Goal: Task Accomplishment & Management: Use online tool/utility

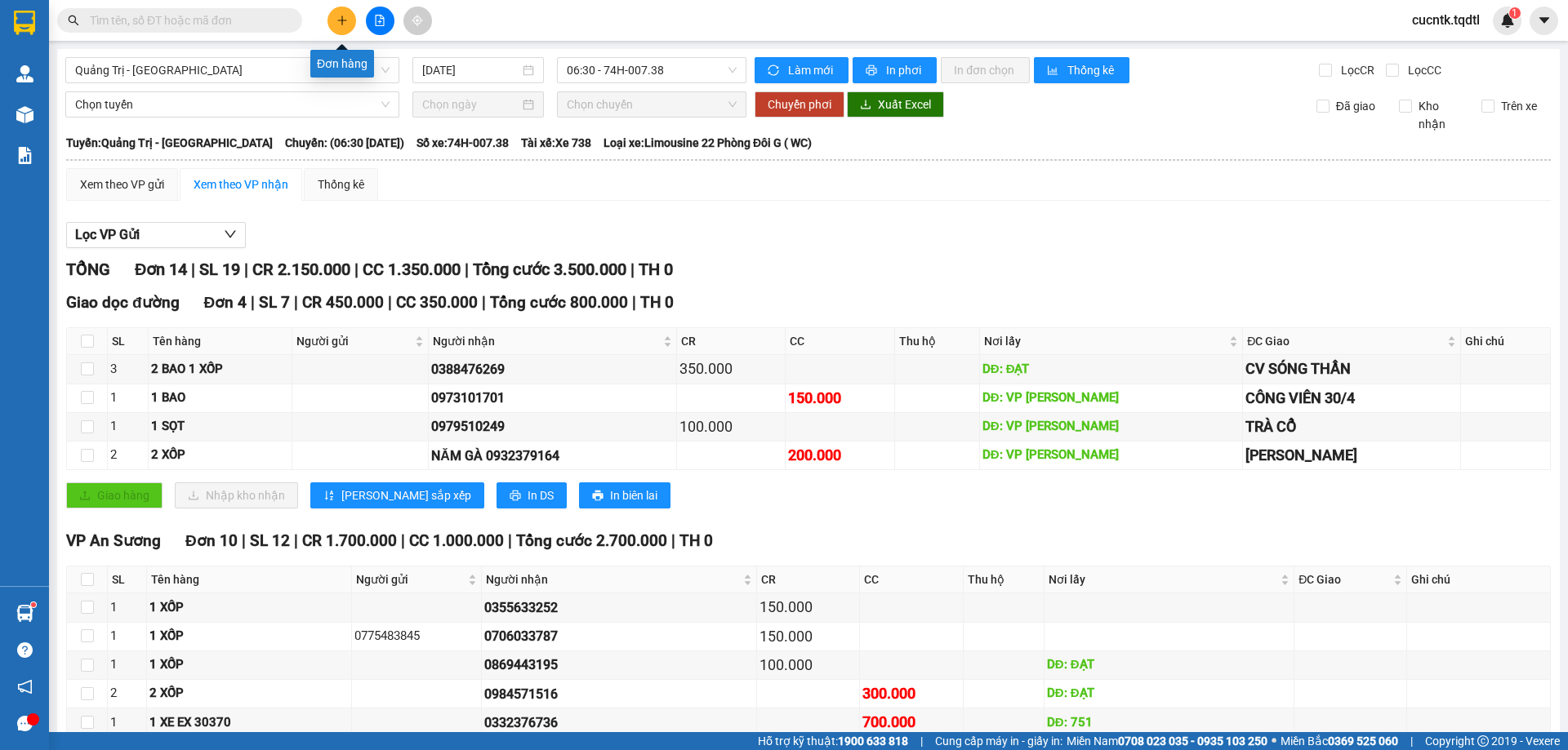
click at [341, 20] on icon "plus" at bounding box center [342, 20] width 12 height 12
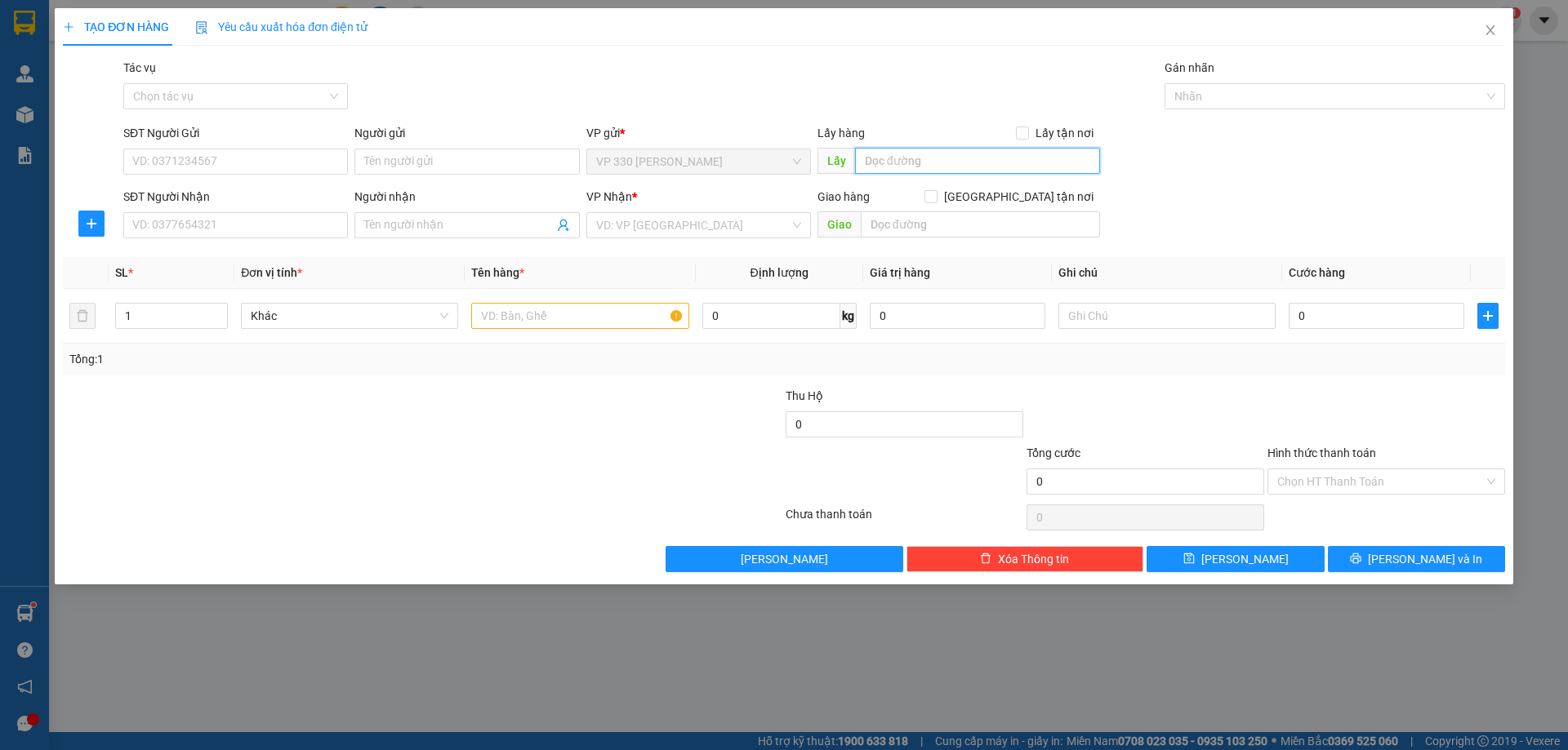
click at [937, 151] on input "text" at bounding box center [977, 160] width 245 height 26
type input "VP [PERSON_NAME]"
click at [272, 221] on input "SĐT Người Nhận" at bounding box center [235, 224] width 225 height 26
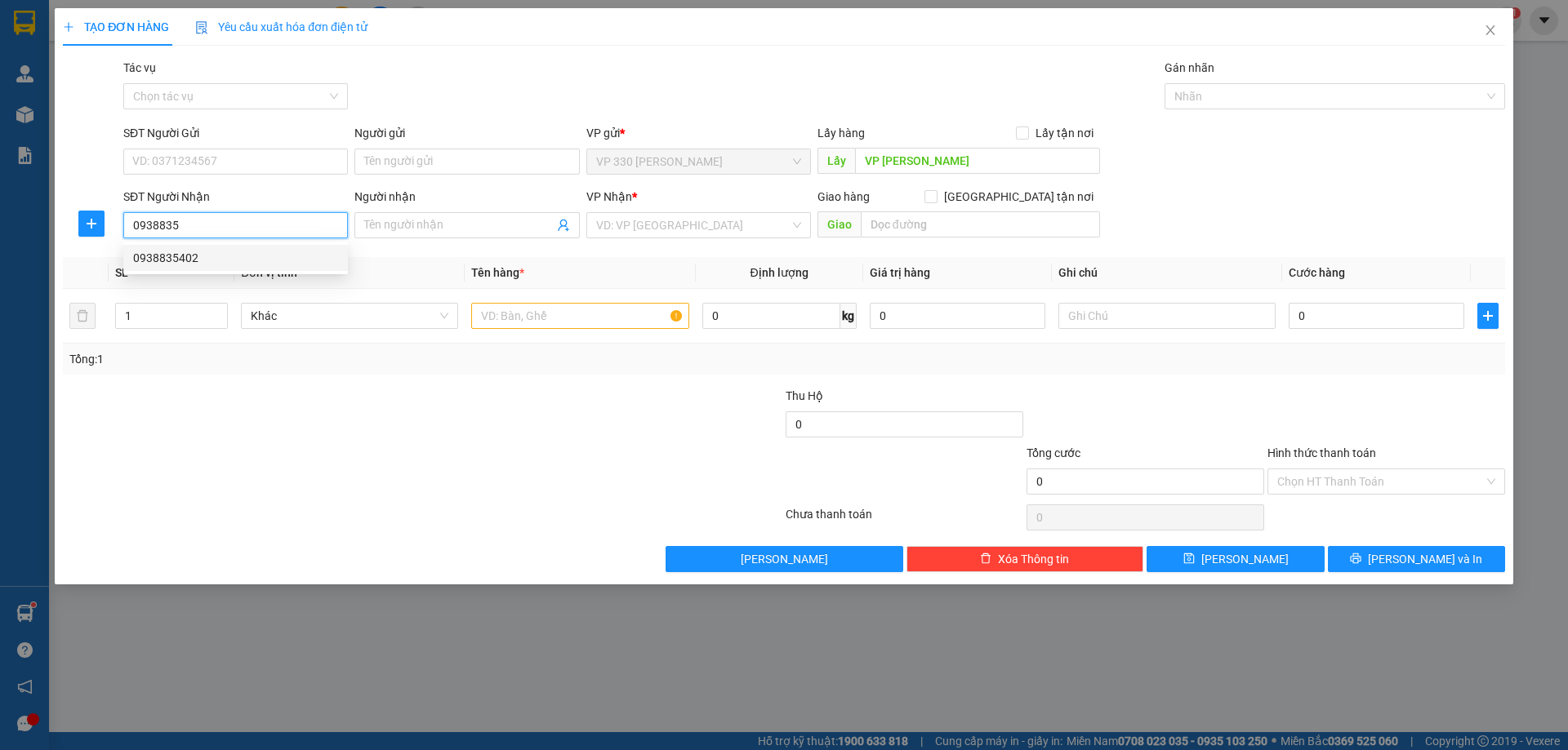
click at [282, 255] on div "0938835402" at bounding box center [235, 258] width 205 height 18
type input "0938835402"
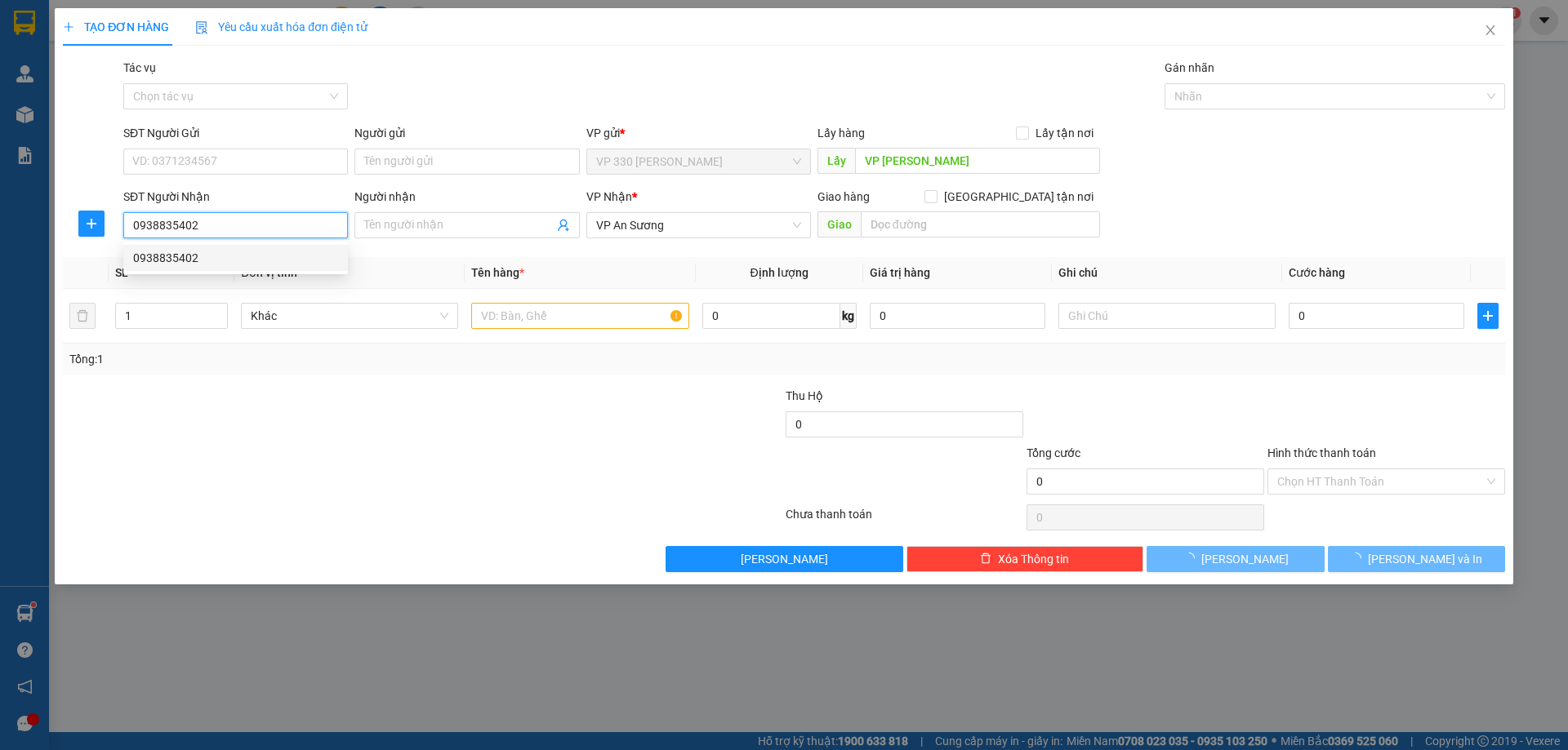
type input "200.000"
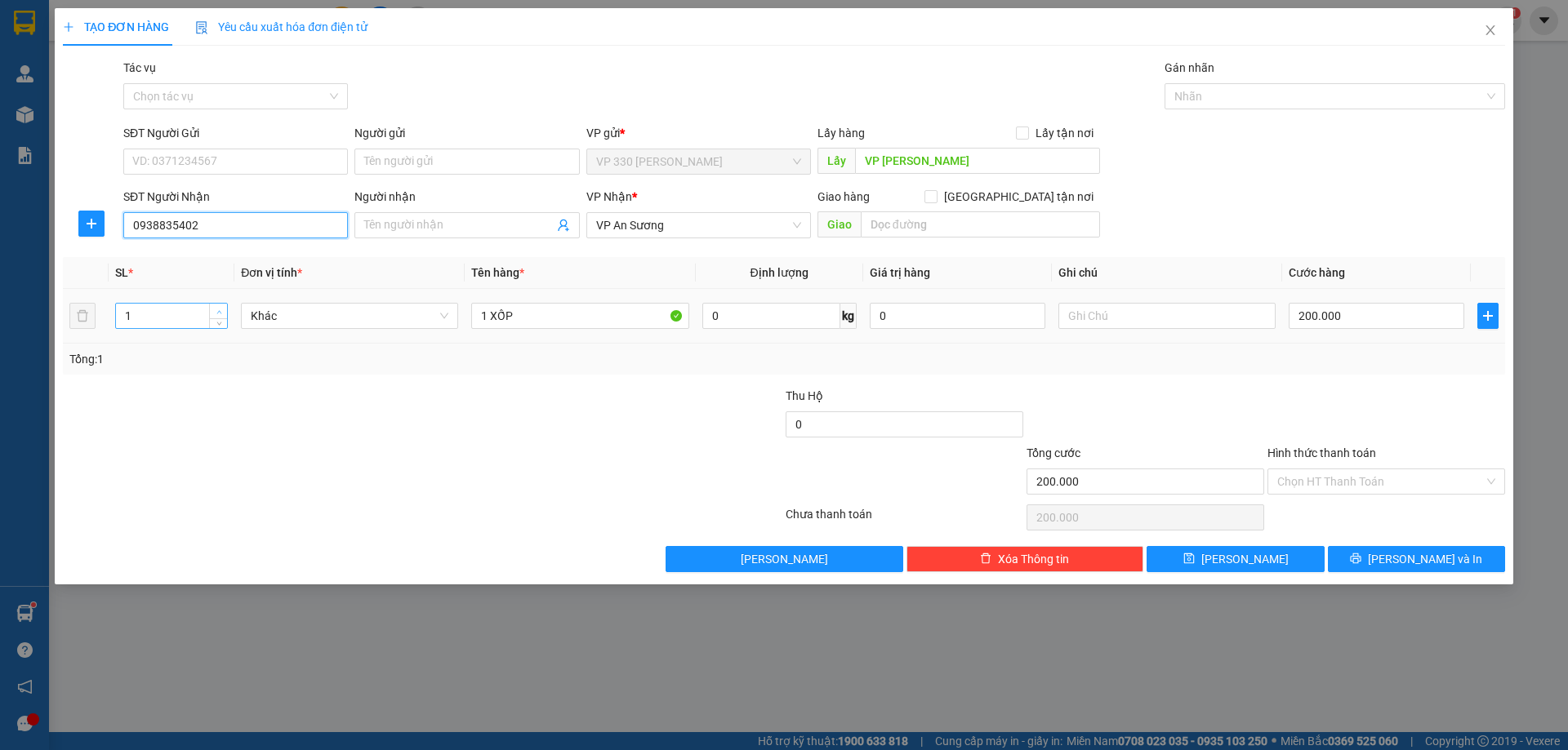
type input "0938835402"
type input "2"
click at [216, 311] on icon "up" at bounding box center [219, 312] width 5 height 5
drag, startPoint x: 485, startPoint y: 314, endPoint x: 466, endPoint y: 325, distance: 22.0
click at [466, 325] on td "1 XỐP" at bounding box center [579, 316] width 230 height 55
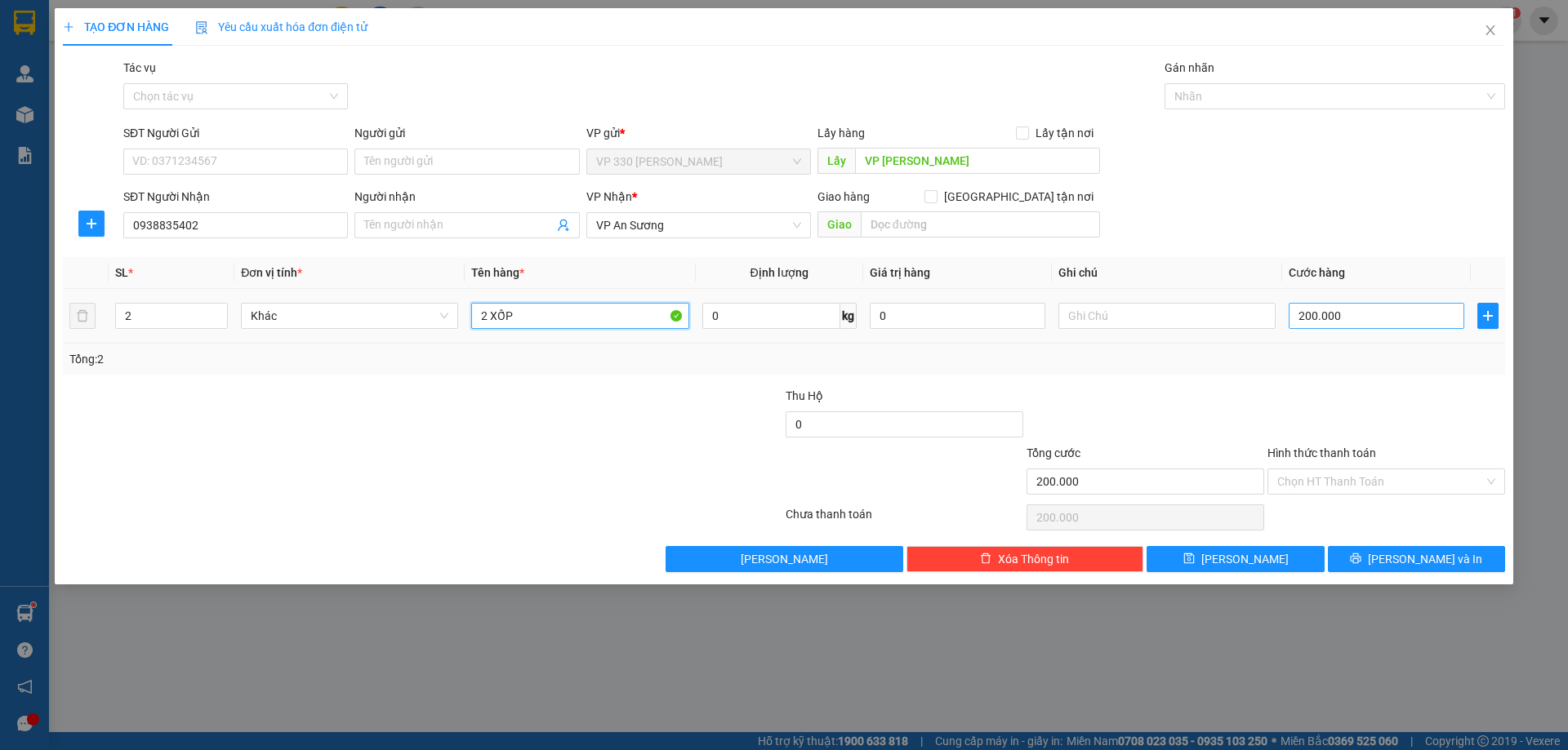
type input "2 XỐP"
click at [1348, 313] on input "200.000" at bounding box center [1376, 316] width 176 height 26
type input "4"
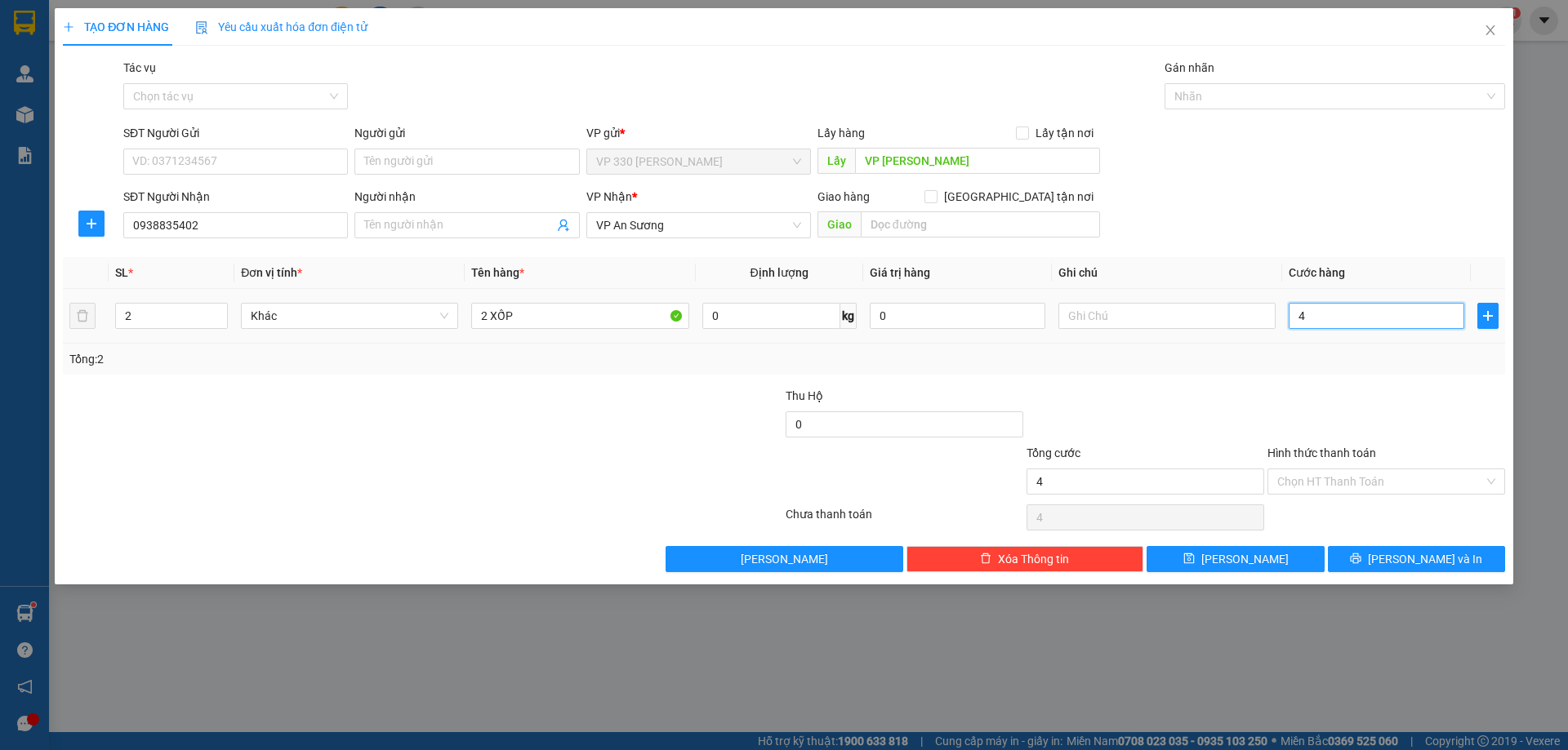
type input "40"
type input "400"
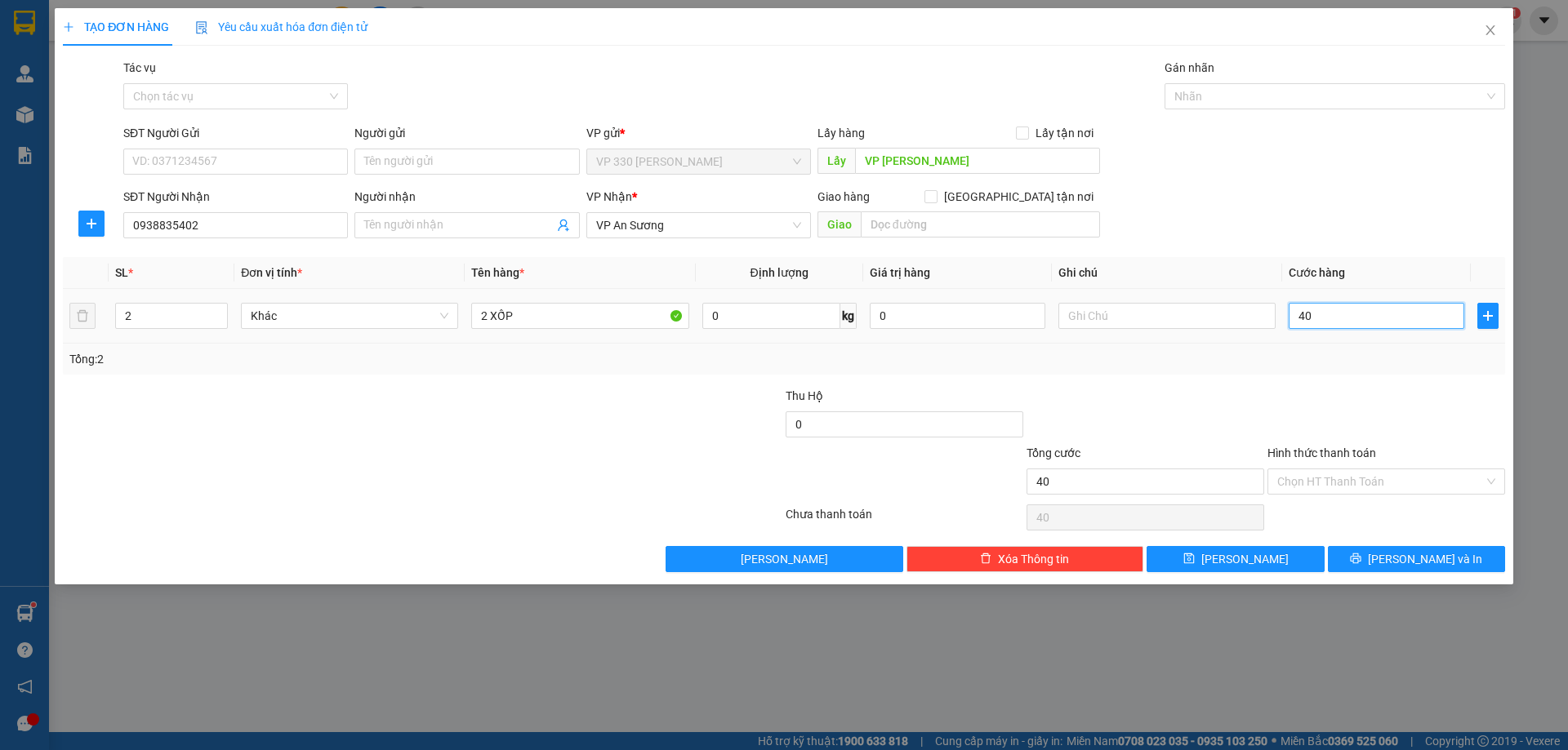
type input "400"
type input "4.000"
type input "40.000"
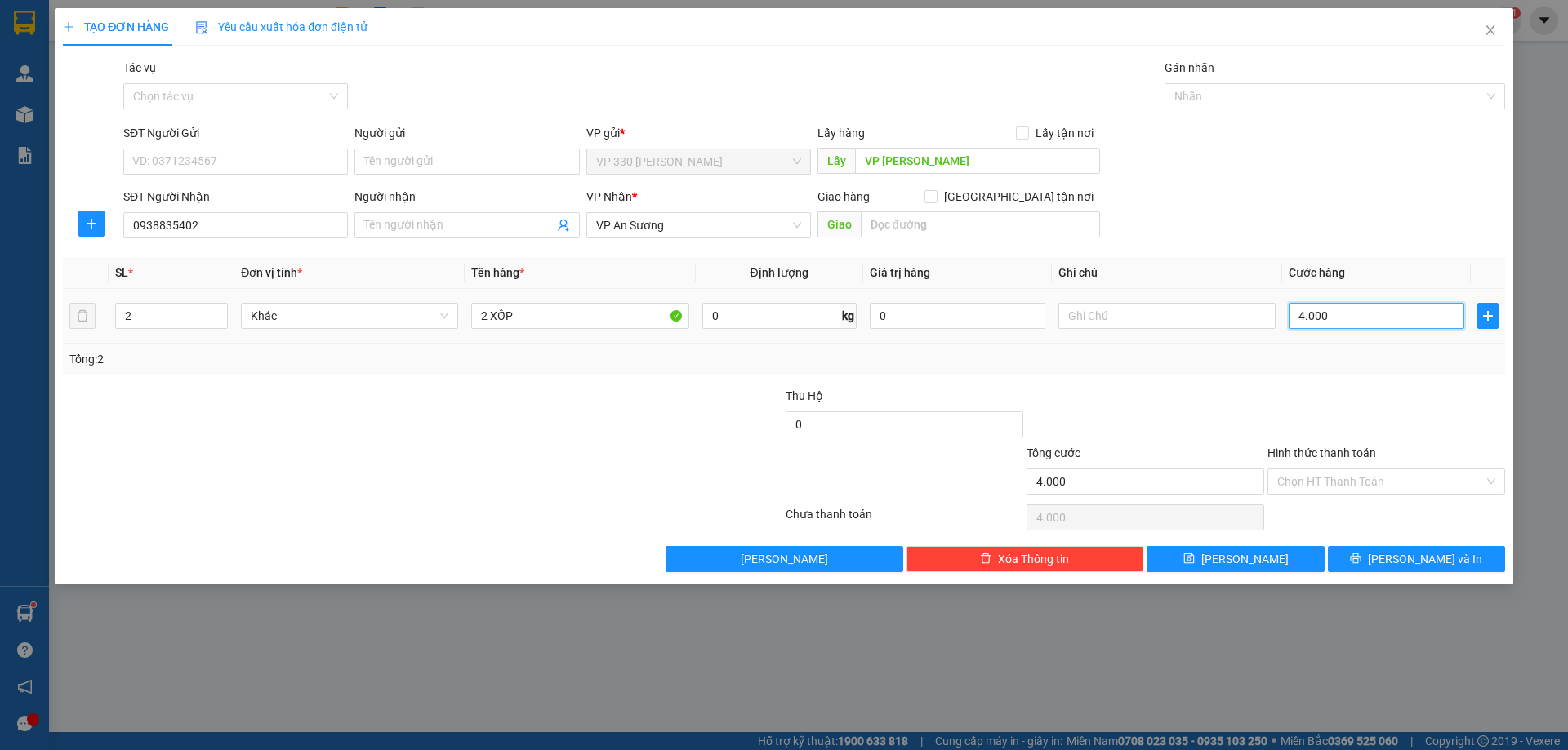
type input "40.000"
type input "400.000"
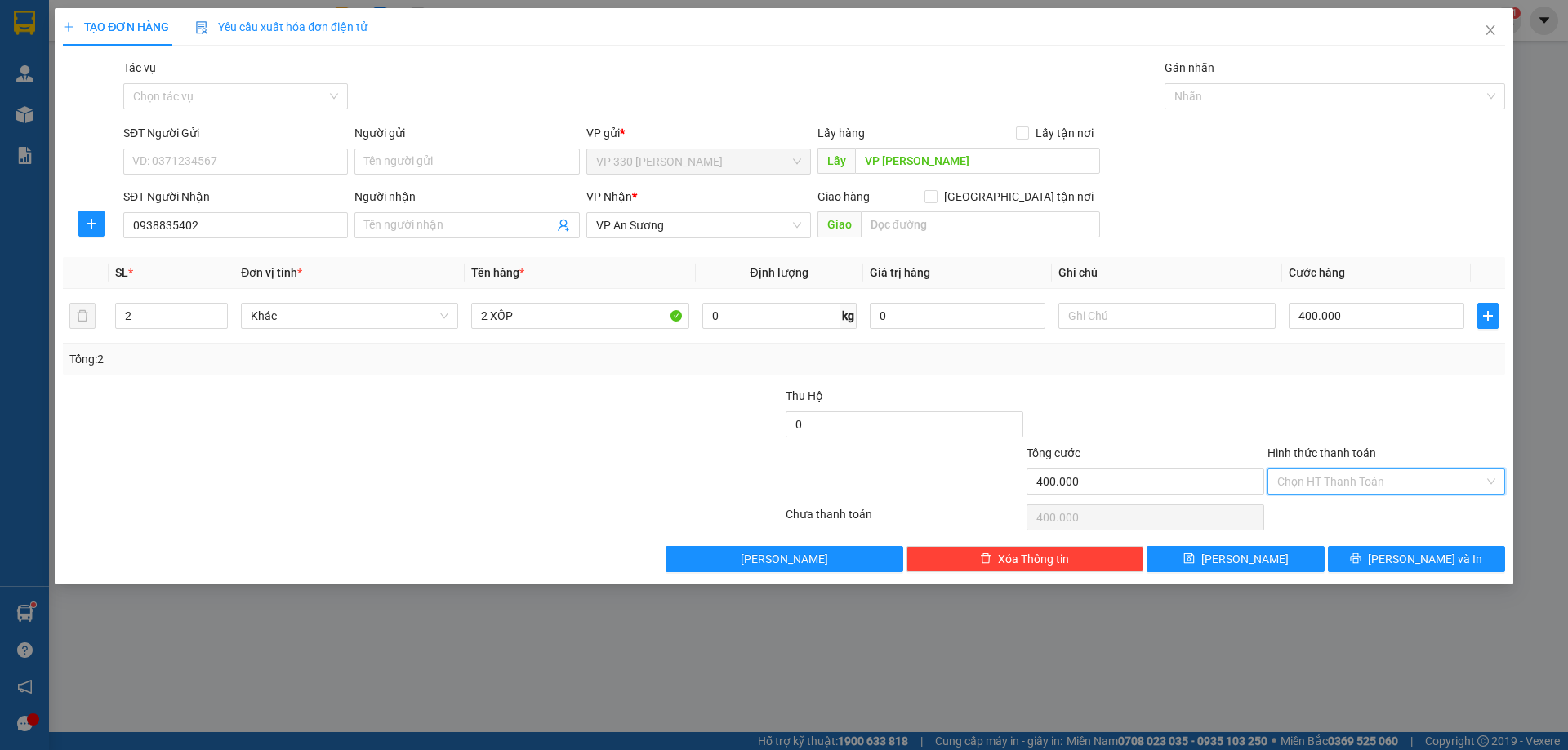
click at [1382, 480] on input "Hình thức thanh toán" at bounding box center [1380, 481] width 206 height 24
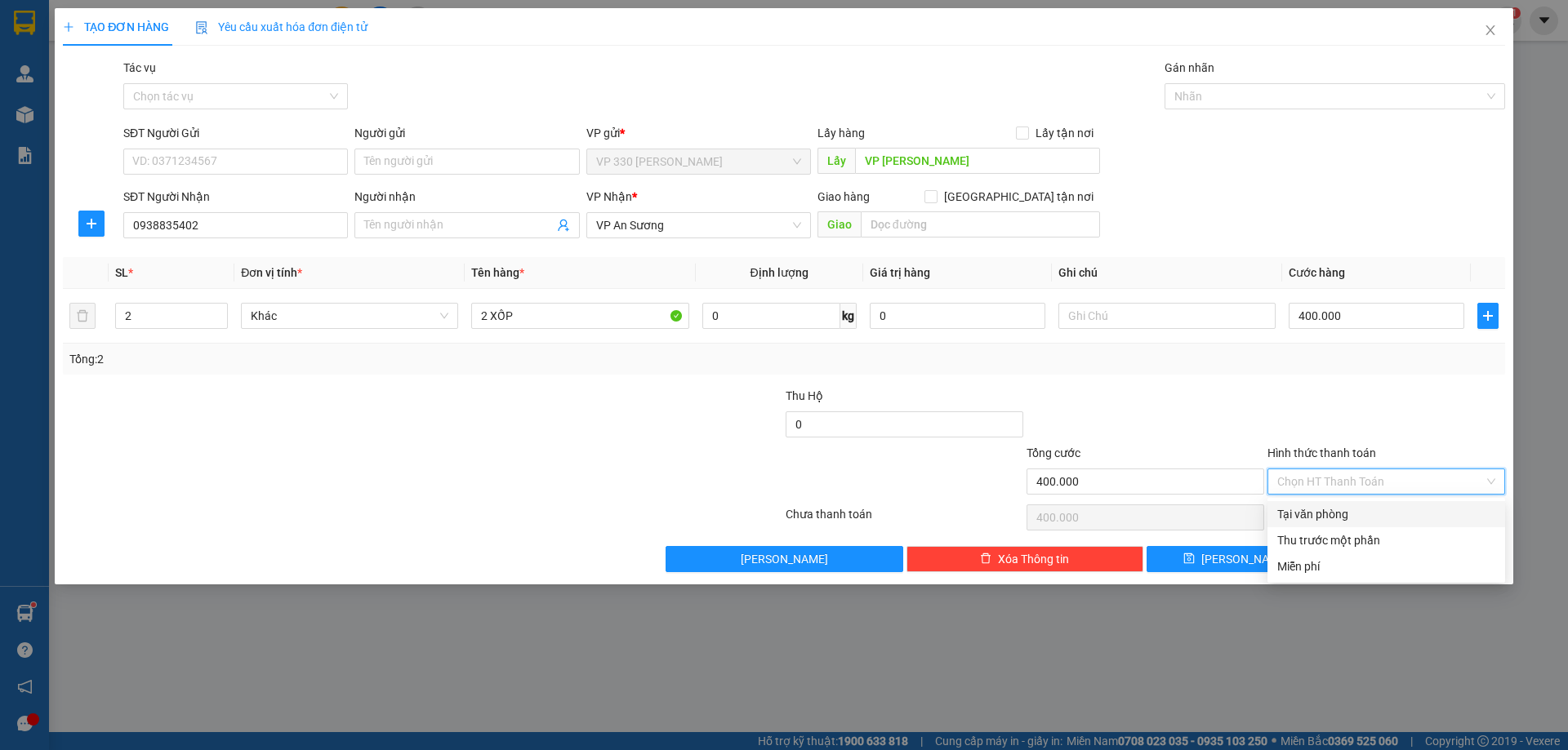
click at [1326, 523] on div "Tại văn phòng" at bounding box center [1386, 515] width 218 height 18
type input "0"
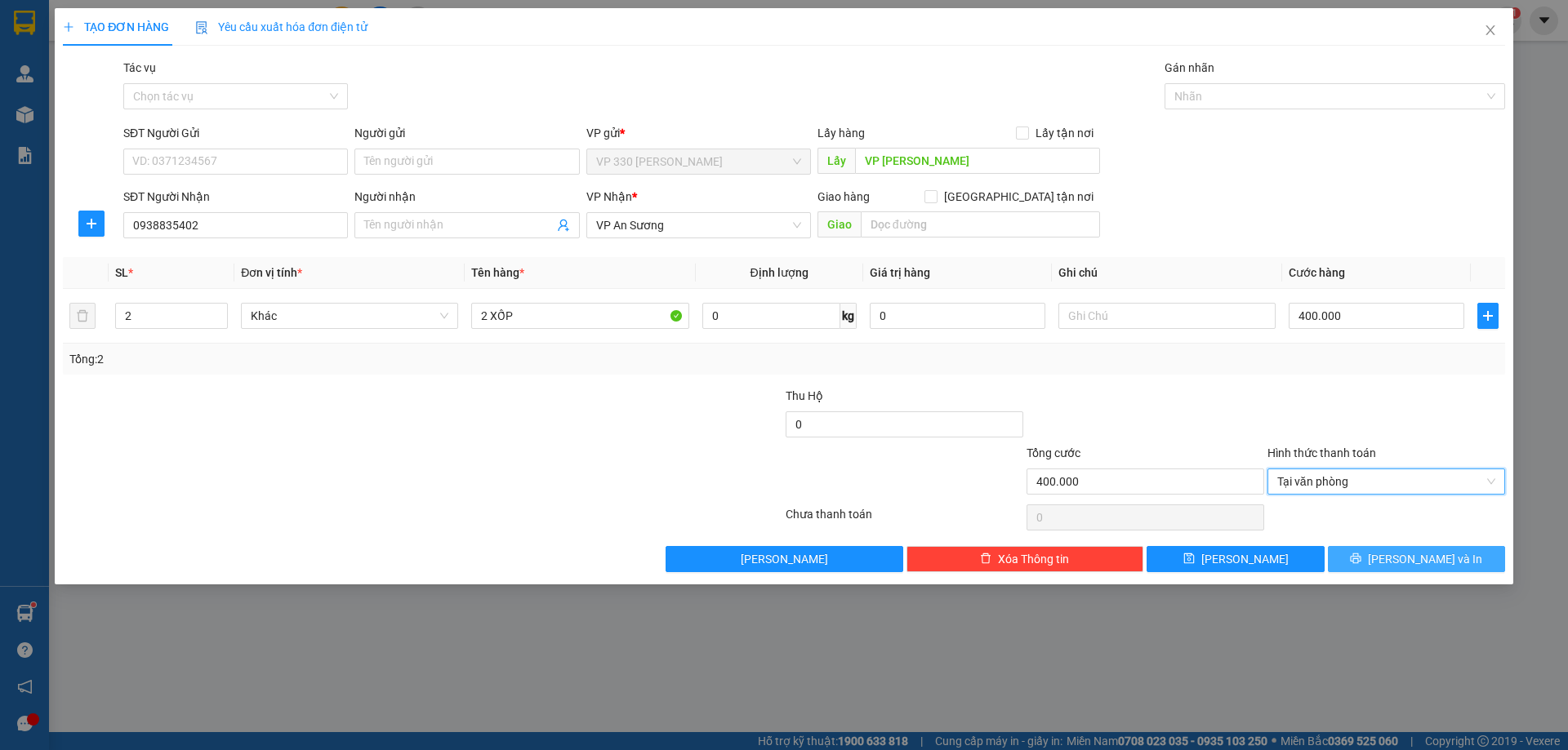
click at [1408, 571] on button "[PERSON_NAME] và In" at bounding box center [1416, 559] width 177 height 26
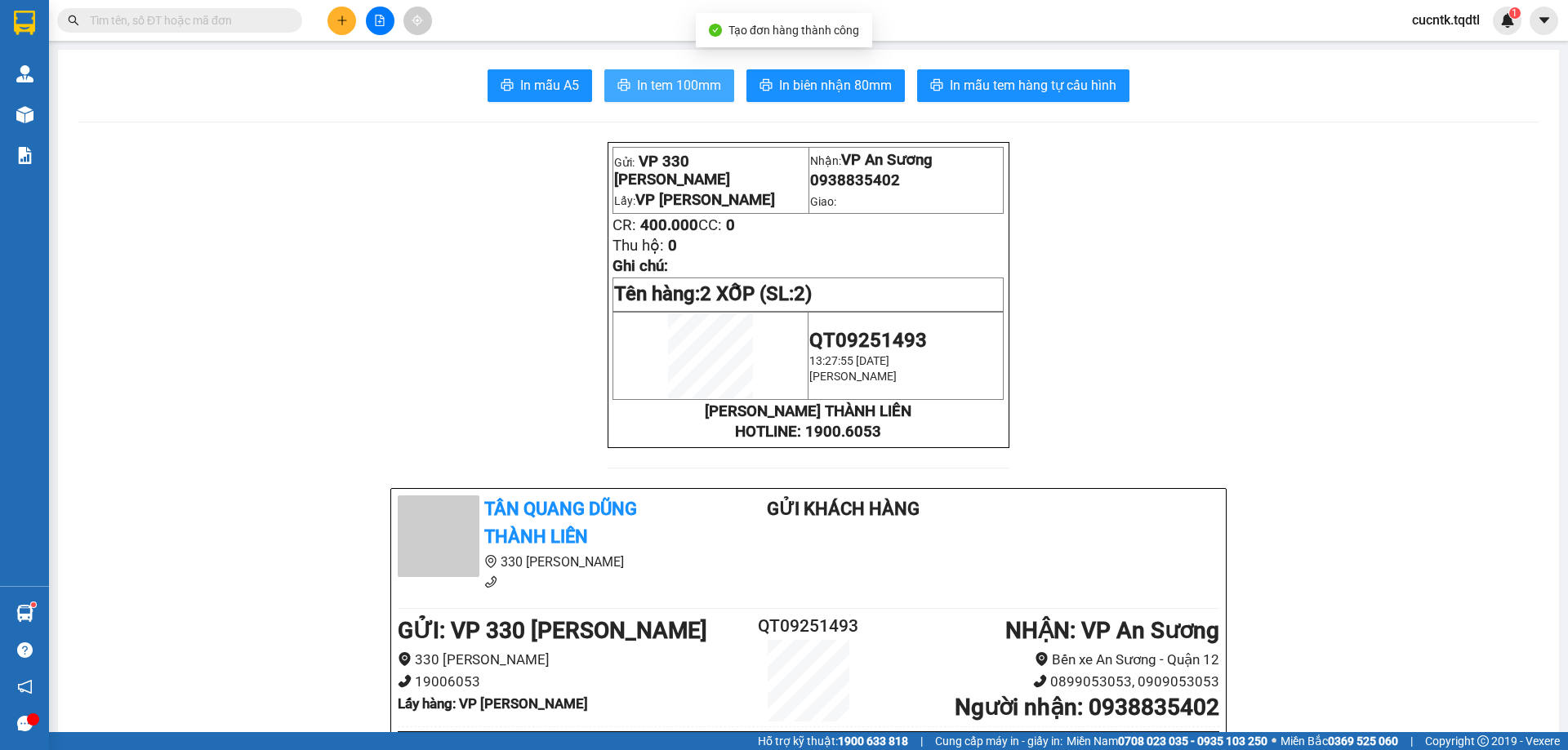
click at [670, 95] on span "In tem 100mm" at bounding box center [678, 85] width 84 height 21
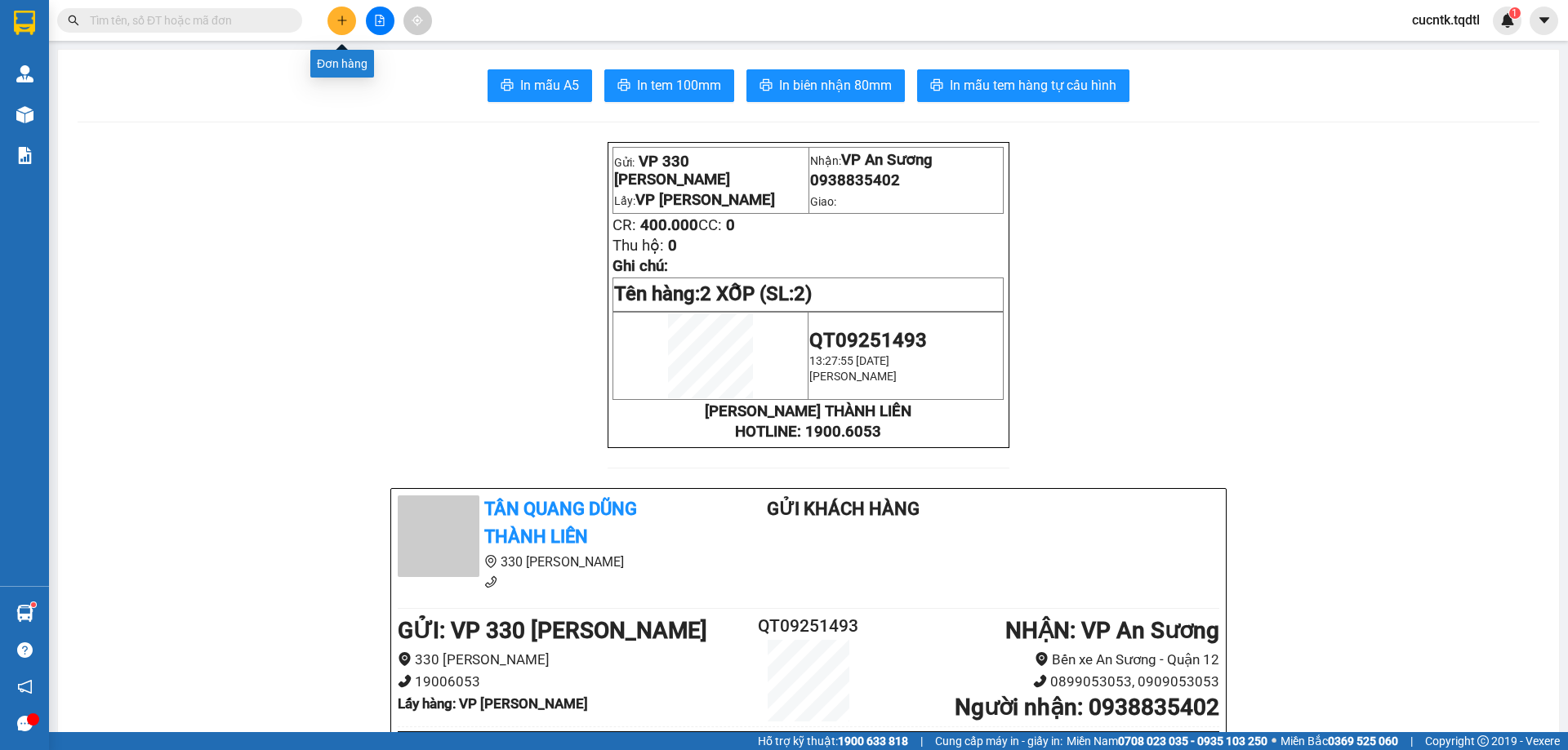
click at [352, 23] on button at bounding box center [342, 21] width 29 height 29
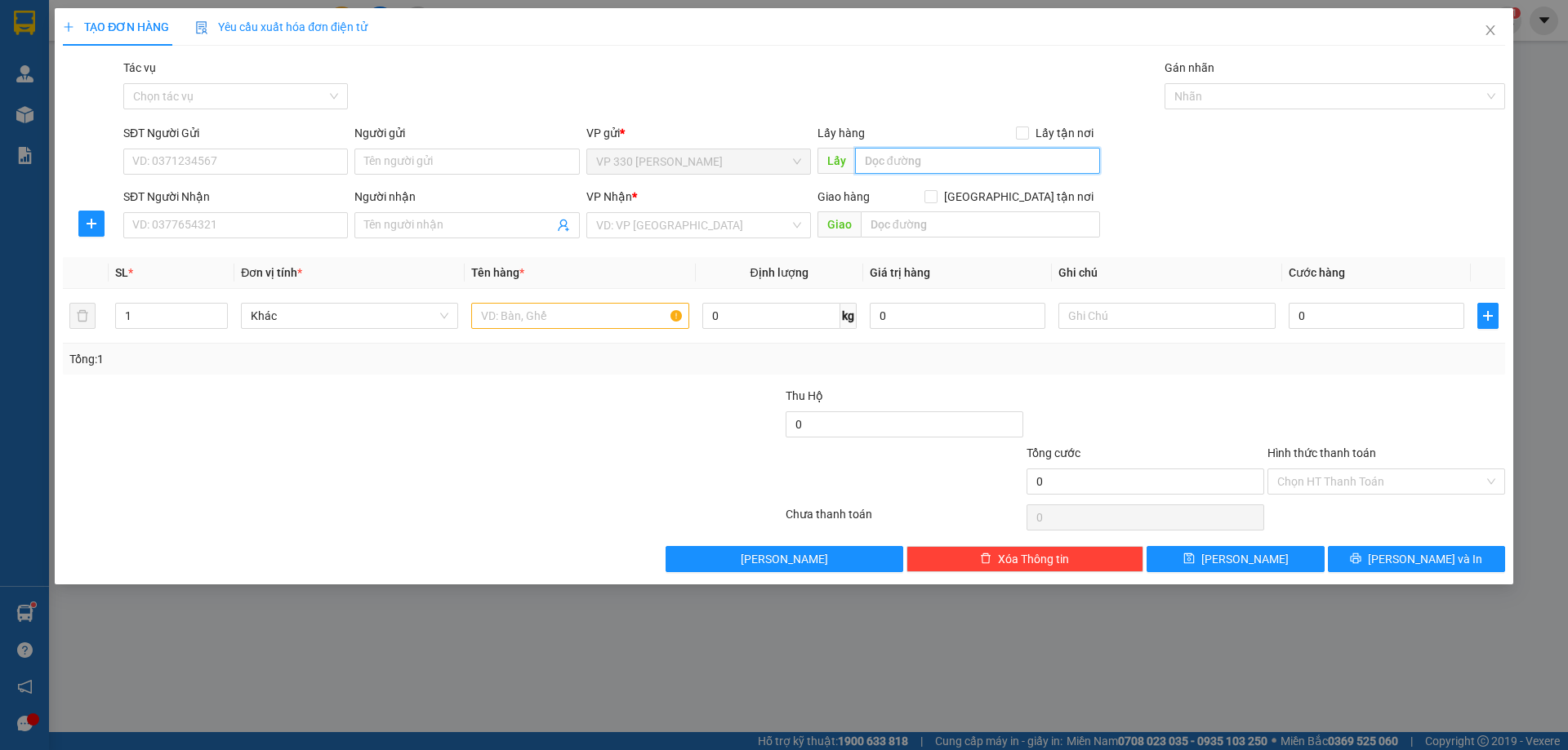
click at [897, 157] on input "text" at bounding box center [977, 160] width 245 height 26
type input "VP [PERSON_NAME]"
click at [195, 220] on input "SĐT Người Nhận" at bounding box center [235, 224] width 225 height 26
type input "0908497386"
click at [652, 228] on input "search" at bounding box center [692, 224] width 194 height 24
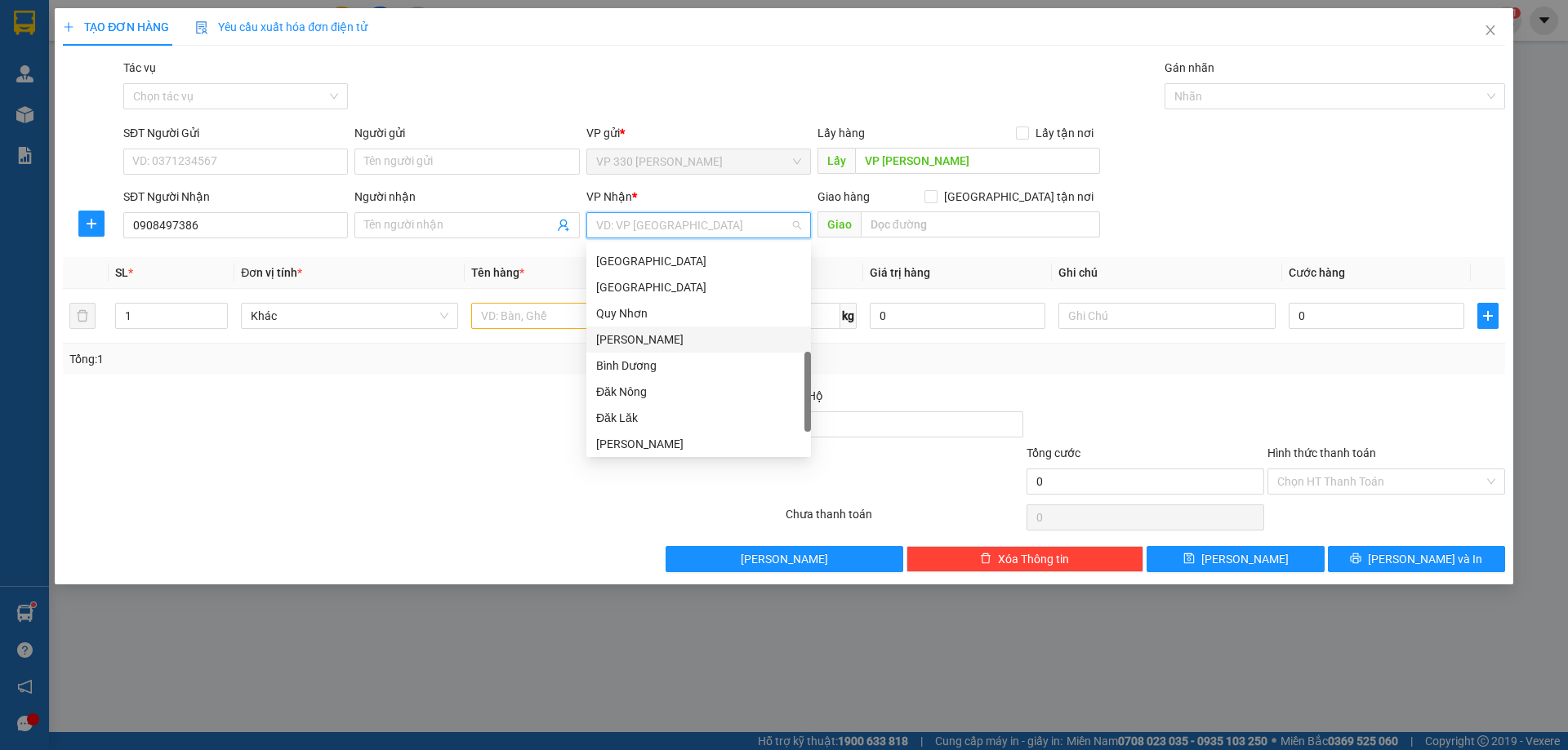
scroll to position [471, 0]
click at [641, 436] on div "[GEOGRAPHIC_DATA]" at bounding box center [698, 441] width 205 height 18
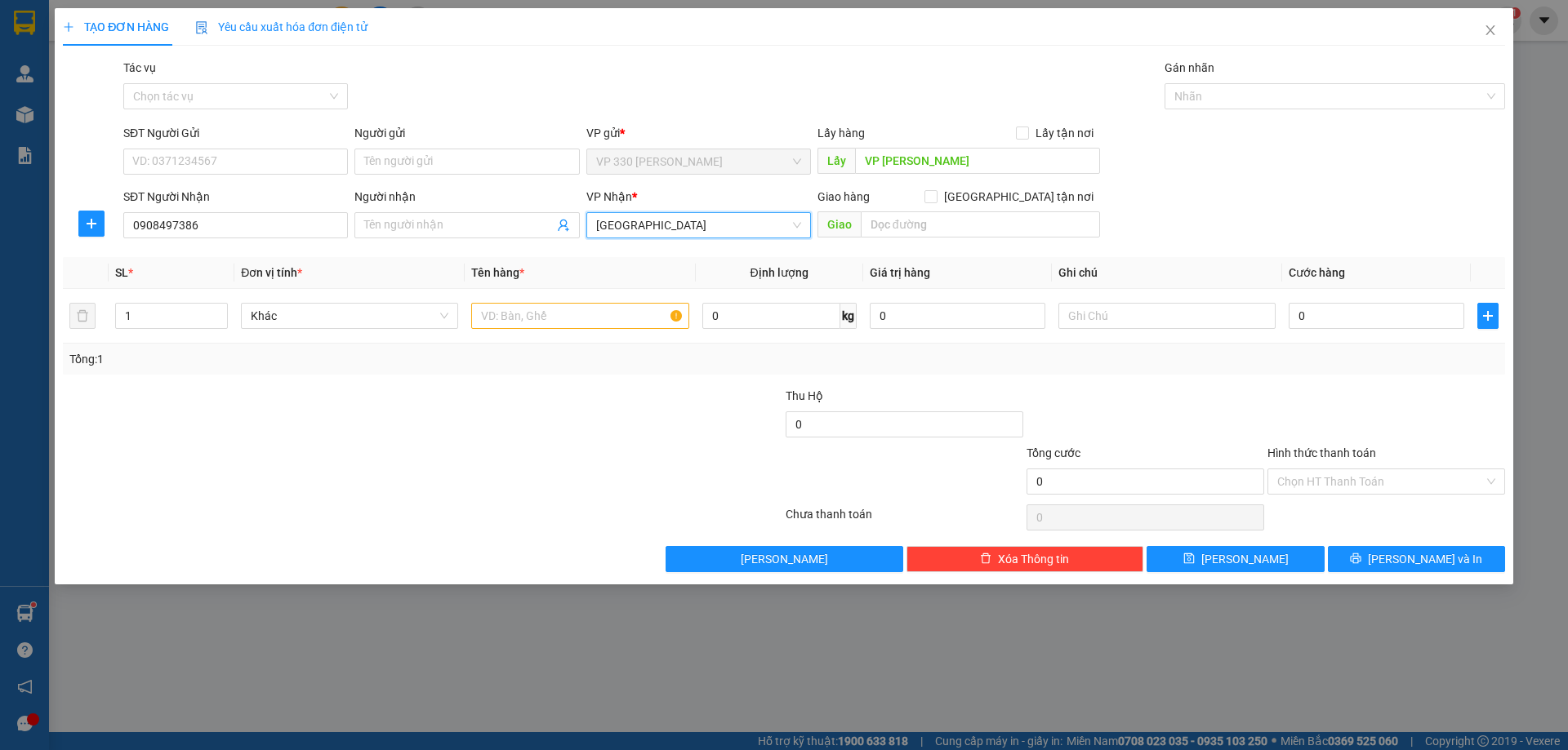
click at [959, 240] on div "Giao hàng [GEOGRAPHIC_DATA] tận nơi [GEOGRAPHIC_DATA]" at bounding box center [958, 215] width 282 height 57
click at [953, 233] on input "text" at bounding box center [979, 224] width 239 height 26
type input "D"
type input "ĐỒNG XOÀI"
type input "2"
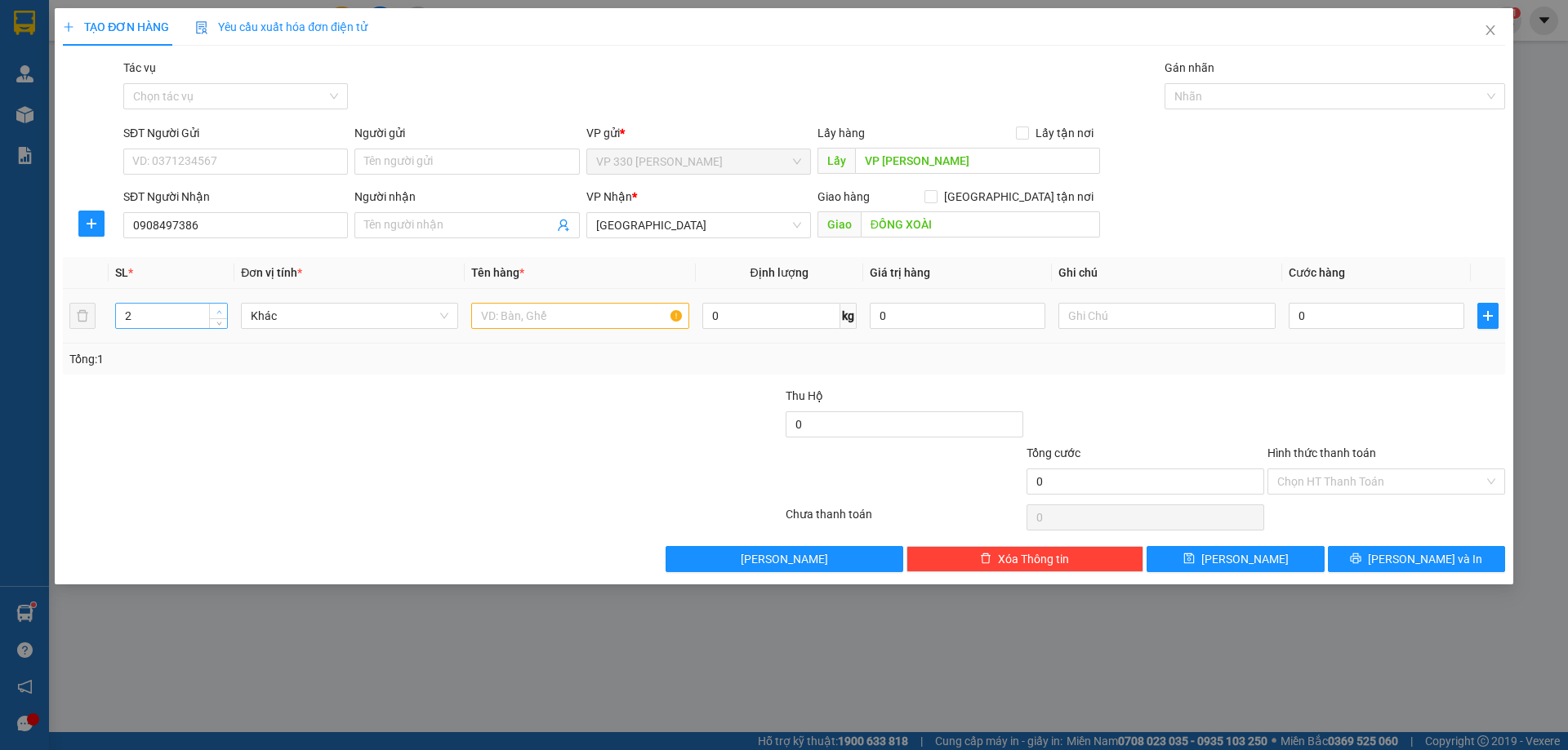
click at [217, 310] on icon "up" at bounding box center [219, 312] width 5 height 5
click at [603, 319] on input "text" at bounding box center [579, 316] width 217 height 26
type input "1 XỐP 1 BAO"
click at [1341, 295] on td "0" at bounding box center [1376, 316] width 188 height 55
click at [1335, 316] on input "0" at bounding box center [1376, 316] width 176 height 26
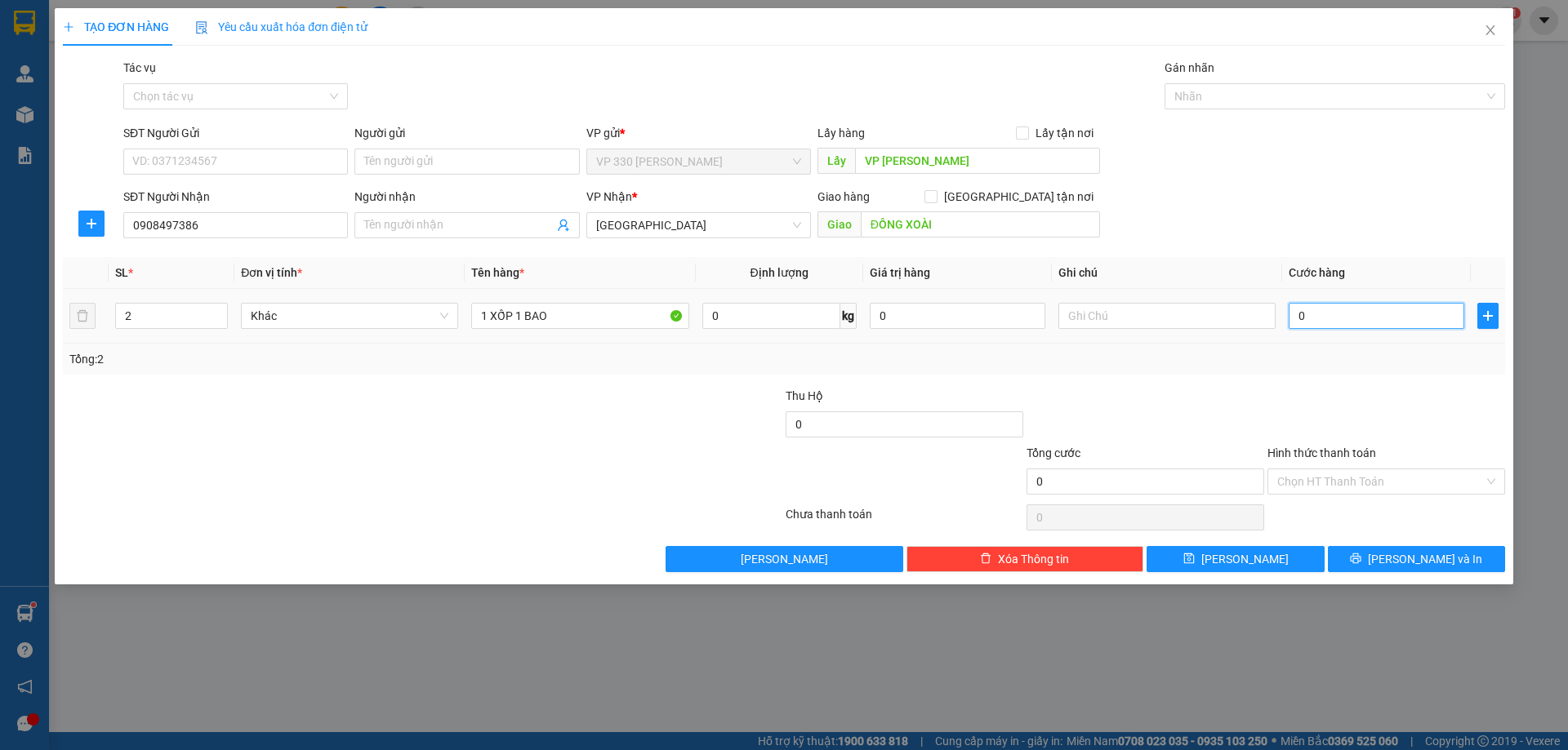
type input "1"
type input "15"
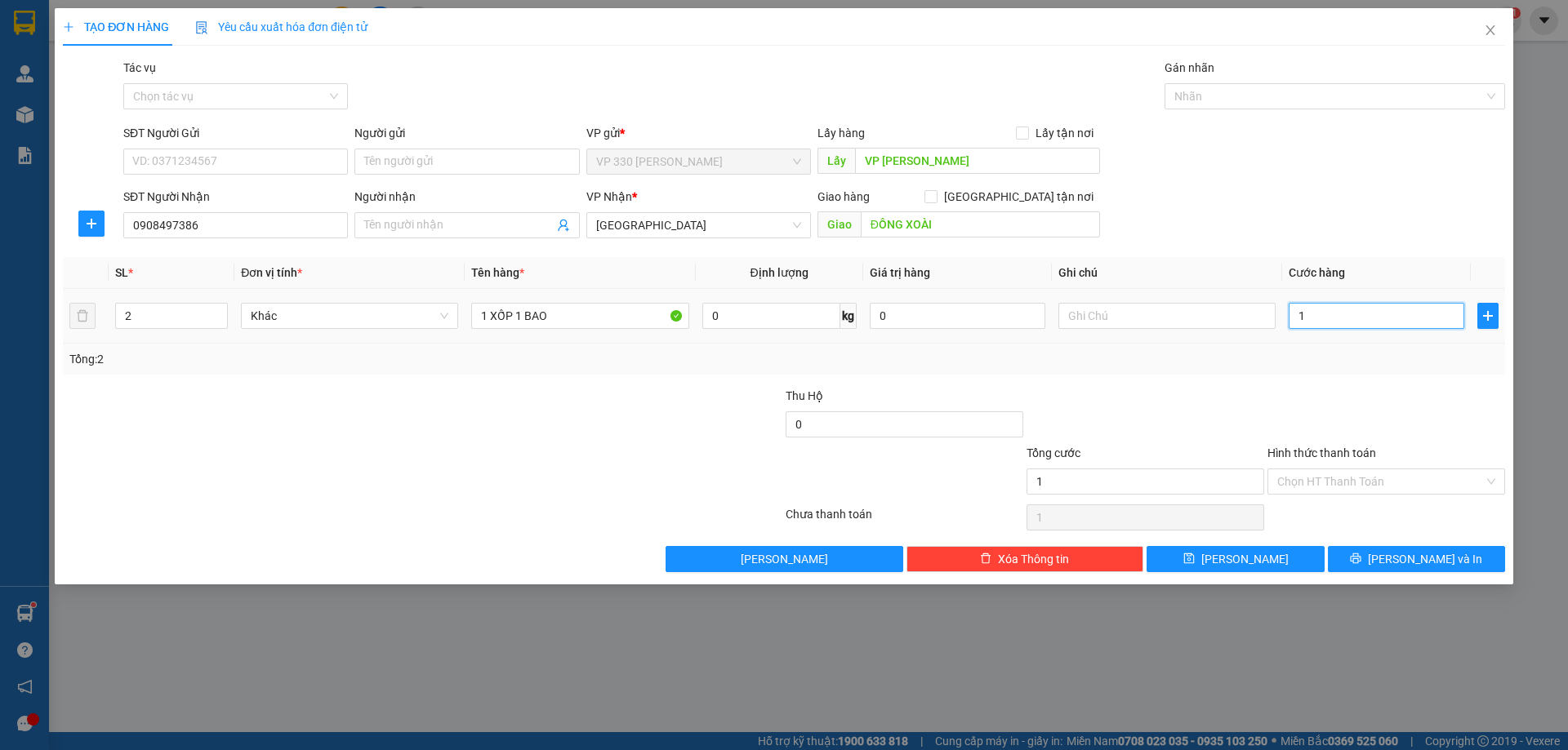
type input "15"
type input "150"
type input "1.500"
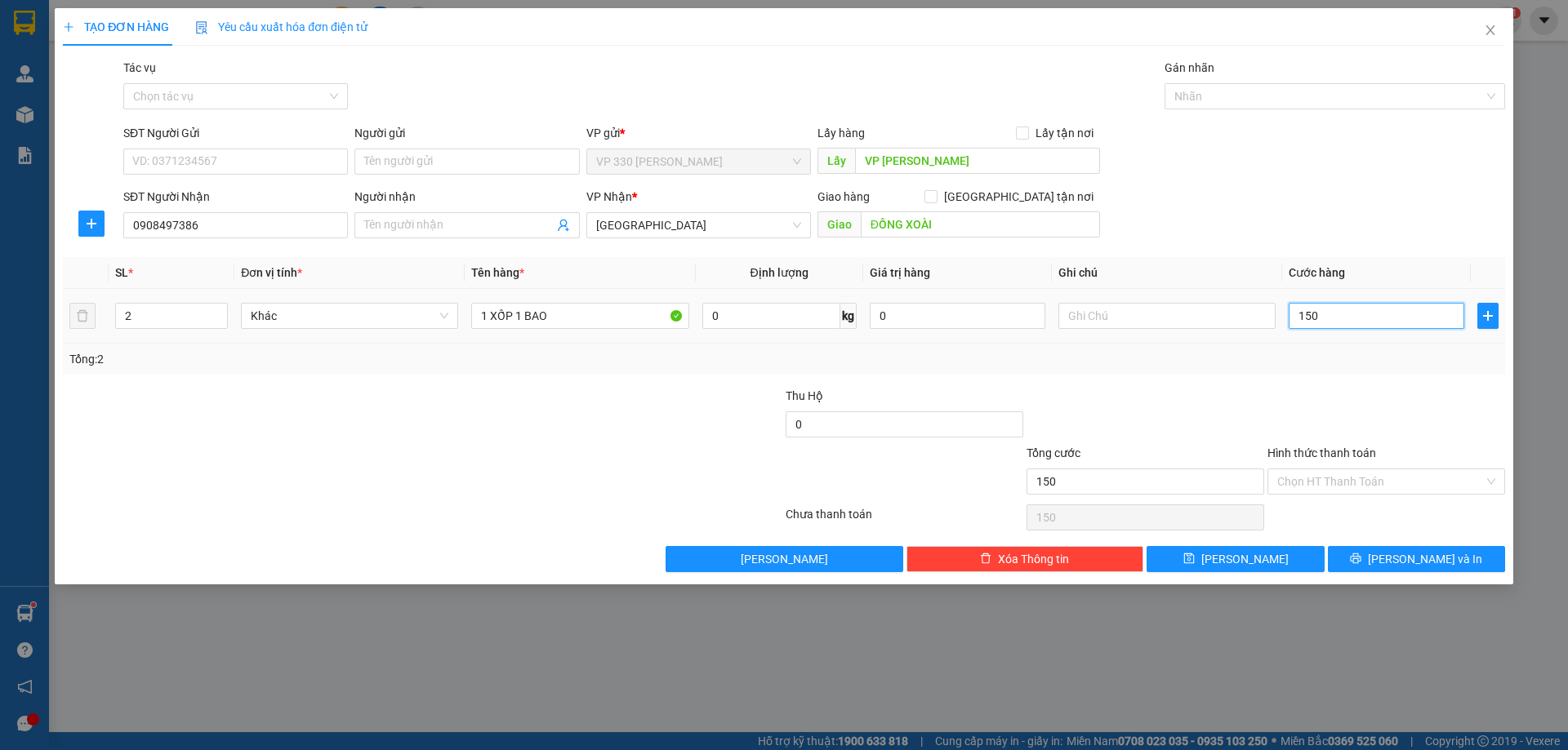
type input "1.500"
type input "15.000"
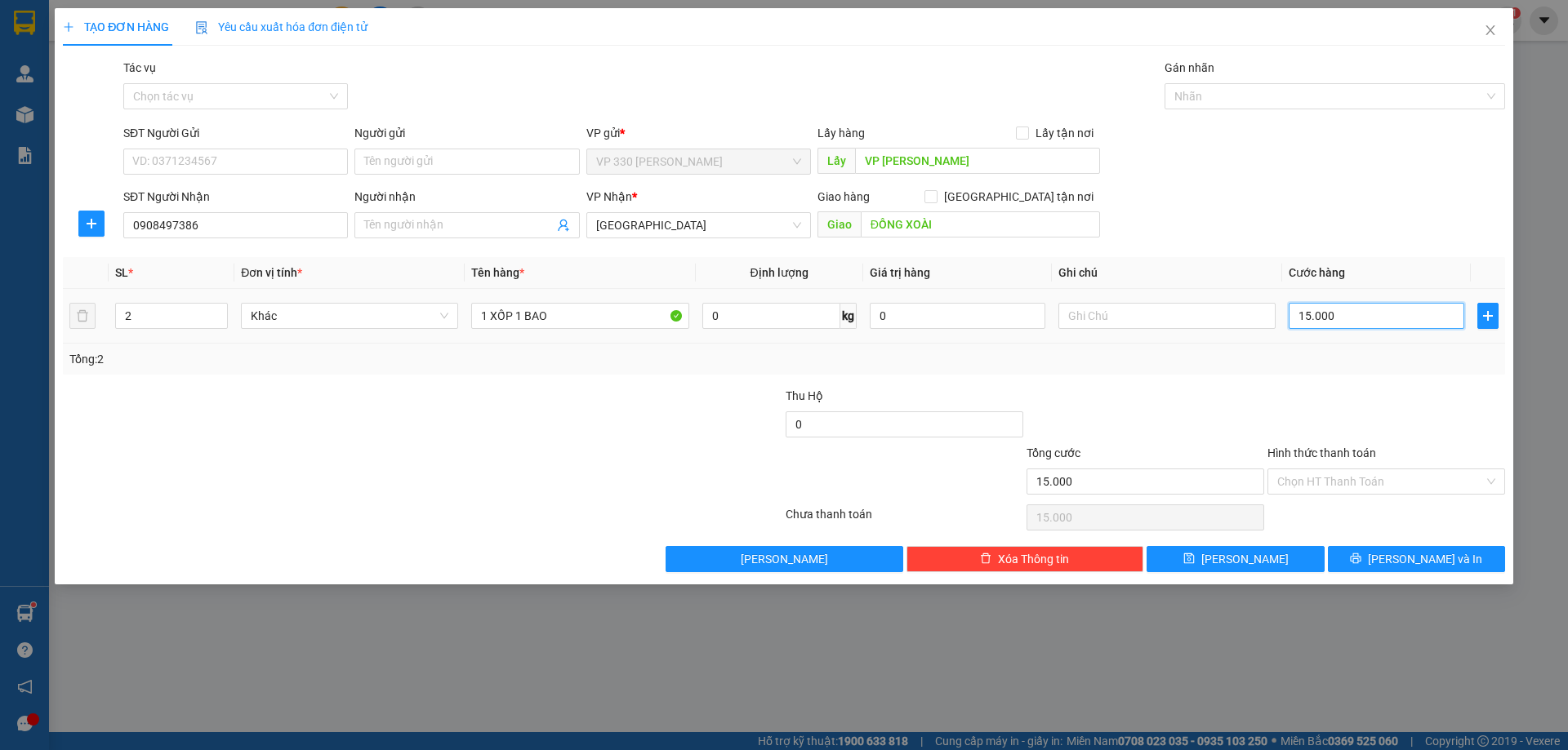
type input "150.000"
click at [1329, 474] on input "Hình thức thanh toán" at bounding box center [1380, 481] width 206 height 24
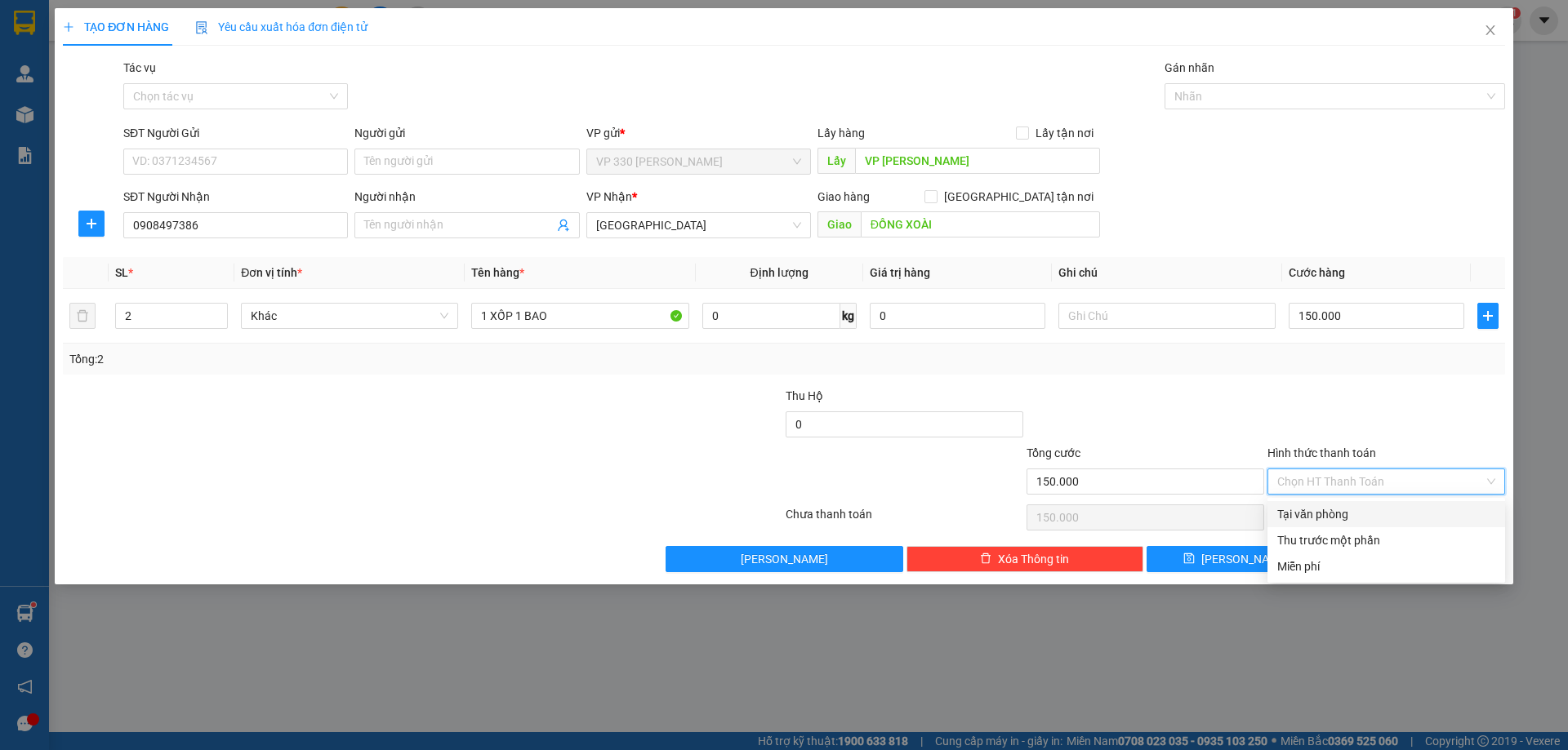
click at [1315, 523] on div "Tại văn phòng" at bounding box center [1386, 515] width 218 height 18
type input "0"
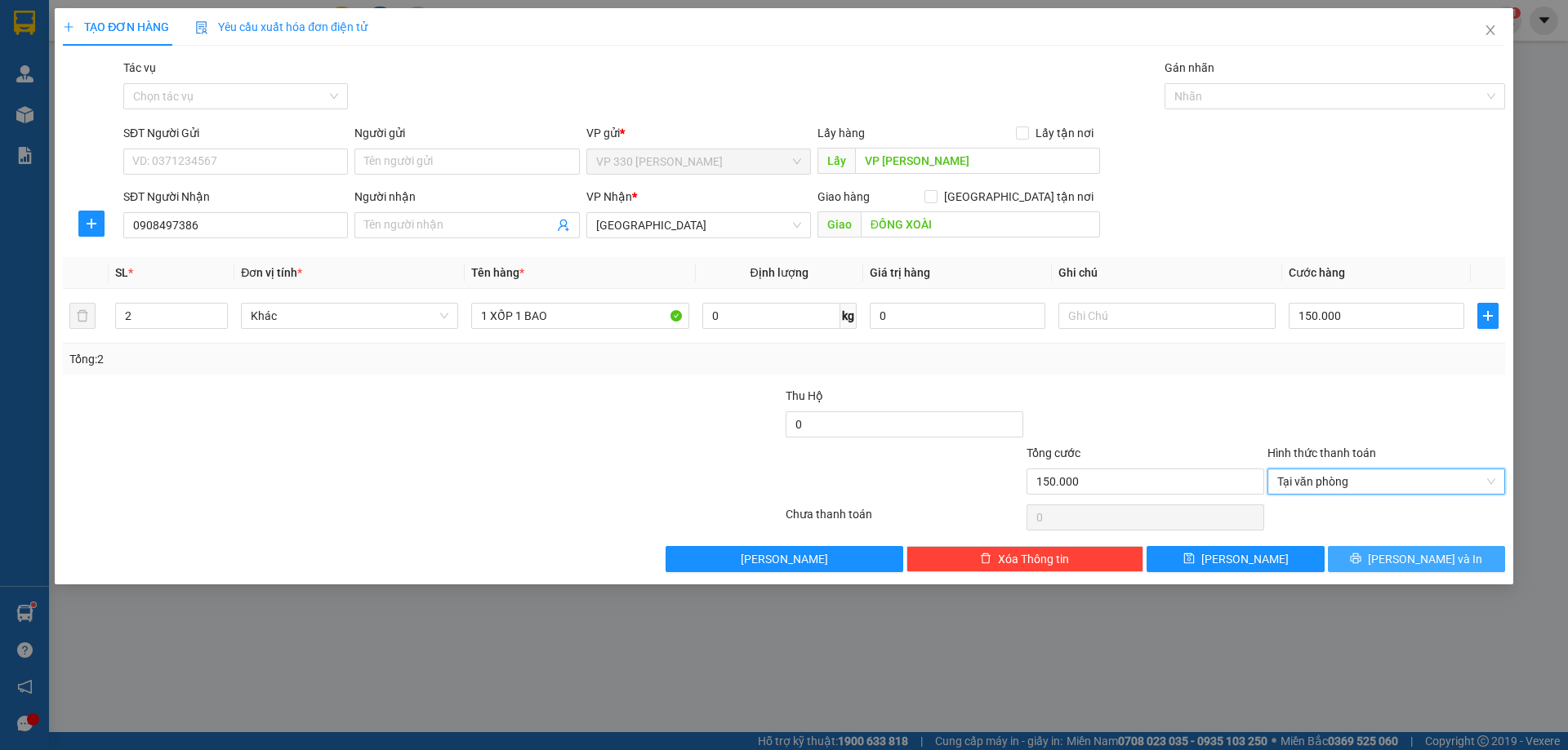
click at [1362, 557] on icon "printer" at bounding box center [1356, 559] width 11 height 11
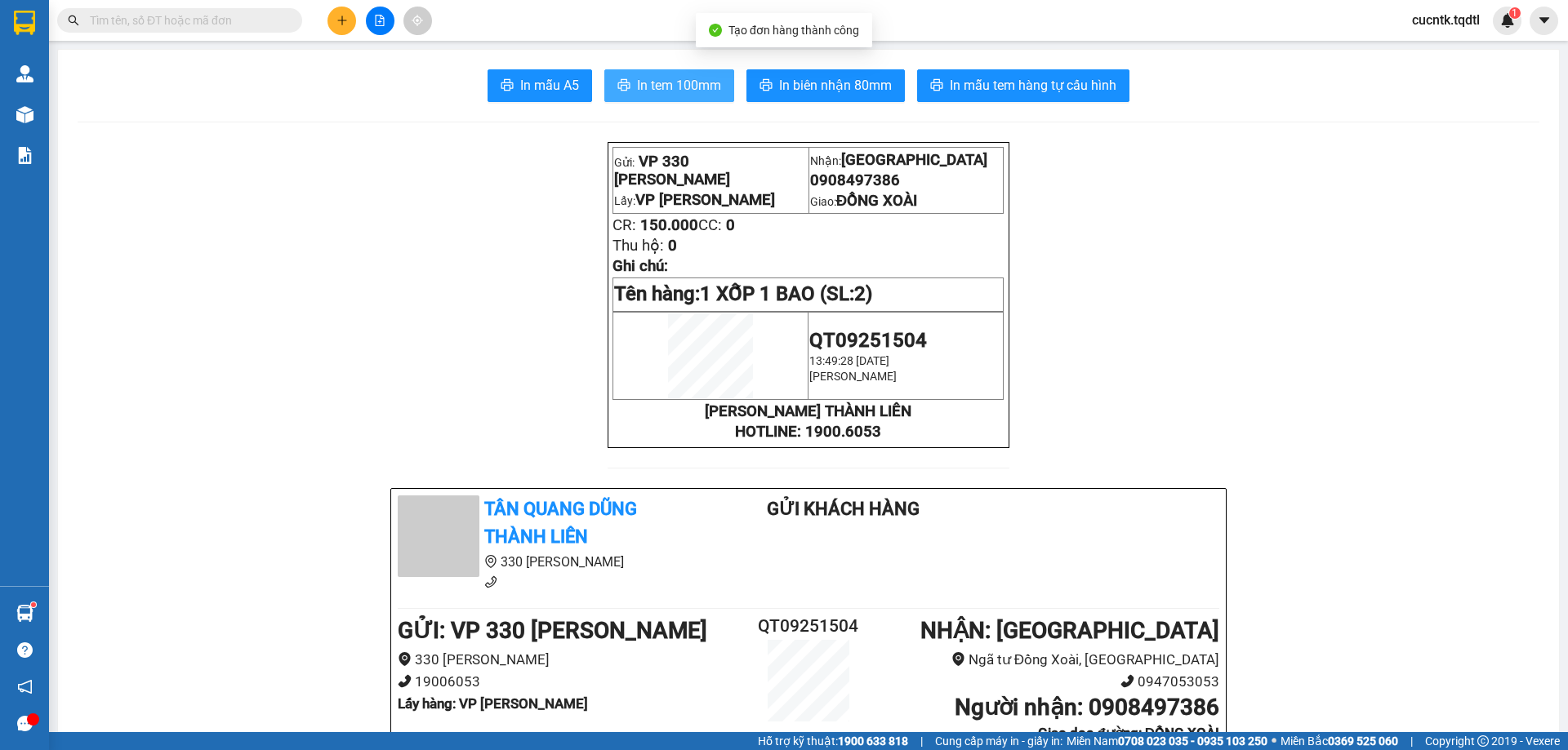
click at [674, 74] on button "In tem 100mm" at bounding box center [669, 86] width 130 height 32
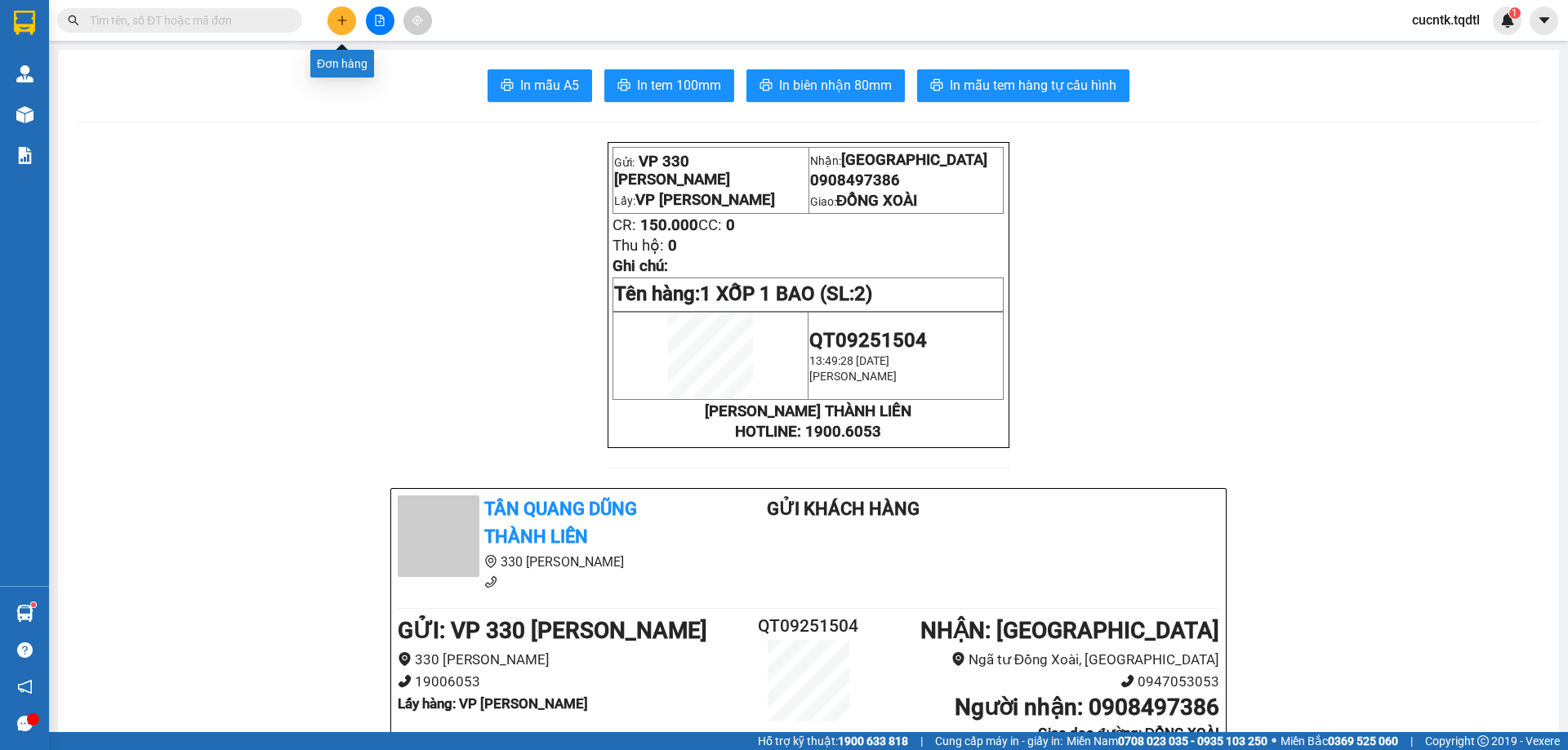
click at [333, 18] on button at bounding box center [342, 21] width 29 height 29
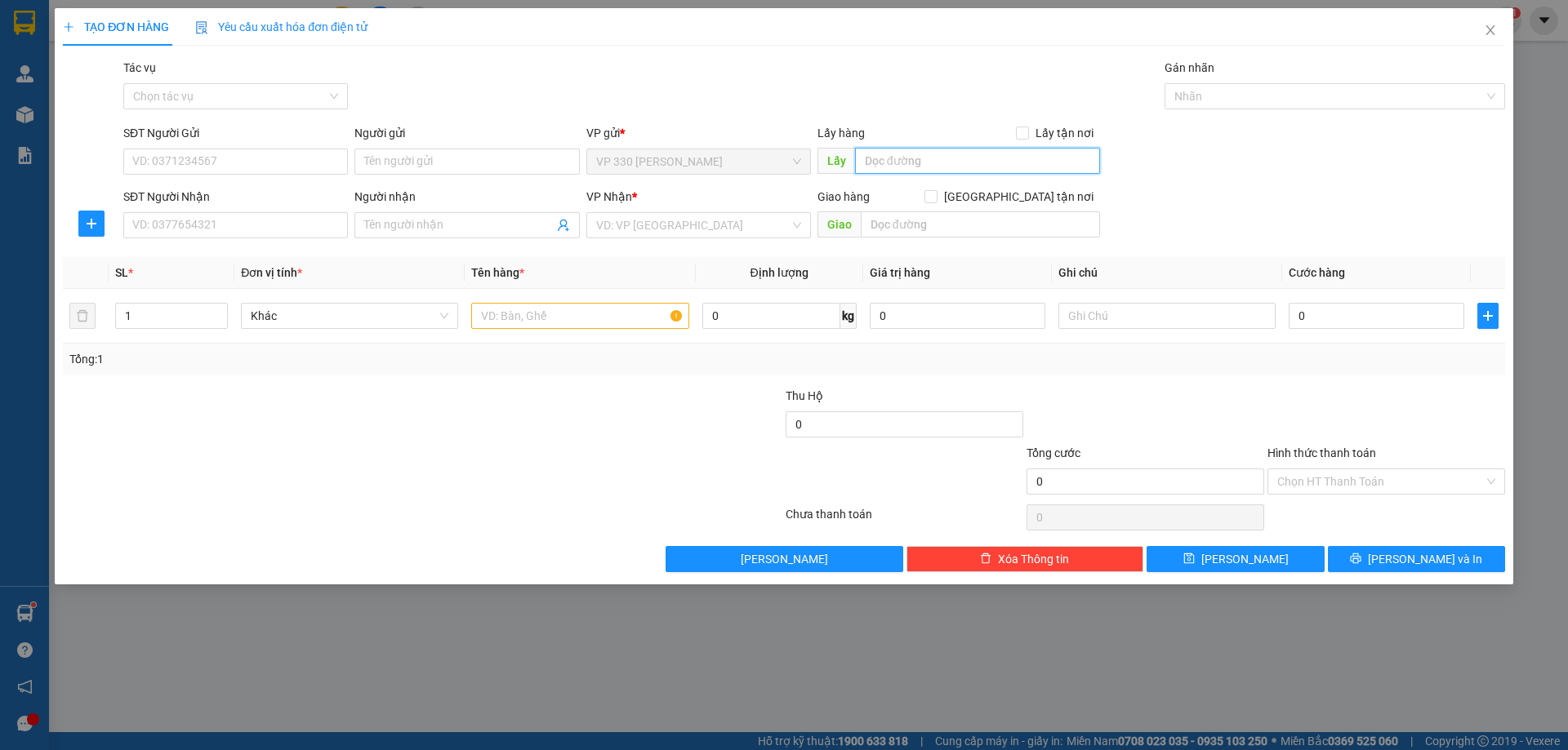
click at [914, 169] on input "text" at bounding box center [977, 160] width 245 height 26
type input "VP [PERSON_NAME]"
click at [204, 222] on input "SĐT Người Nhận" at bounding box center [235, 224] width 225 height 26
type input "0911632666"
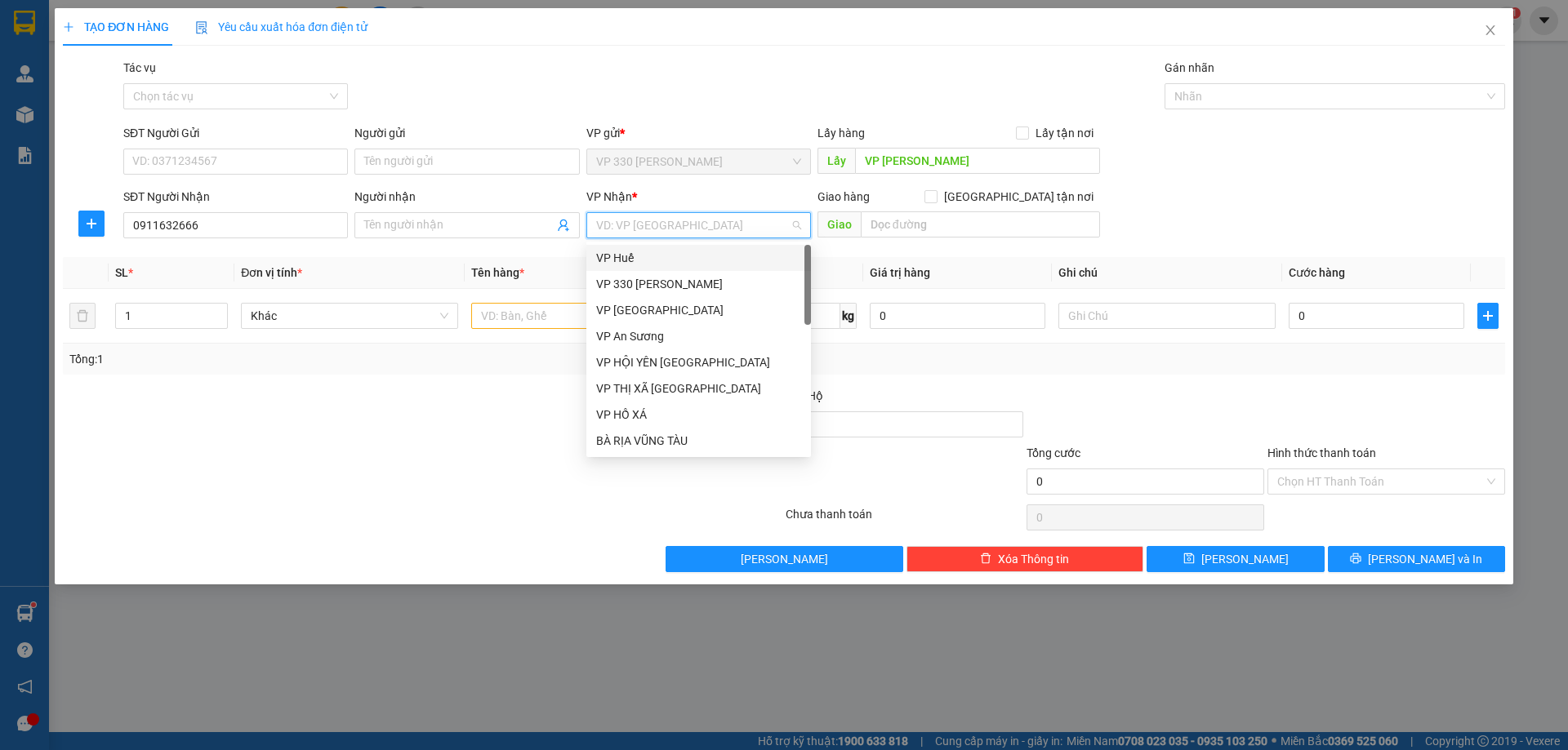
click at [655, 213] on input "search" at bounding box center [692, 224] width 194 height 24
click at [618, 272] on div "BÀ RỊA VŨNG TÀU" at bounding box center [698, 278] width 205 height 18
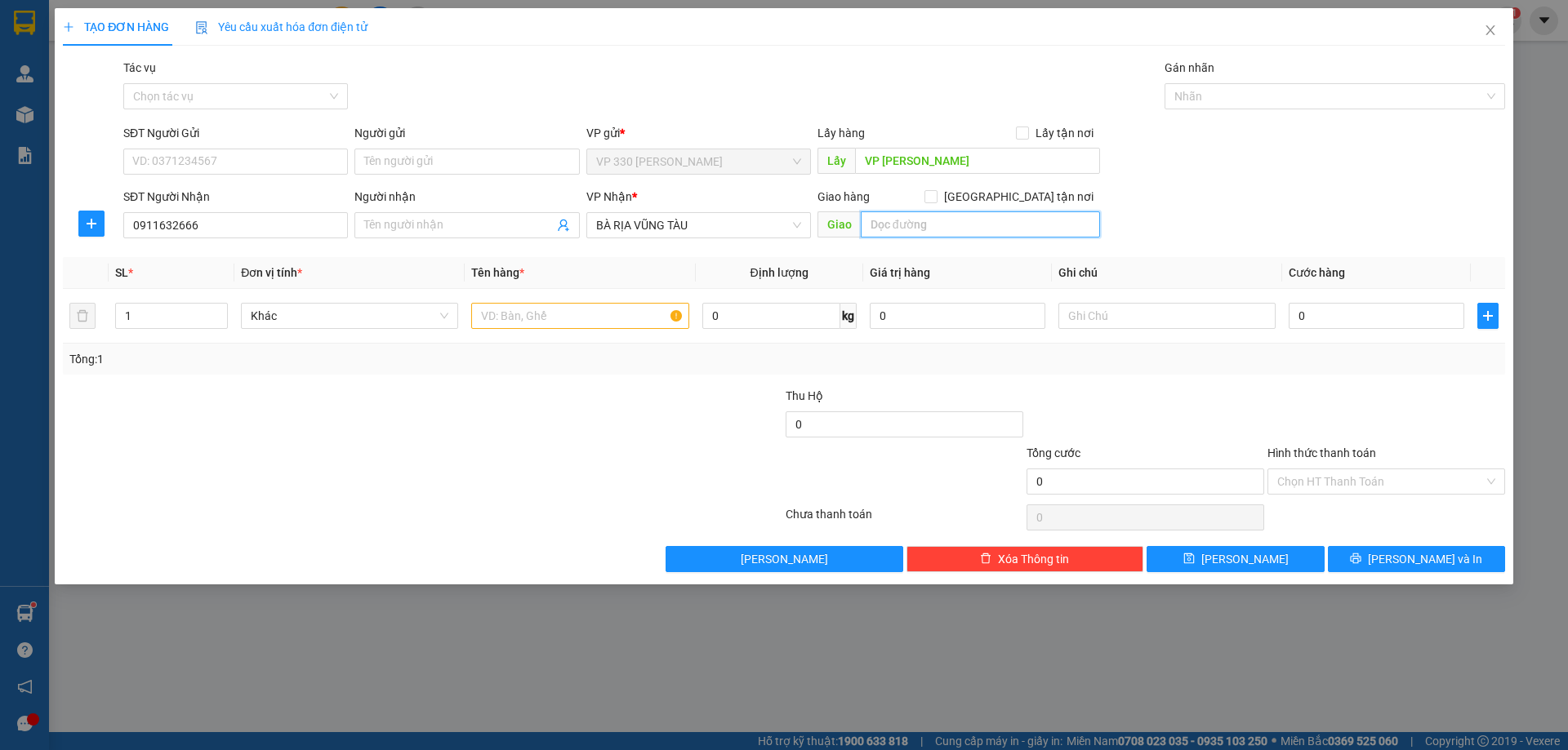
click at [986, 223] on input "text" at bounding box center [979, 224] width 239 height 26
type input "QUẢNG NGẢI"
drag, startPoint x: 574, startPoint y: 316, endPoint x: 573, endPoint y: 304, distance: 12.0
click at [573, 316] on input "text" at bounding box center [579, 316] width 217 height 26
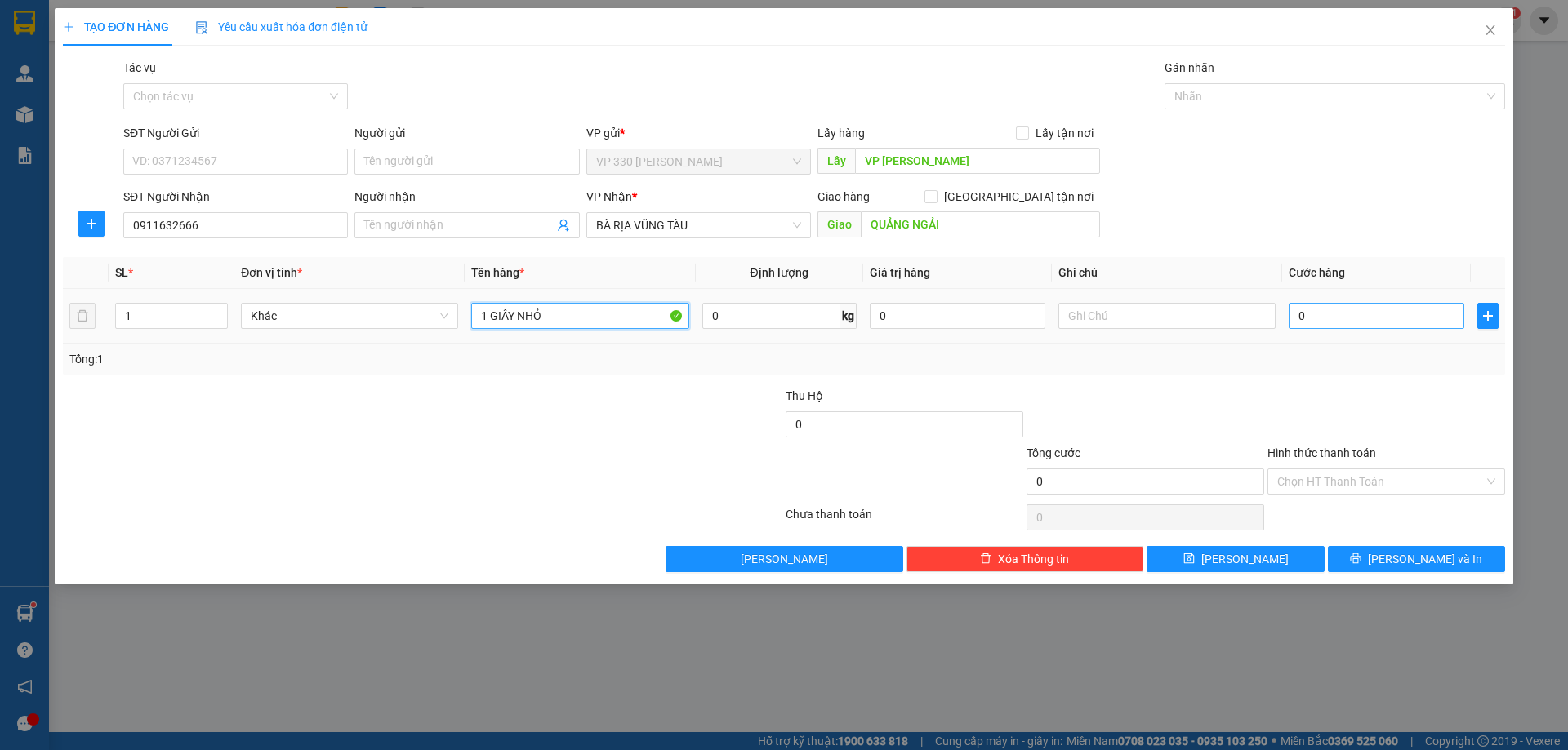
type input "1 GIẤY NHỎ"
click at [1385, 320] on input "0" at bounding box center [1376, 316] width 176 height 26
type input "5"
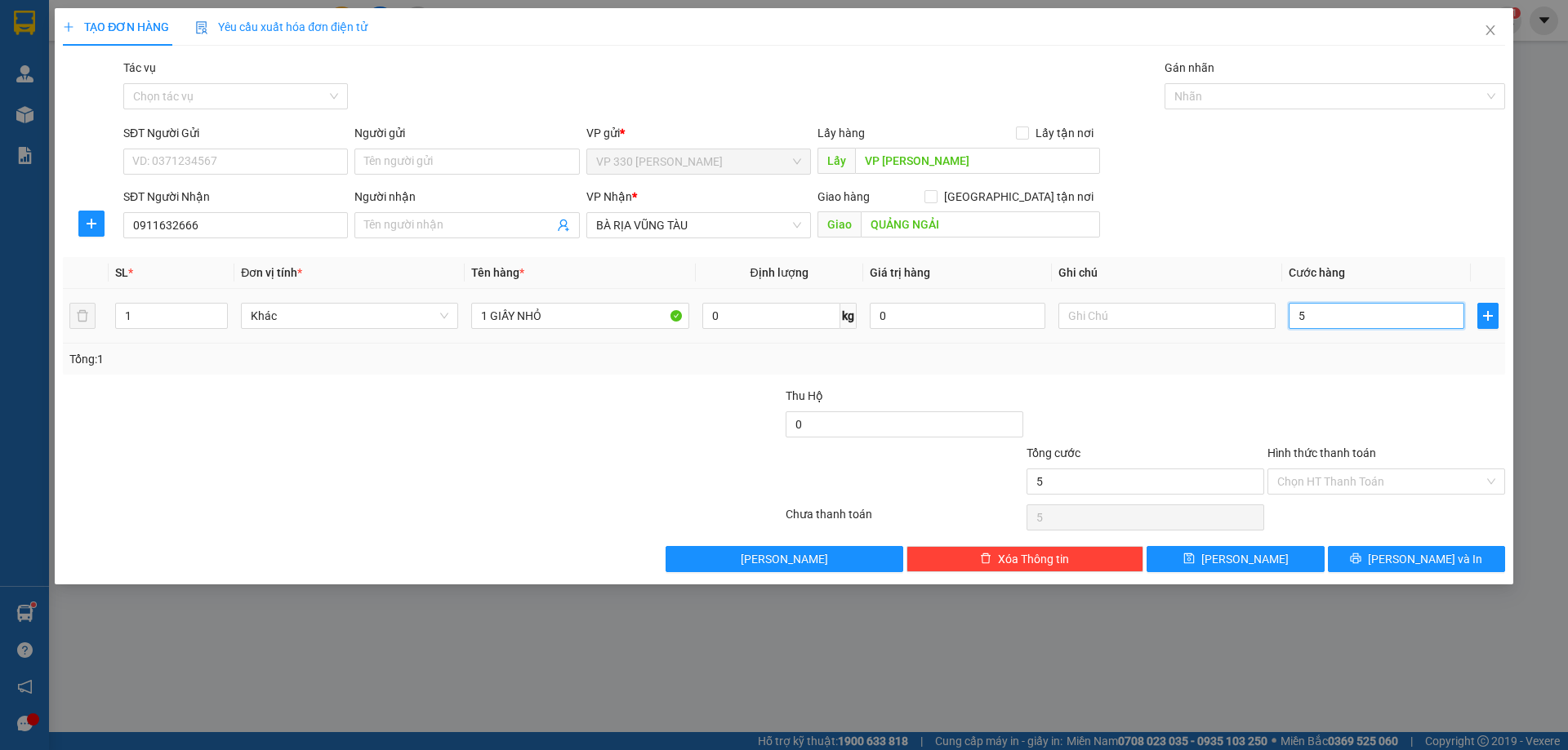
type input "50"
type input "500"
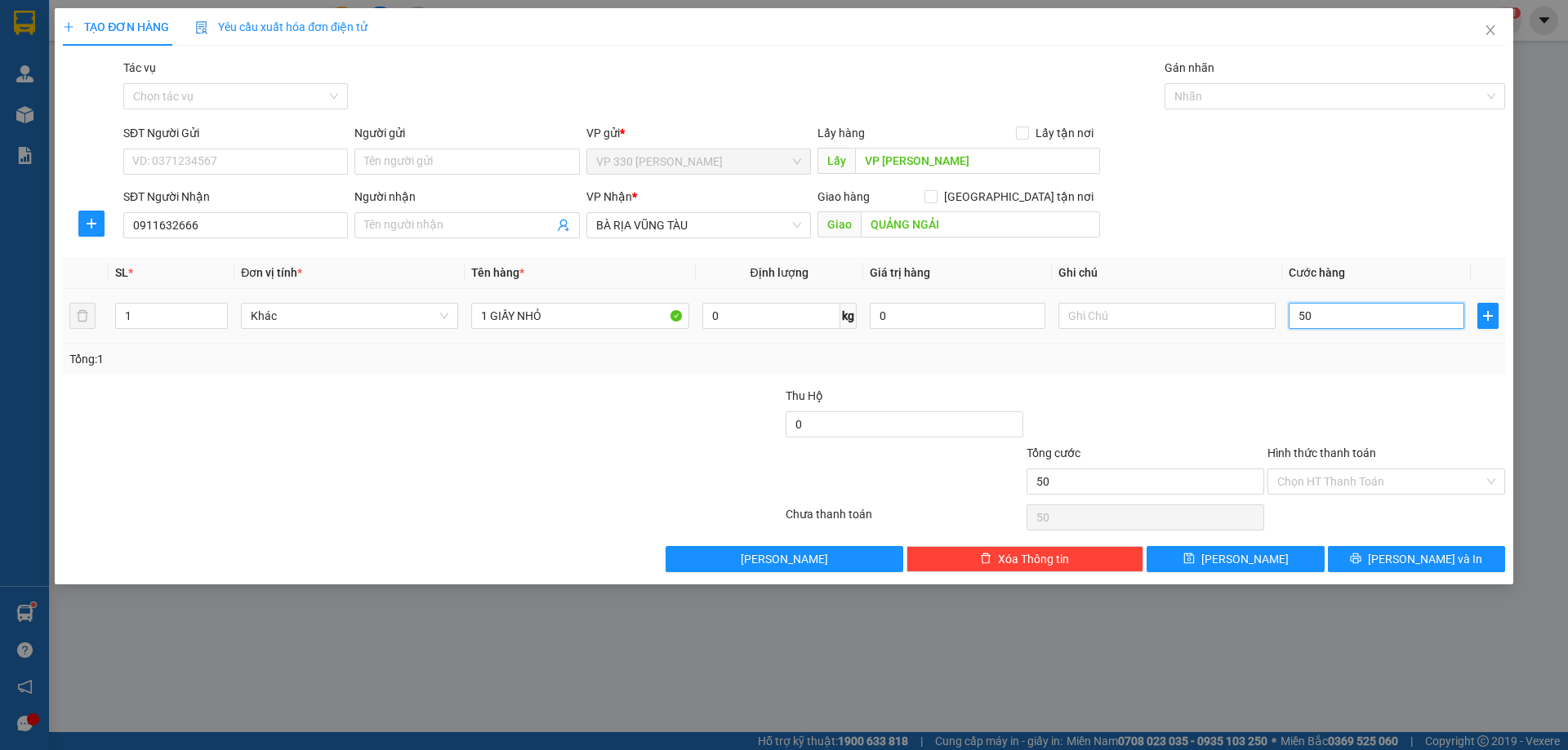
type input "500"
type input "5.000"
type input "50.000"
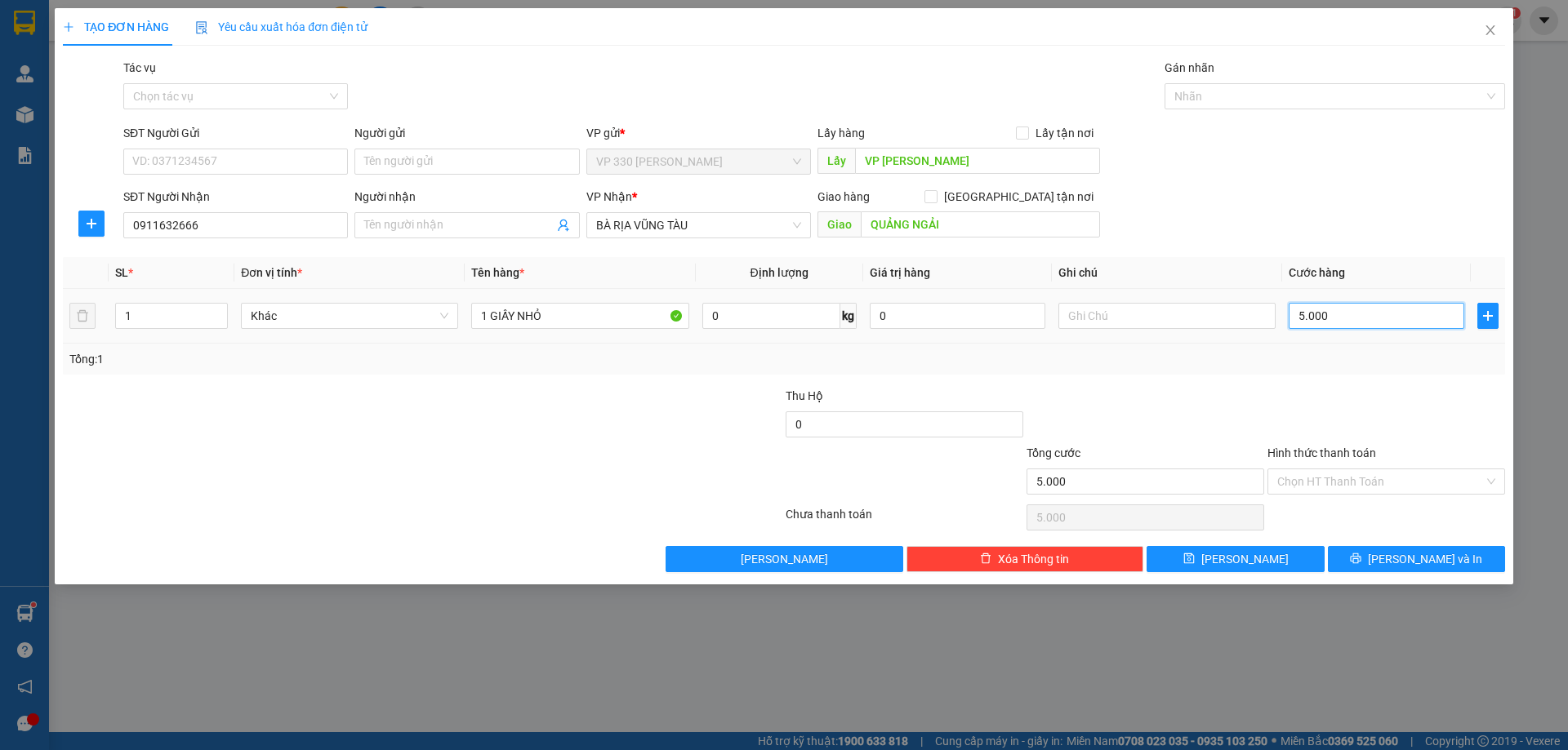
type input "50.000"
click at [1360, 482] on input "Hình thức thanh toán" at bounding box center [1380, 481] width 206 height 24
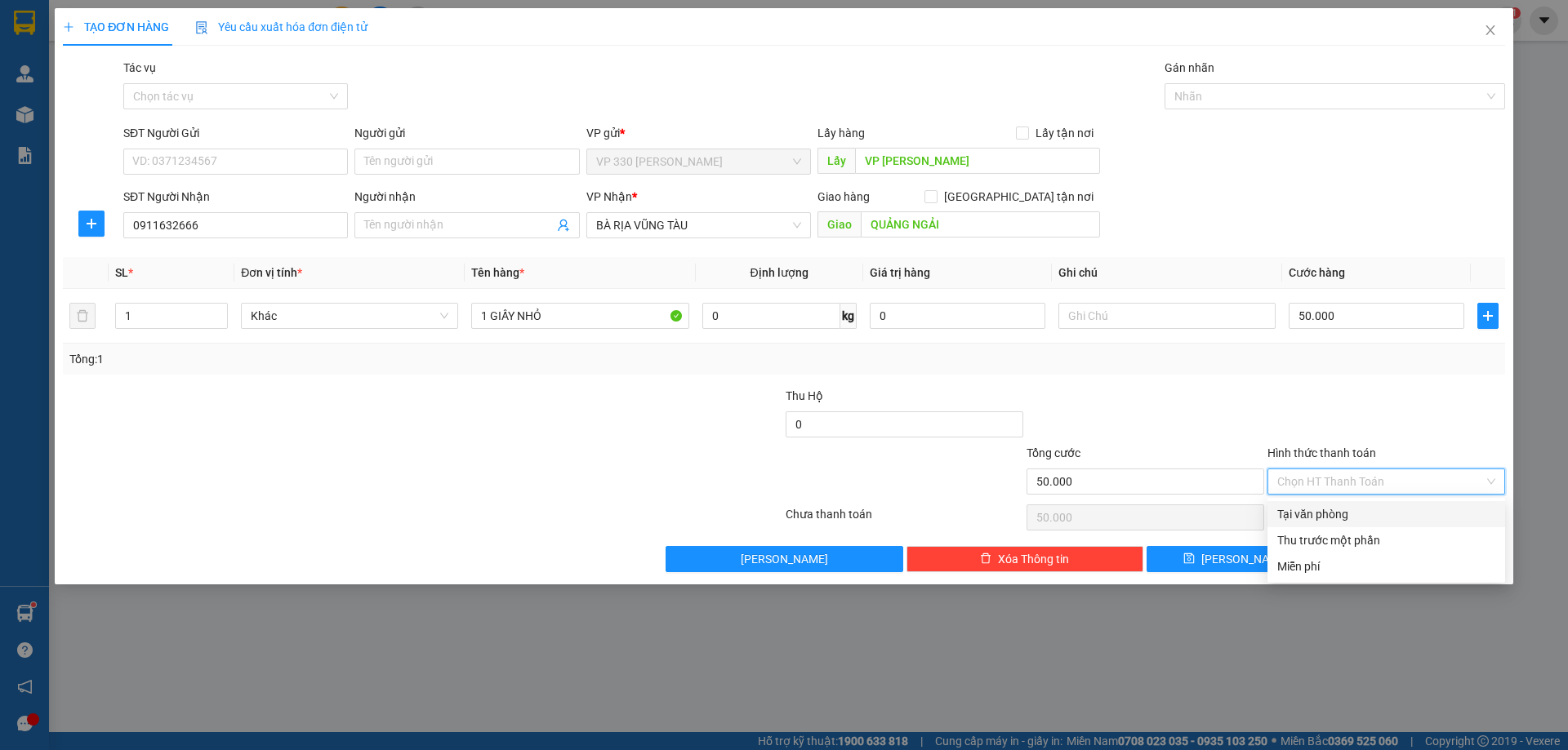
click at [1325, 516] on div "Tại văn phòng" at bounding box center [1386, 515] width 218 height 18
type input "0"
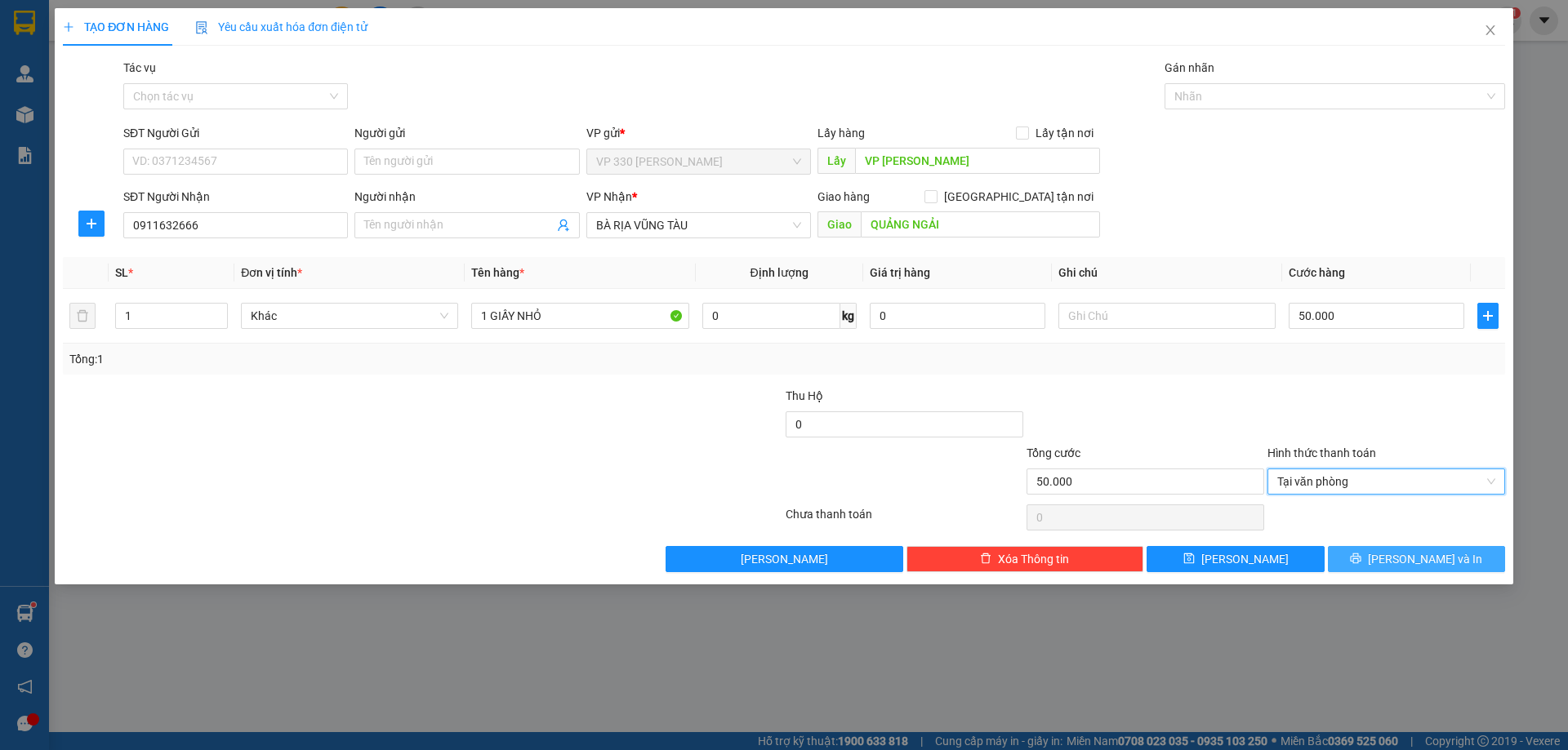
click at [1362, 559] on icon "printer" at bounding box center [1356, 559] width 11 height 11
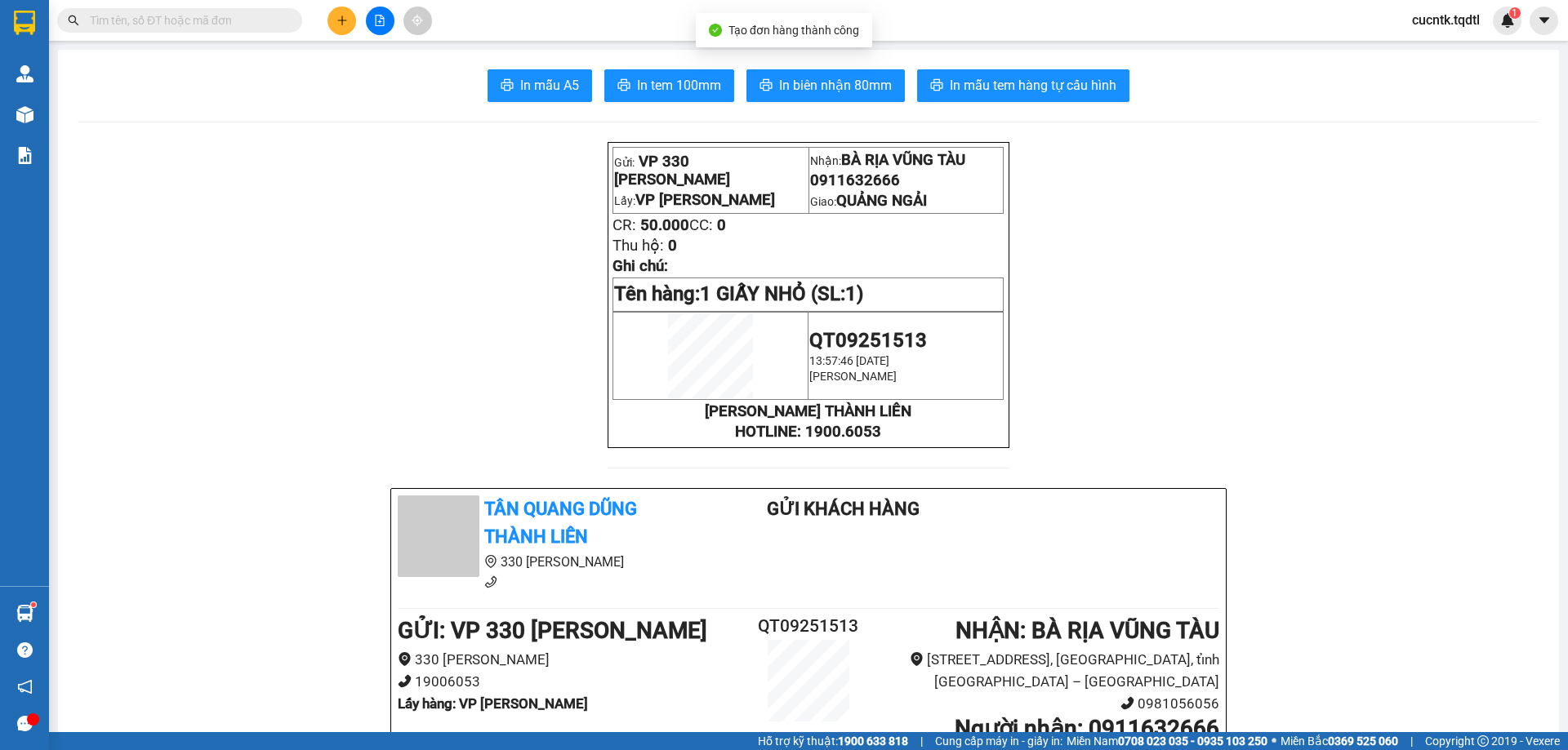
click at [342, 24] on icon "plus" at bounding box center [342, 20] width 12 height 12
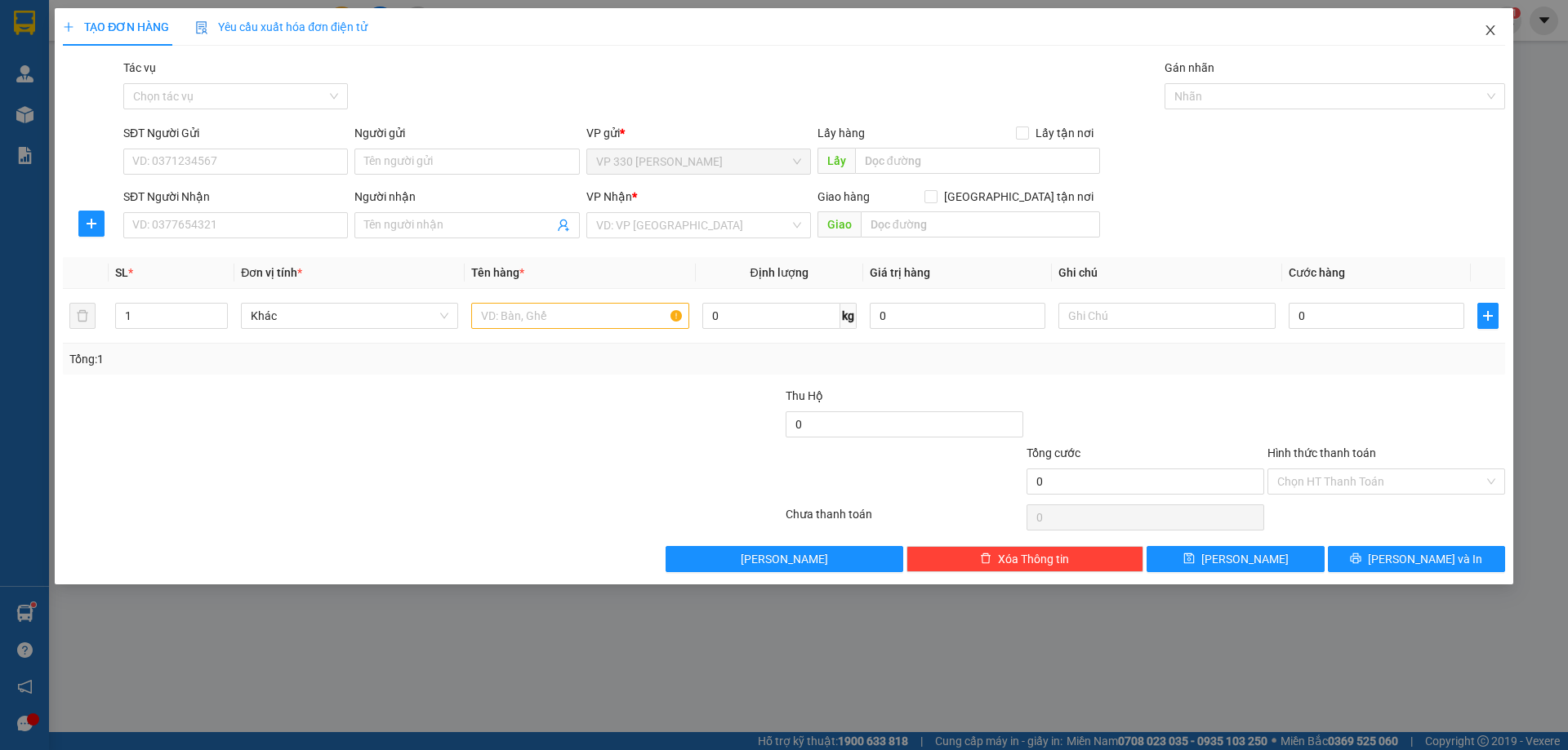
click at [1486, 36] on icon "close" at bounding box center [1490, 30] width 13 height 13
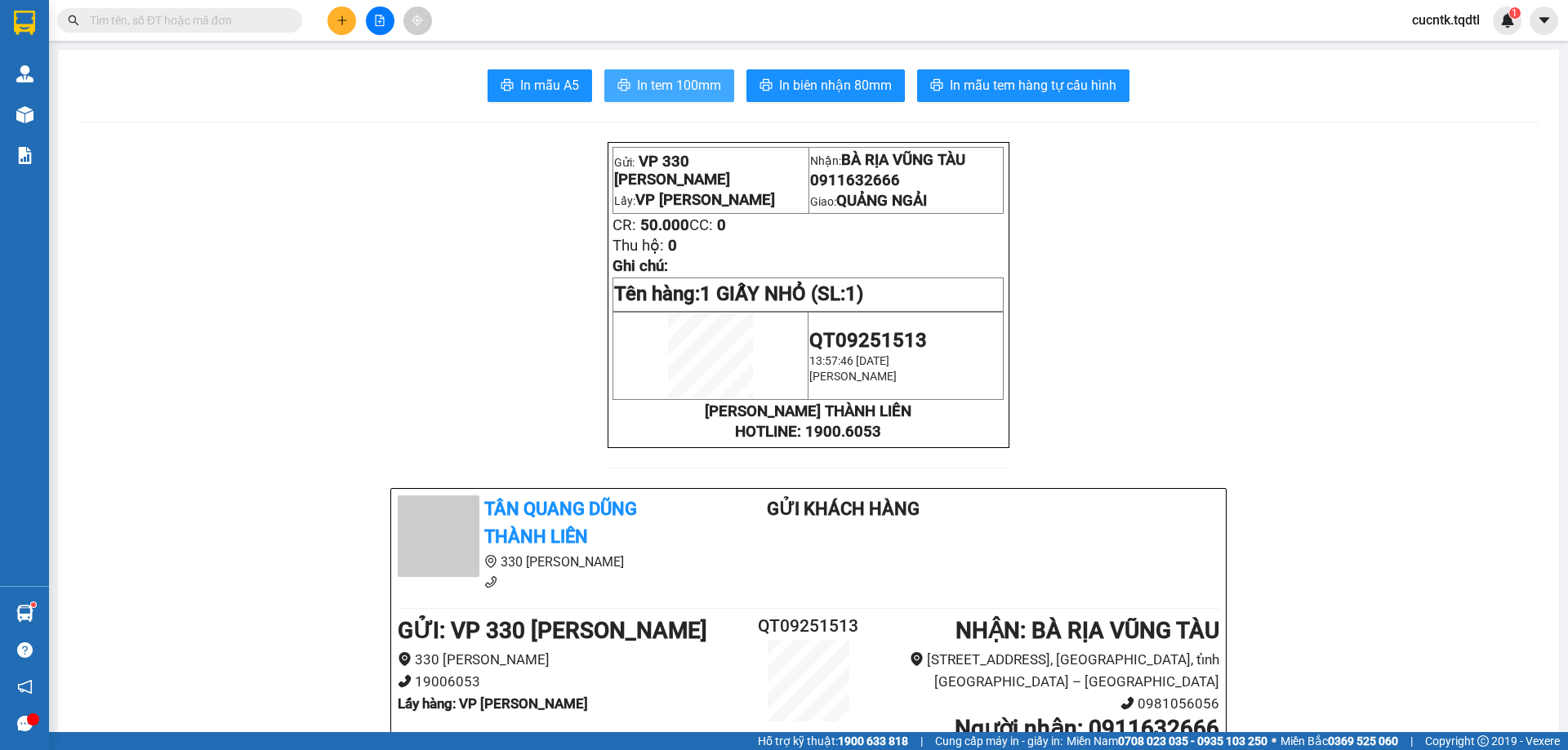
click at [674, 89] on span "In tem 100mm" at bounding box center [678, 85] width 84 height 21
click at [338, 19] on icon "plus" at bounding box center [342, 20] width 12 height 12
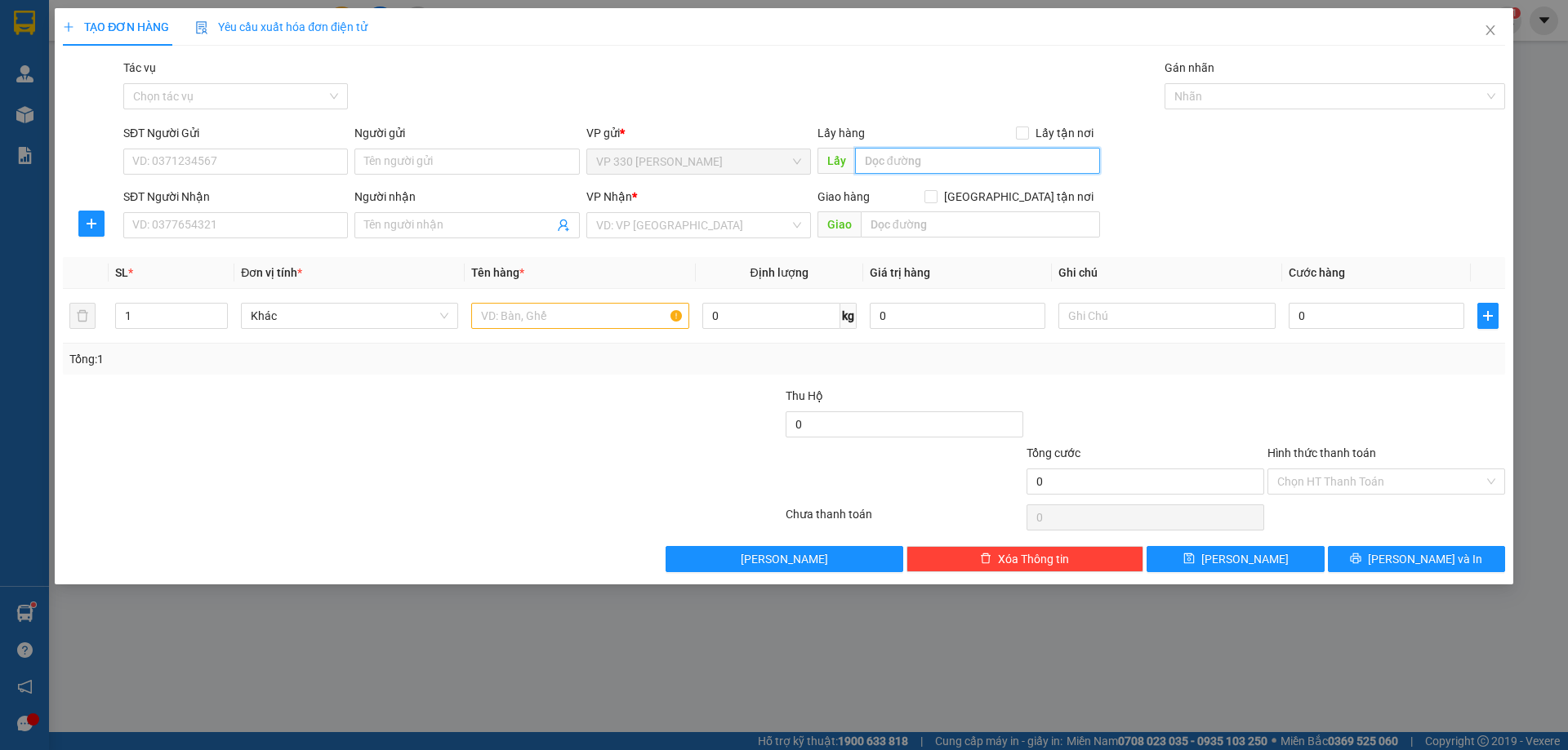
click at [898, 167] on input "text" at bounding box center [977, 160] width 245 height 26
type input "VP [PERSON_NAME]"
click at [245, 229] on input "SĐT Người Nhận" at bounding box center [235, 224] width 225 height 26
type input "0328717338"
click at [647, 224] on input "search" at bounding box center [692, 224] width 194 height 24
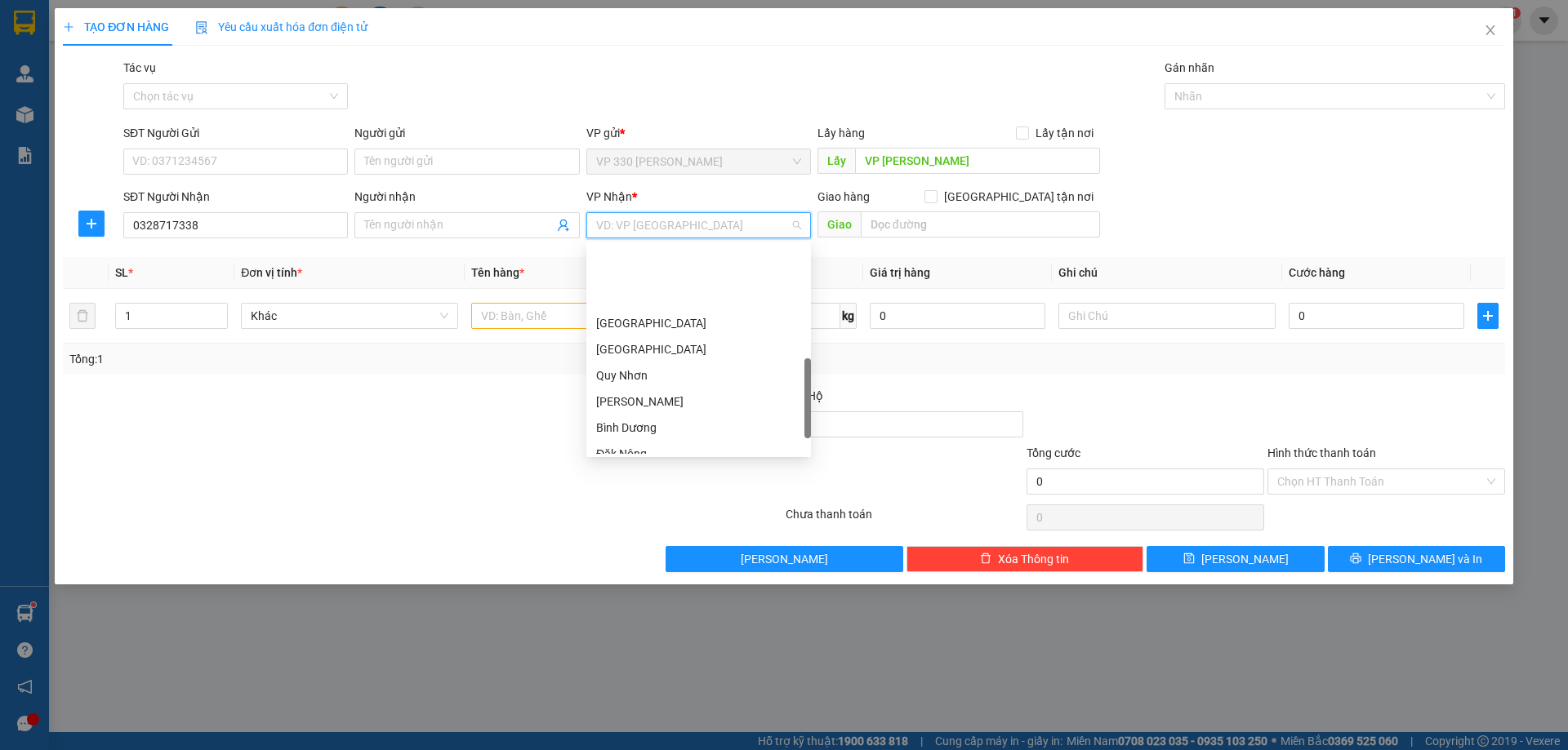
scroll to position [408, 0]
click at [655, 368] on div "Đăk Nông" at bounding box center [698, 372] width 205 height 18
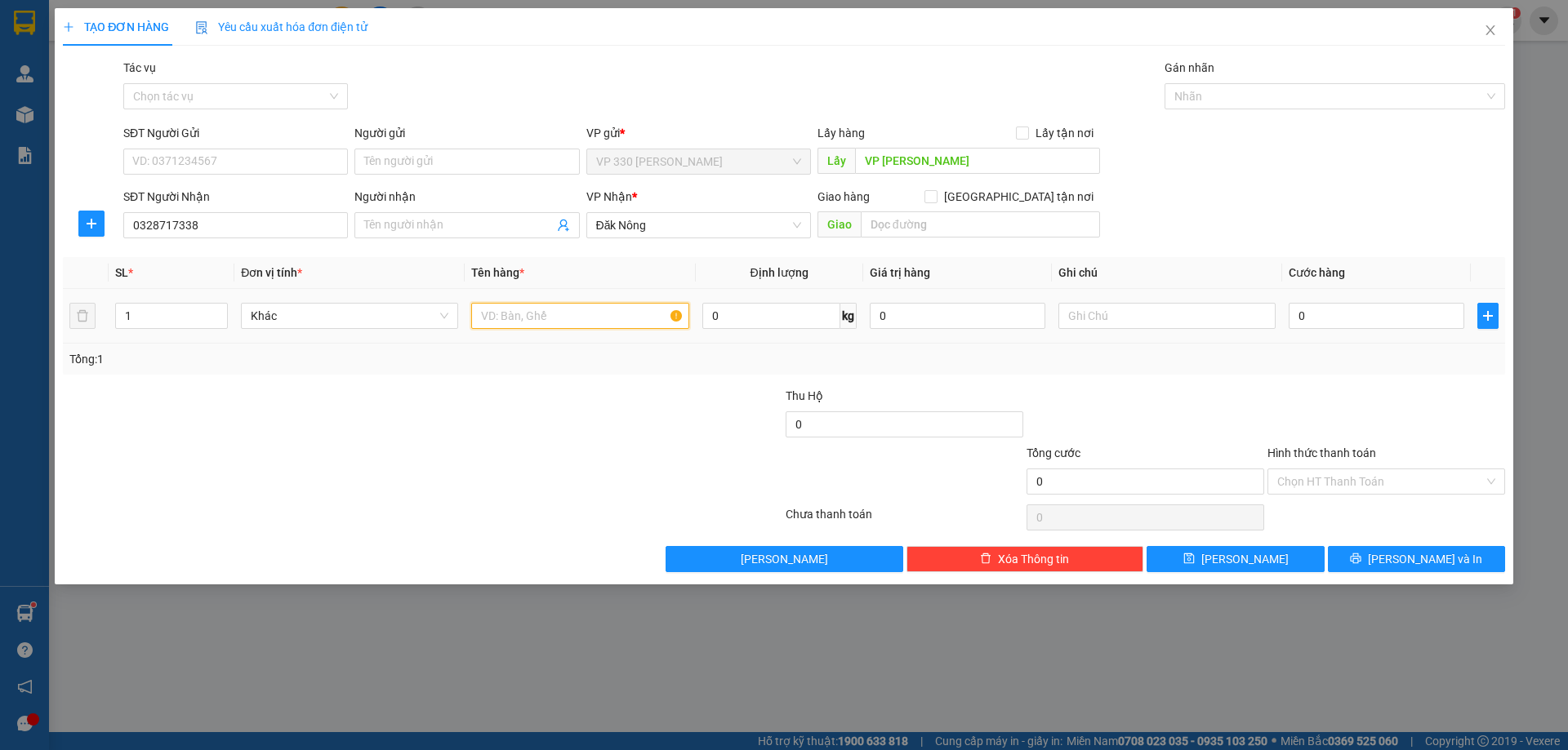
click at [553, 315] on input "text" at bounding box center [579, 316] width 217 height 26
type input "1 XỐP"
click at [1325, 316] on input "0" at bounding box center [1376, 316] width 176 height 26
type input "1"
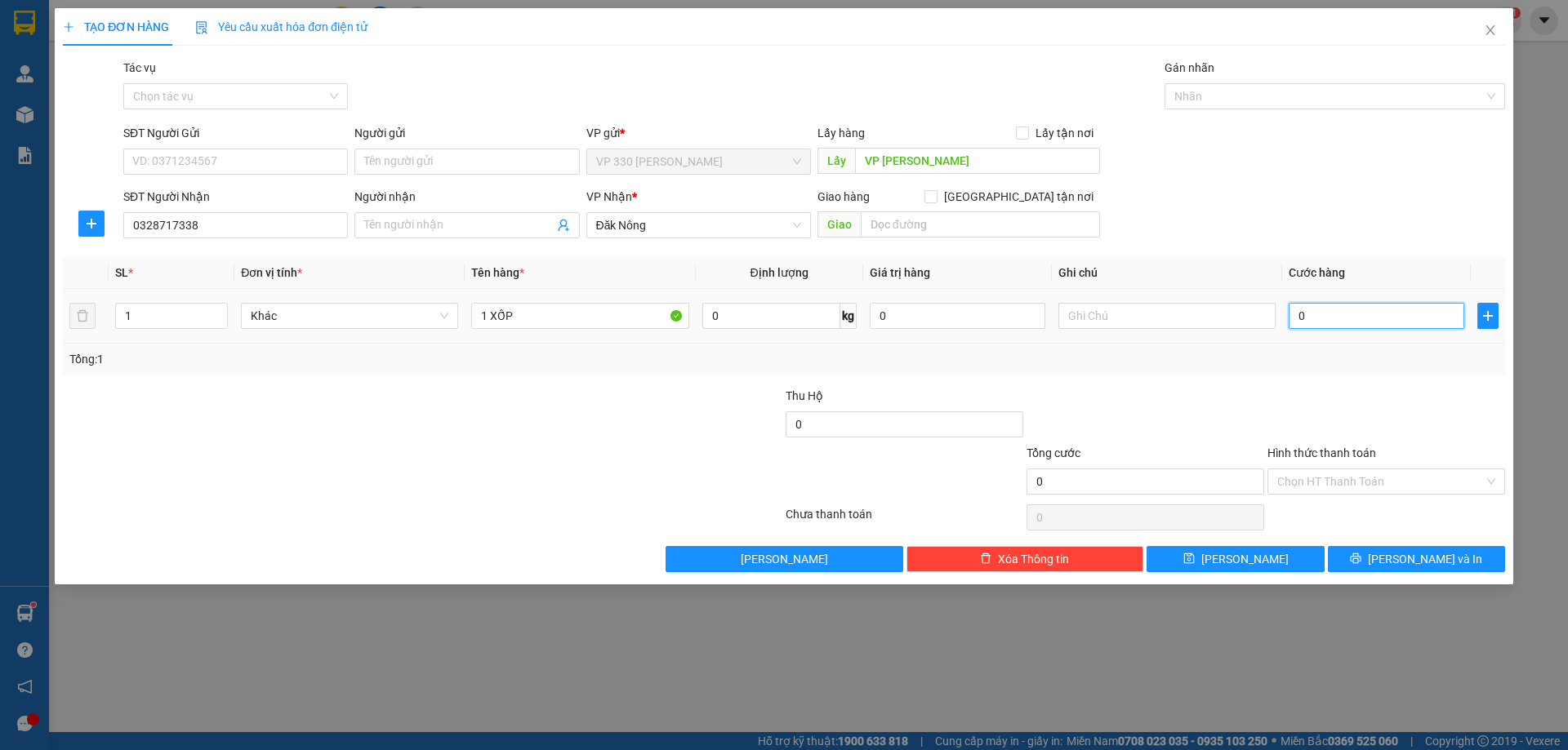
type input "1"
type input "15"
type input "150"
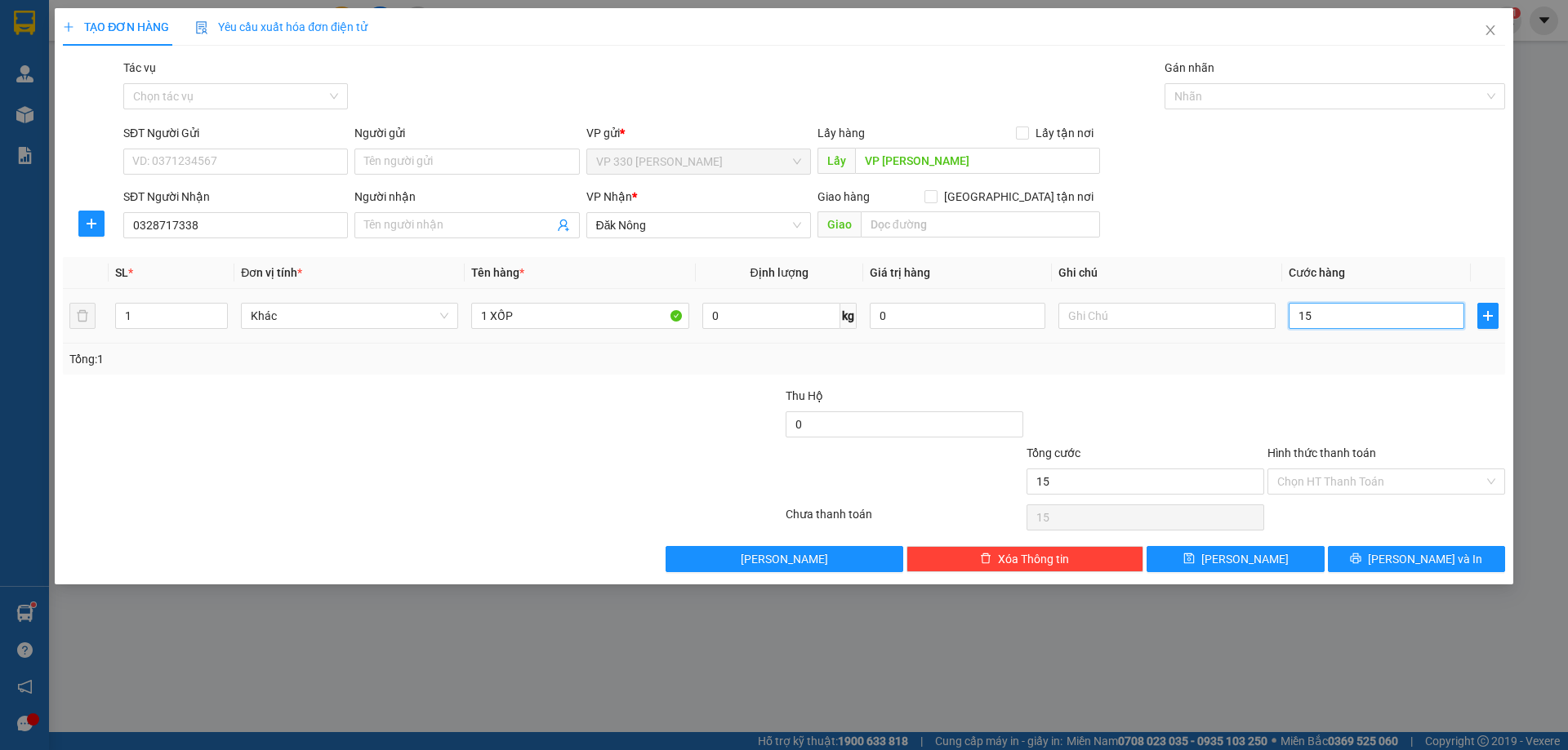
type input "150"
type input "1.500"
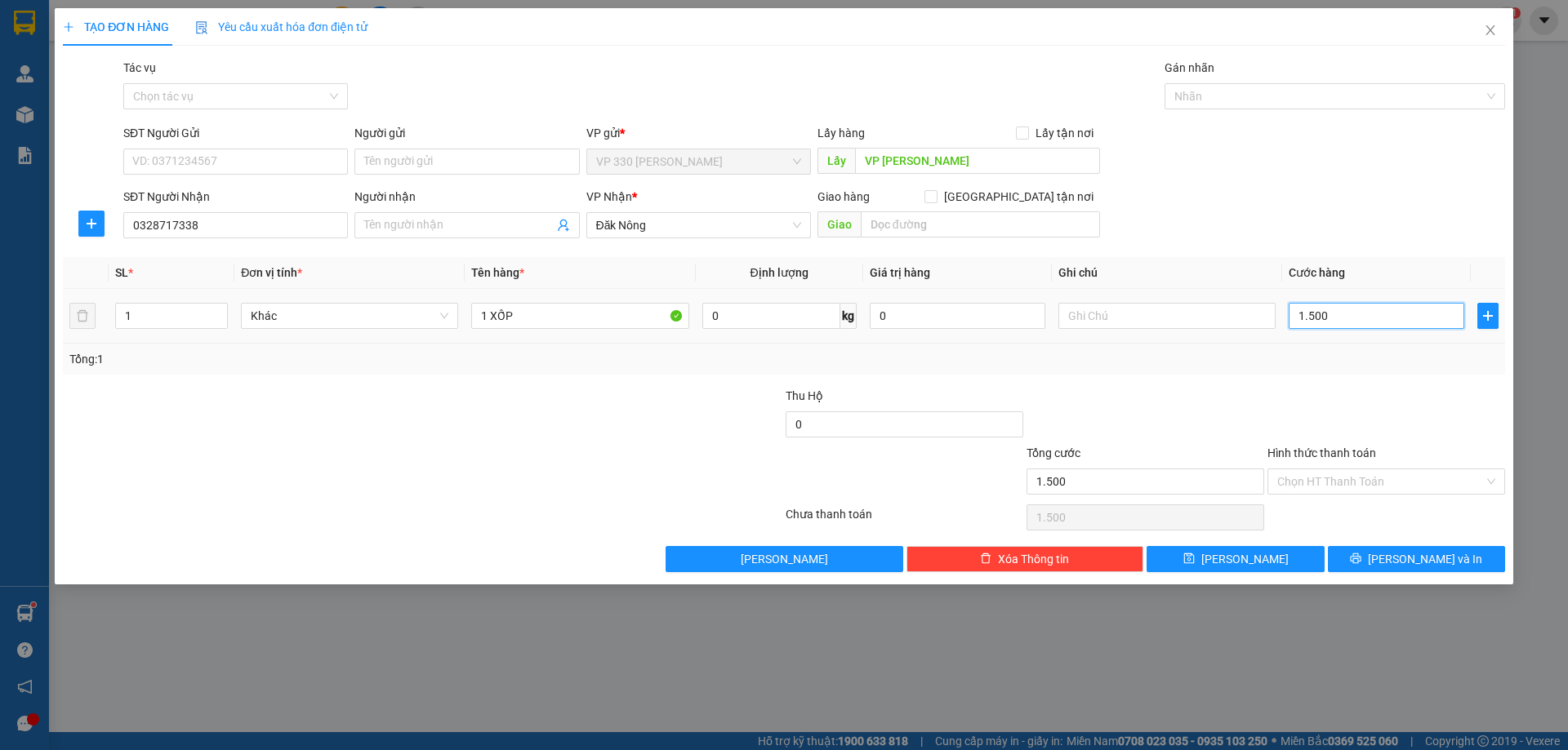
type input "15.000"
type input "150.000"
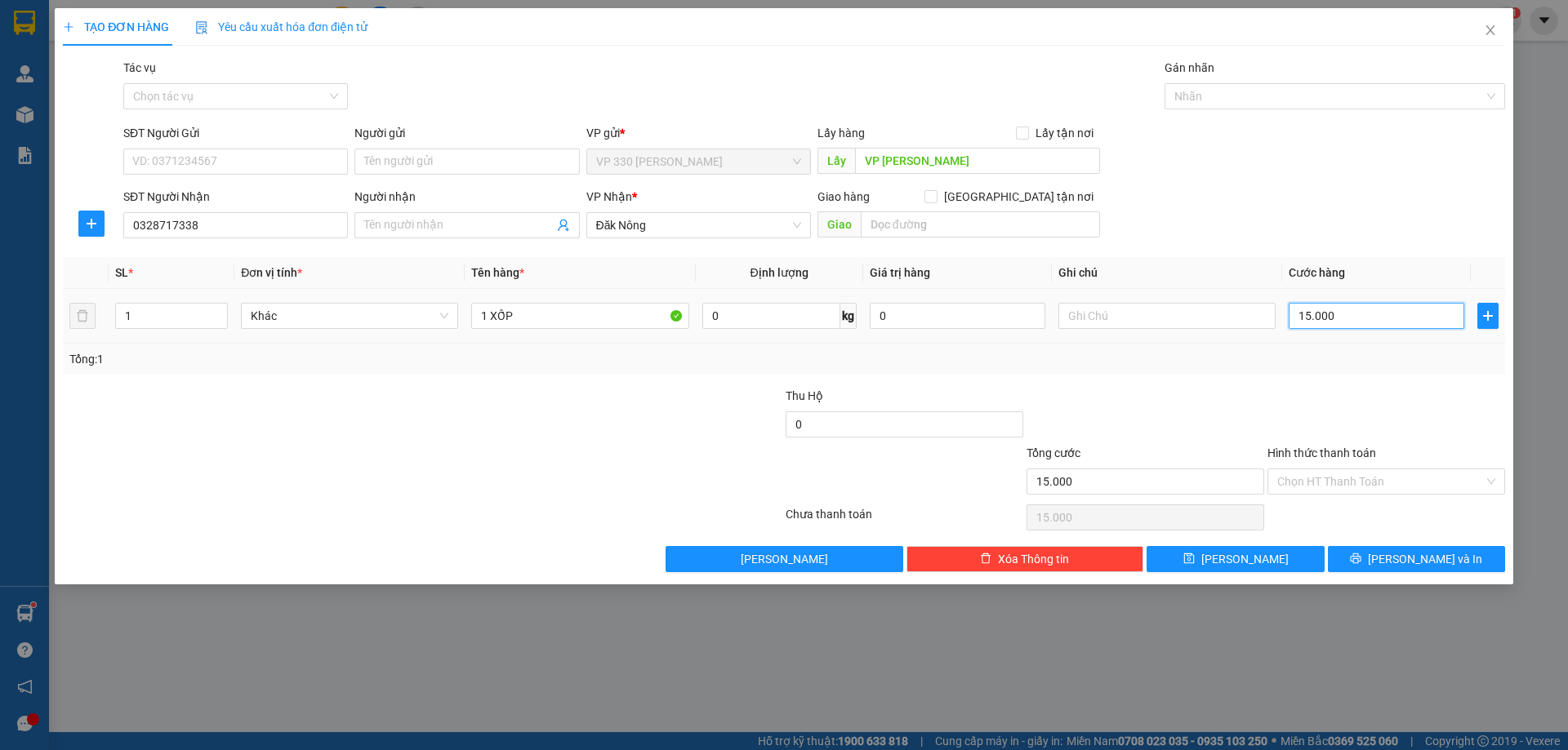
type input "150.000"
click at [1368, 560] on button "[PERSON_NAME] và In" at bounding box center [1416, 559] width 177 height 26
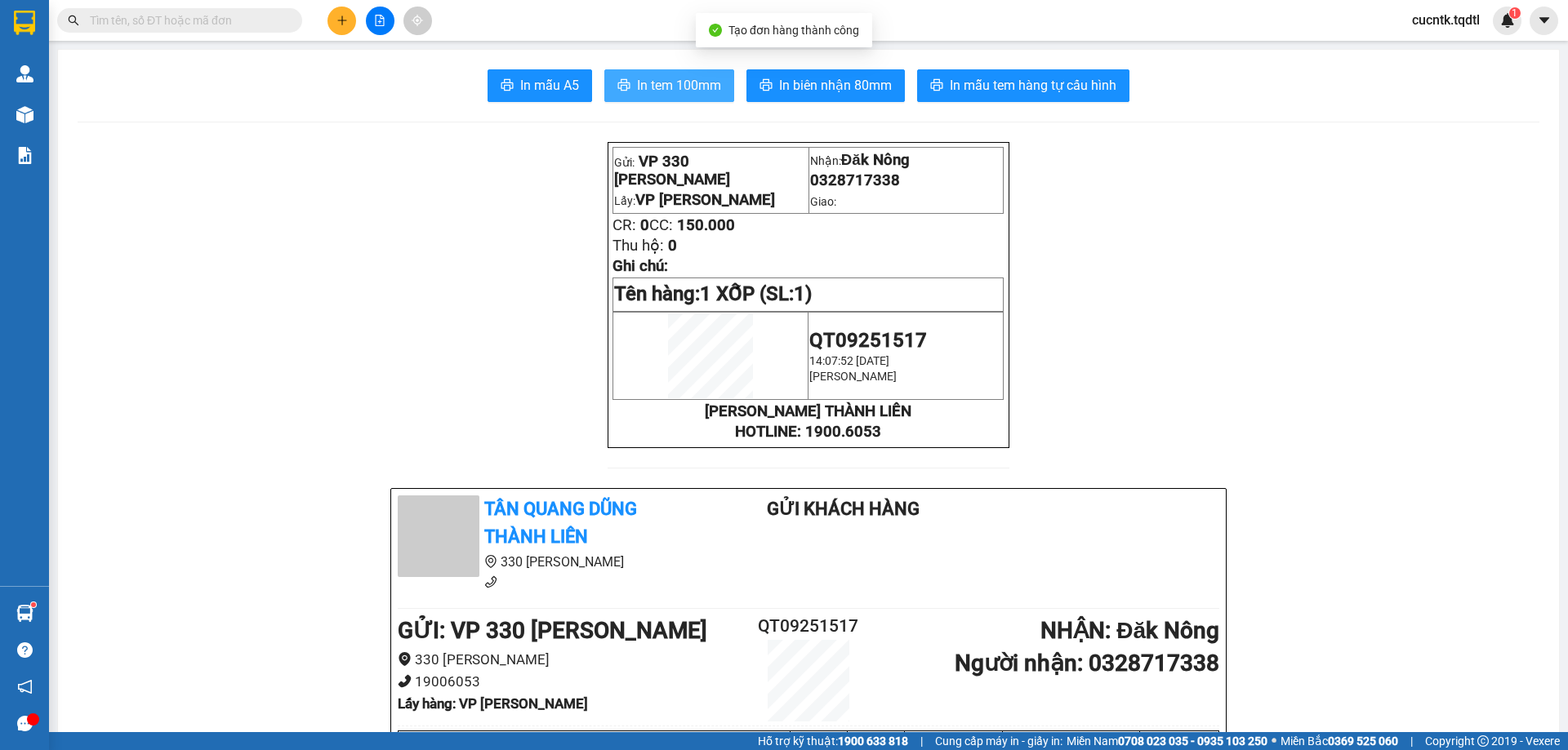
click at [661, 87] on span "In tem 100mm" at bounding box center [678, 85] width 84 height 21
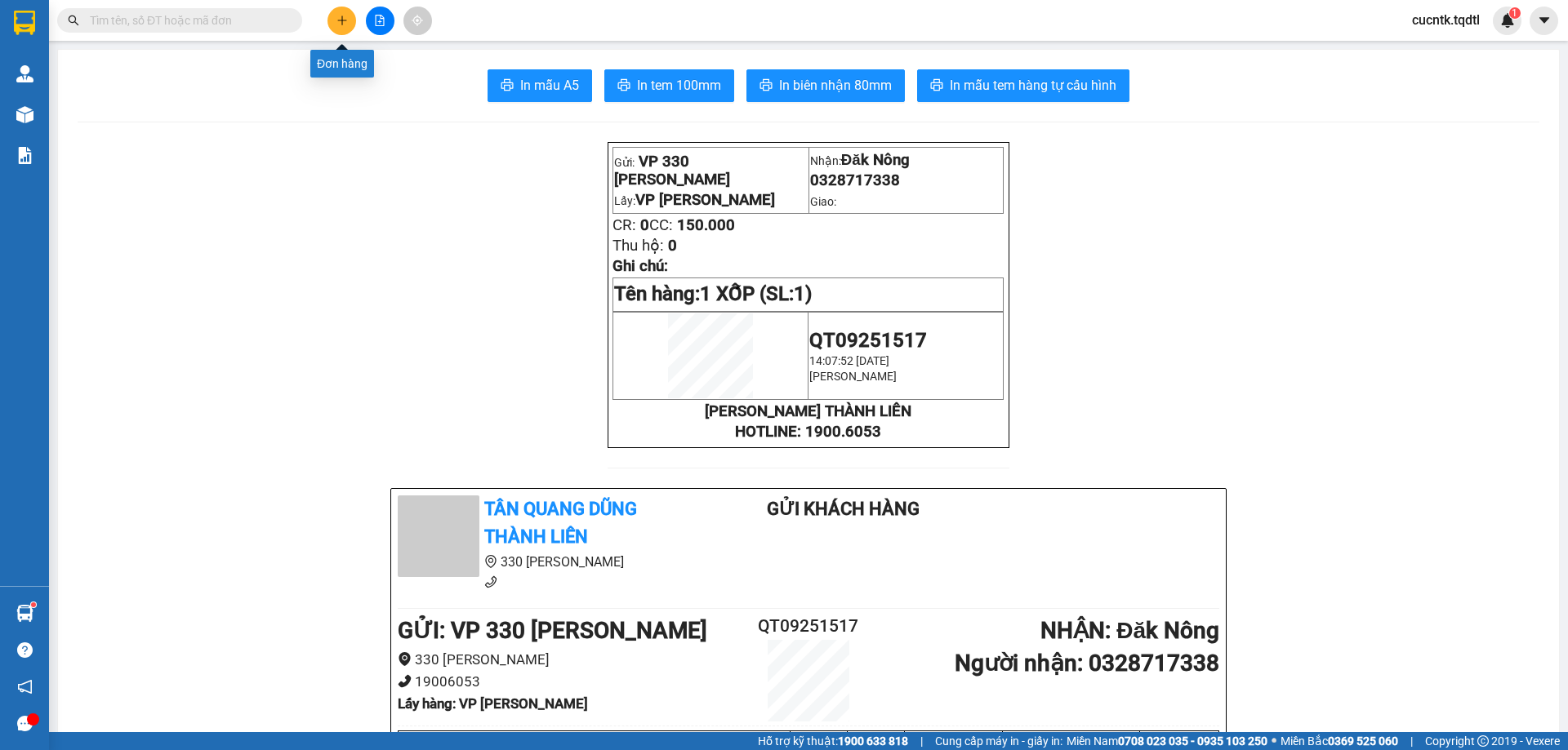
click at [351, 16] on button at bounding box center [342, 21] width 29 height 29
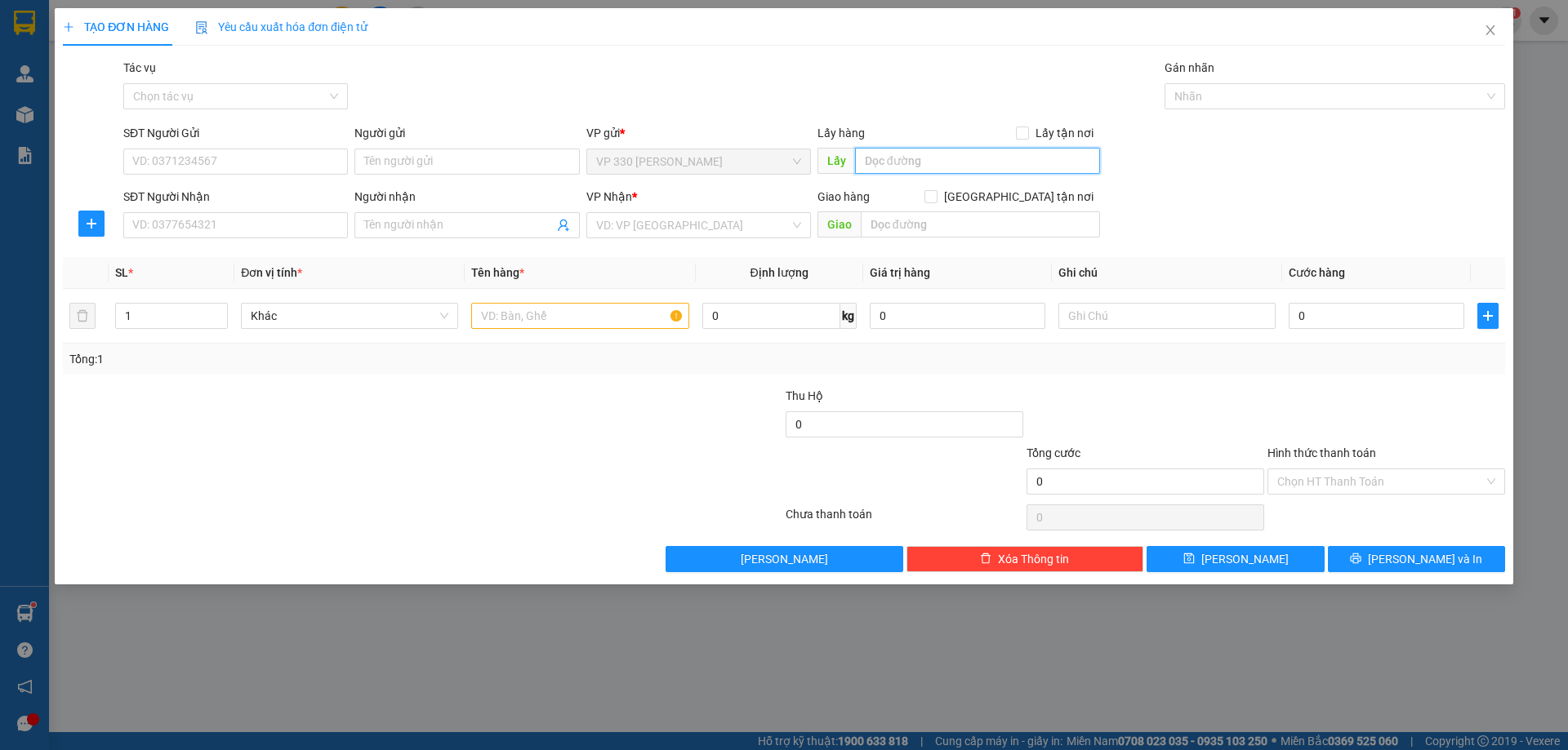
click at [940, 158] on input "text" at bounding box center [977, 160] width 245 height 26
type input "VP [PERSON_NAME]"
click at [218, 227] on input "SĐT Người Nhận" at bounding box center [235, 224] width 225 height 26
type input "0908628211"
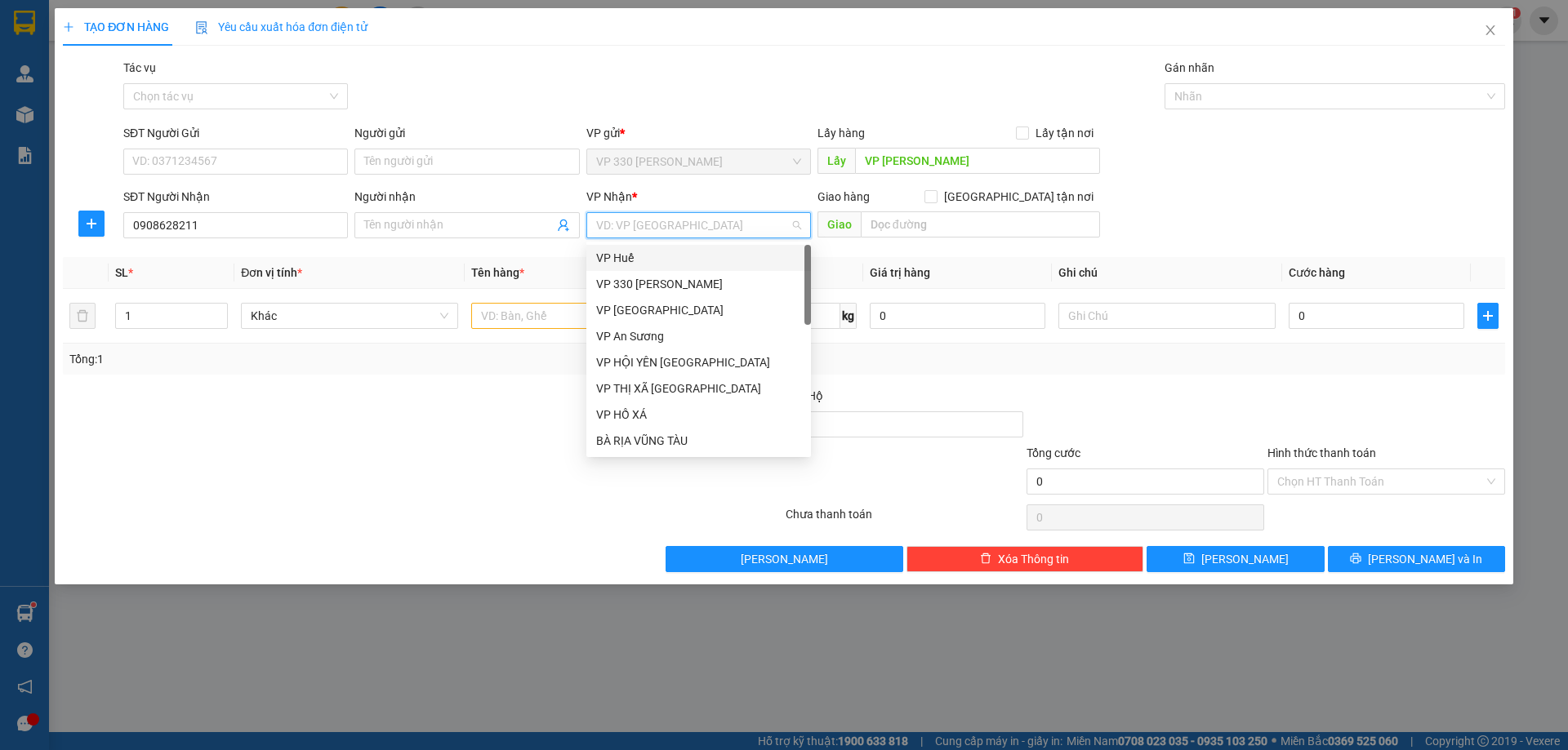
click at [665, 223] on input "search" at bounding box center [692, 224] width 194 height 24
click at [653, 335] on div "VP An Sương" at bounding box center [698, 336] width 205 height 18
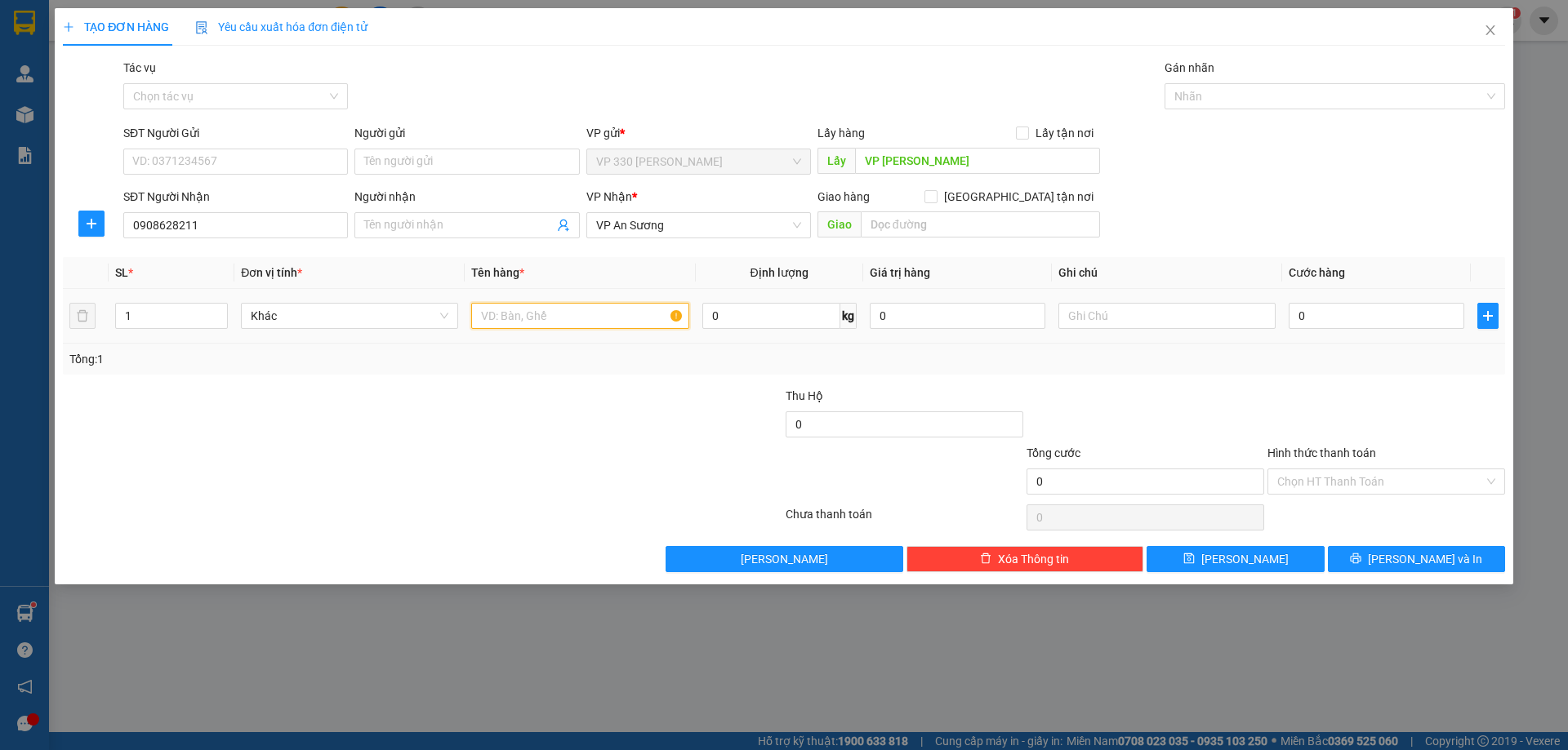
click at [600, 322] on input "text" at bounding box center [579, 316] width 217 height 26
type input "1 GIẤY"
click at [1343, 315] on input "0" at bounding box center [1376, 316] width 176 height 26
type input "1"
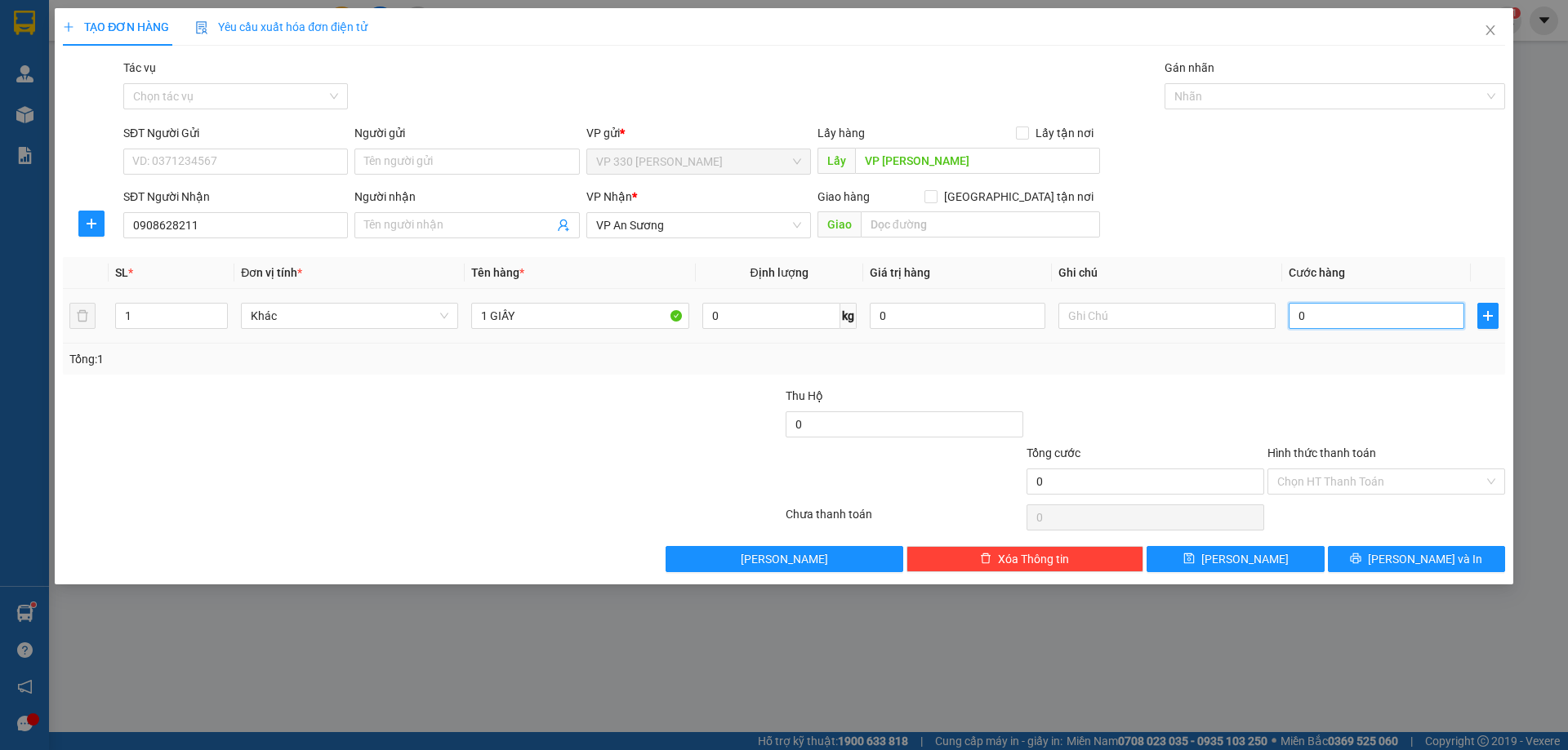
type input "1"
type input "10"
type input "100"
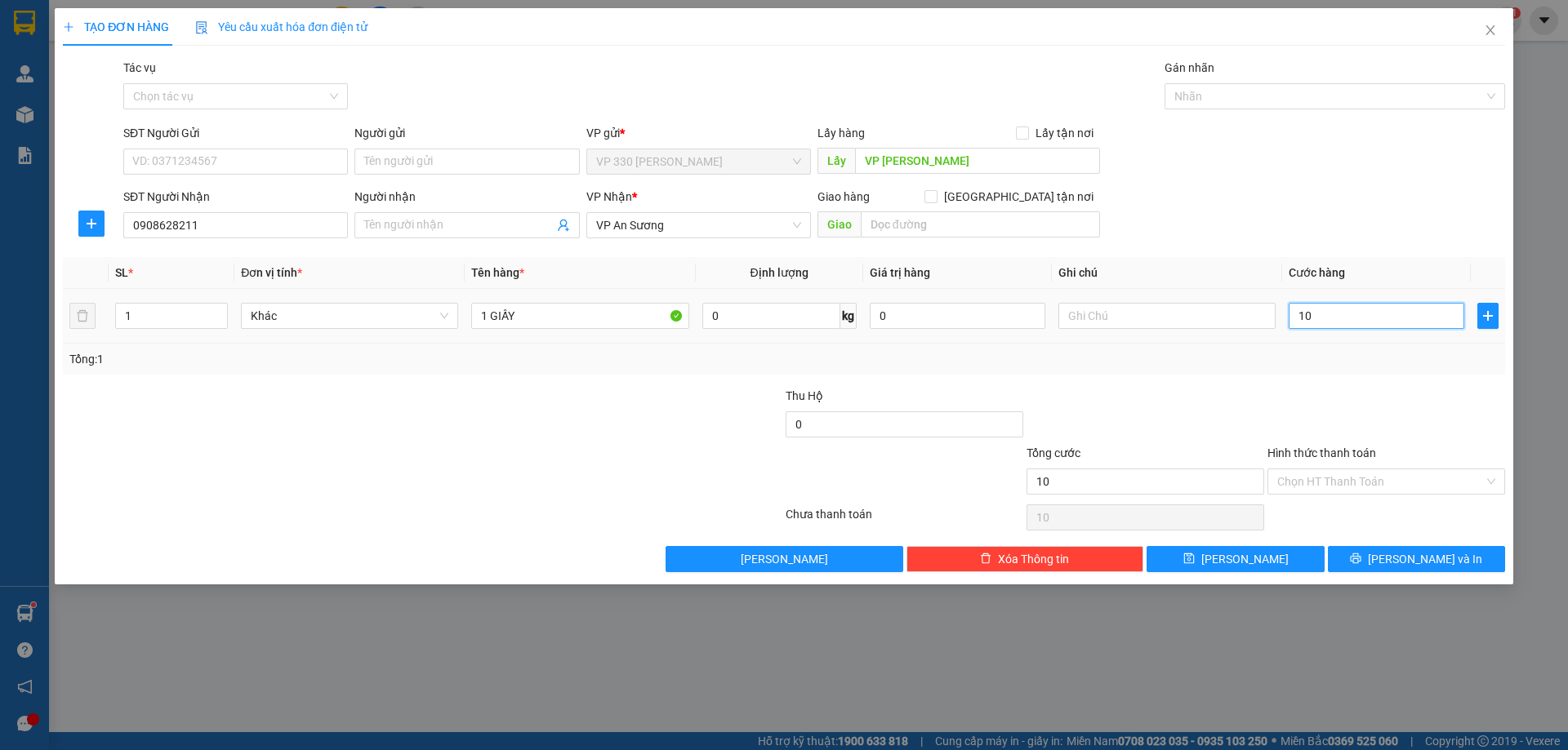
type input "100"
type input "1.000"
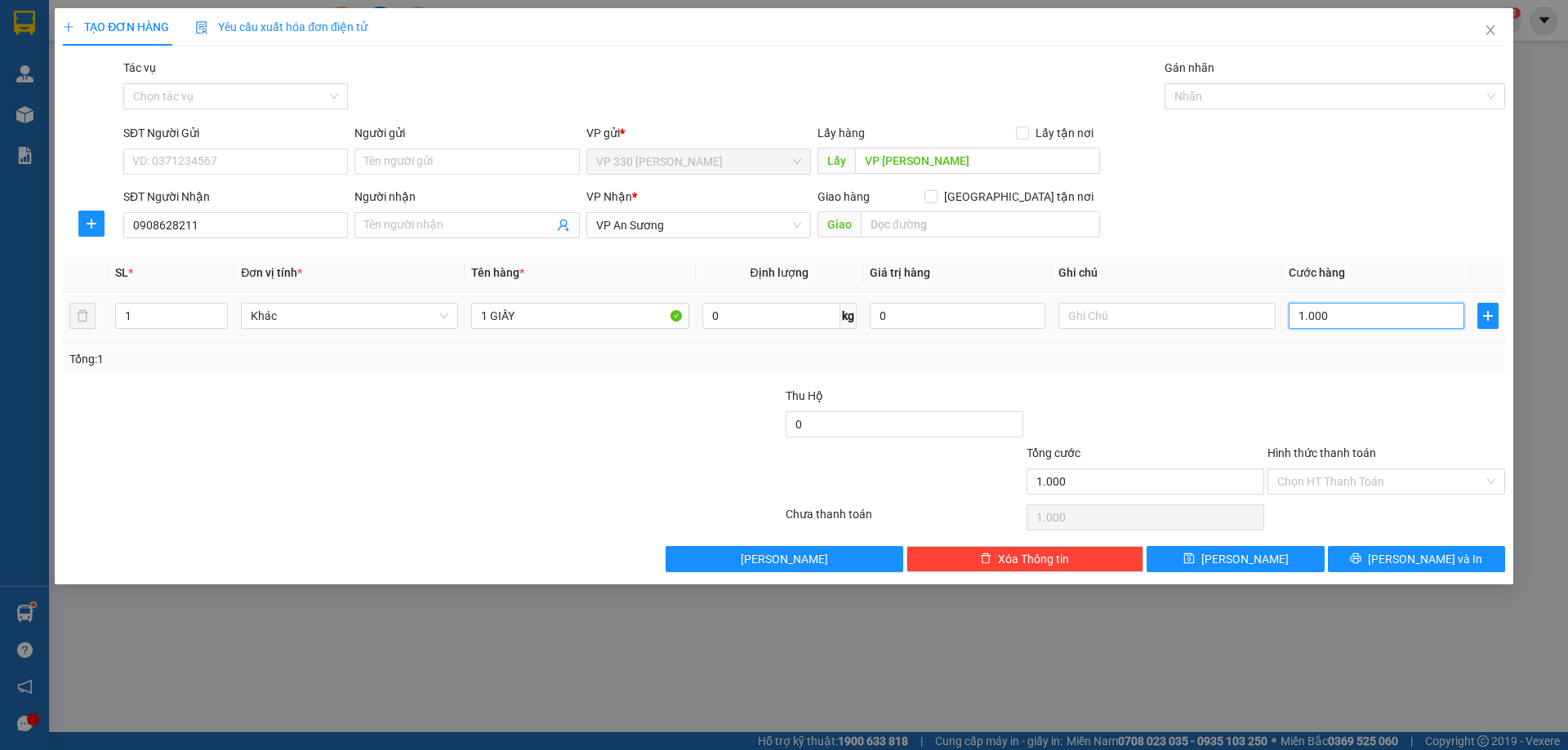
type input "10.000"
type input "100.000"
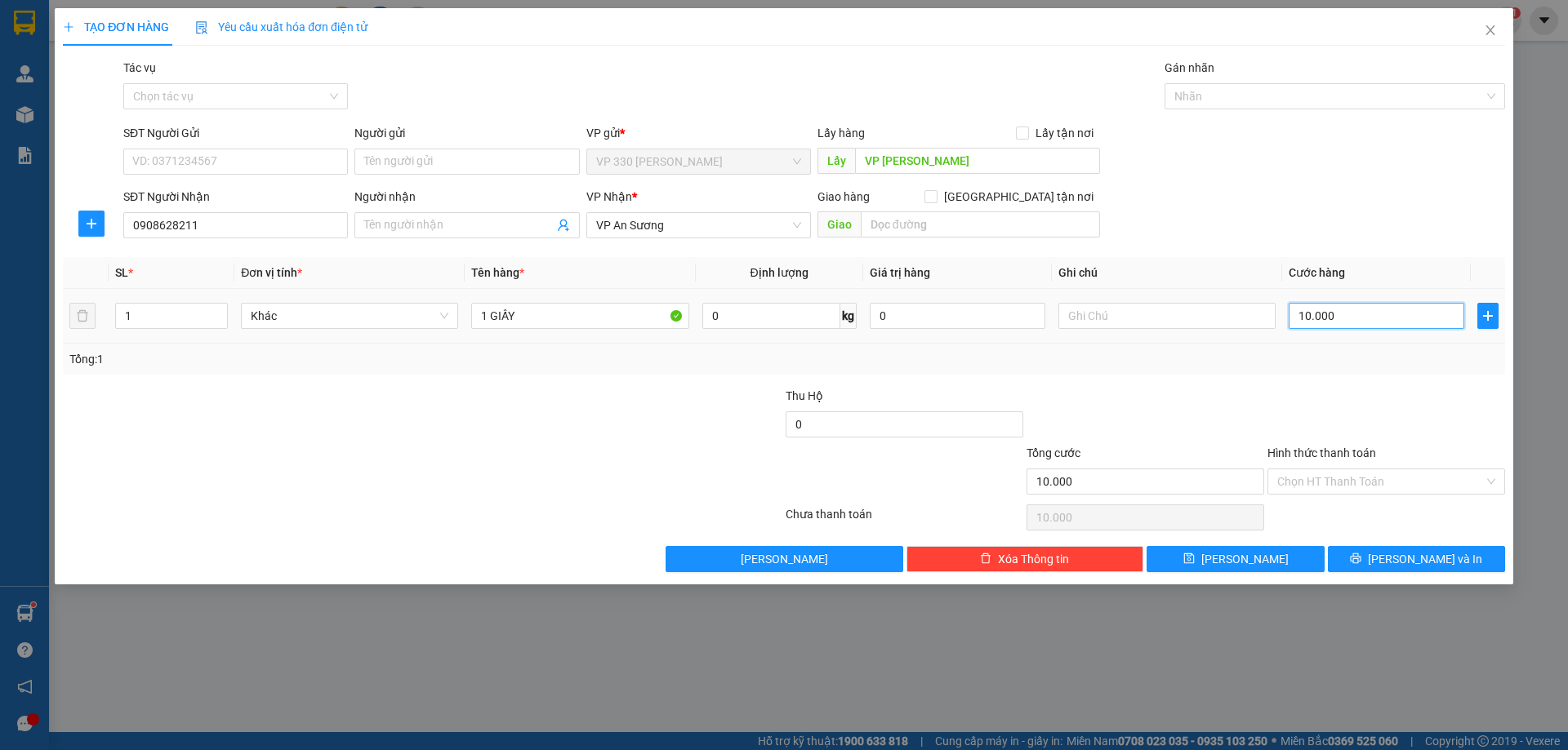
type input "100.000"
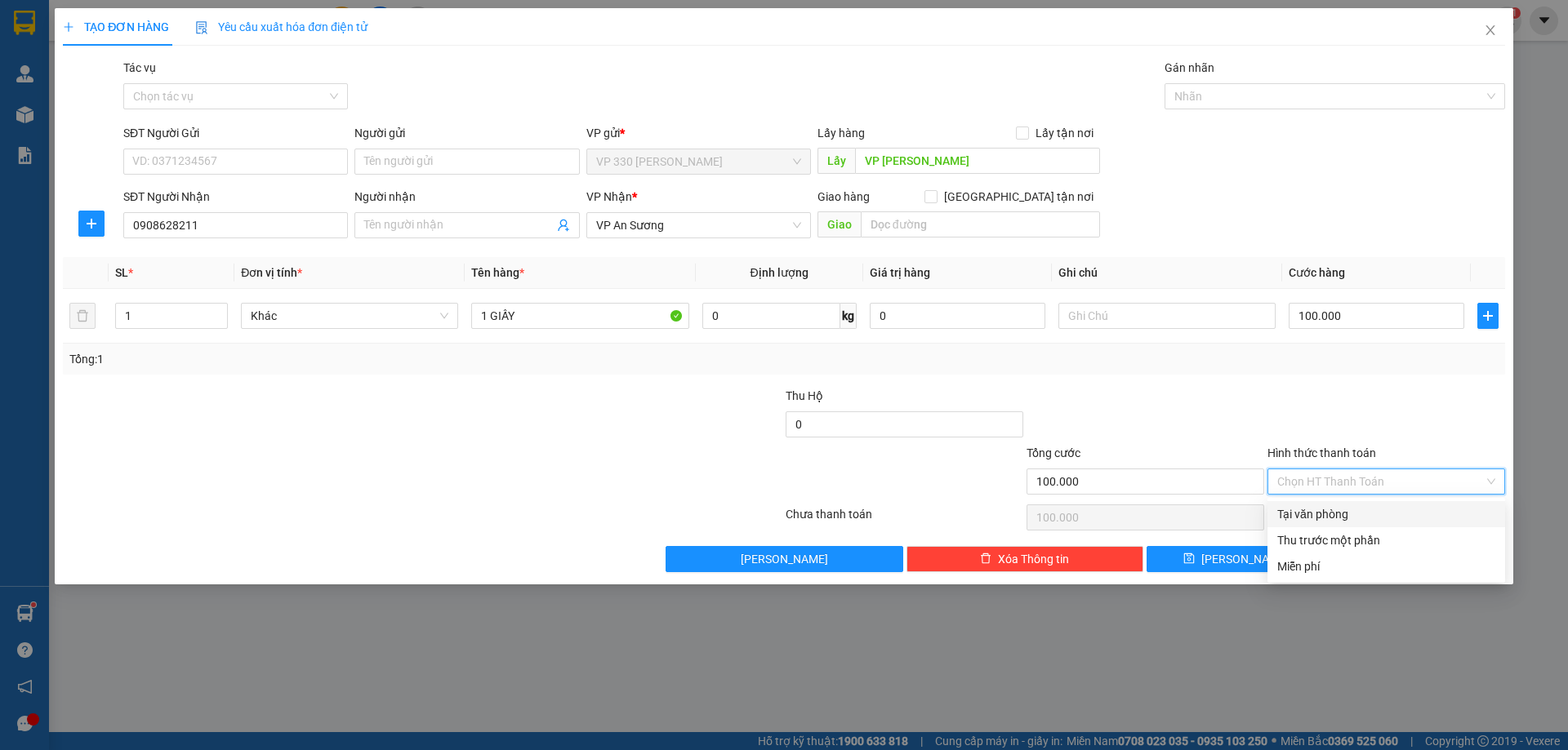
click at [1365, 473] on input "Hình thức thanh toán" at bounding box center [1380, 481] width 206 height 24
click at [1320, 513] on div "Tại văn phòng" at bounding box center [1386, 515] width 218 height 18
type input "0"
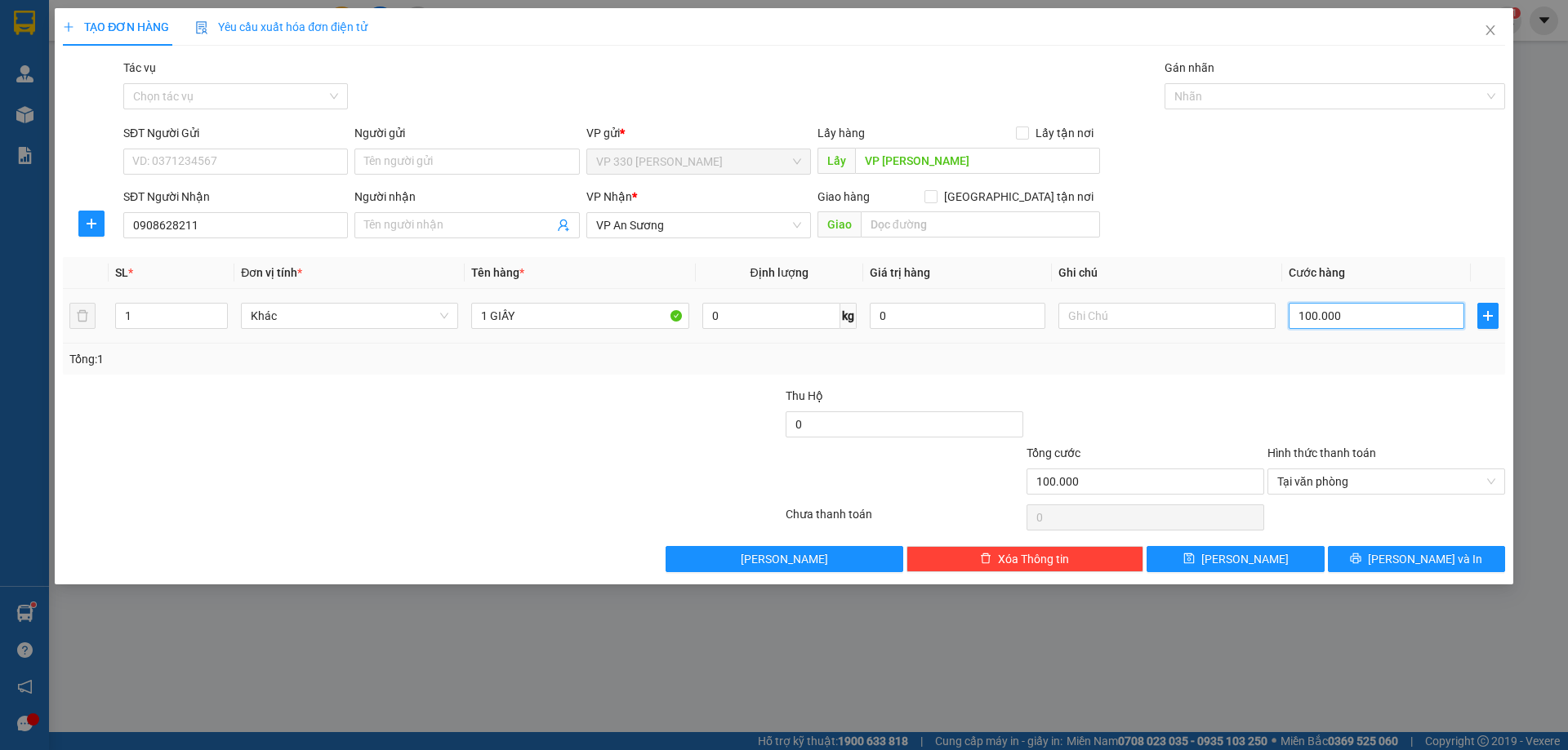
type input "5"
type input "50"
type input "500"
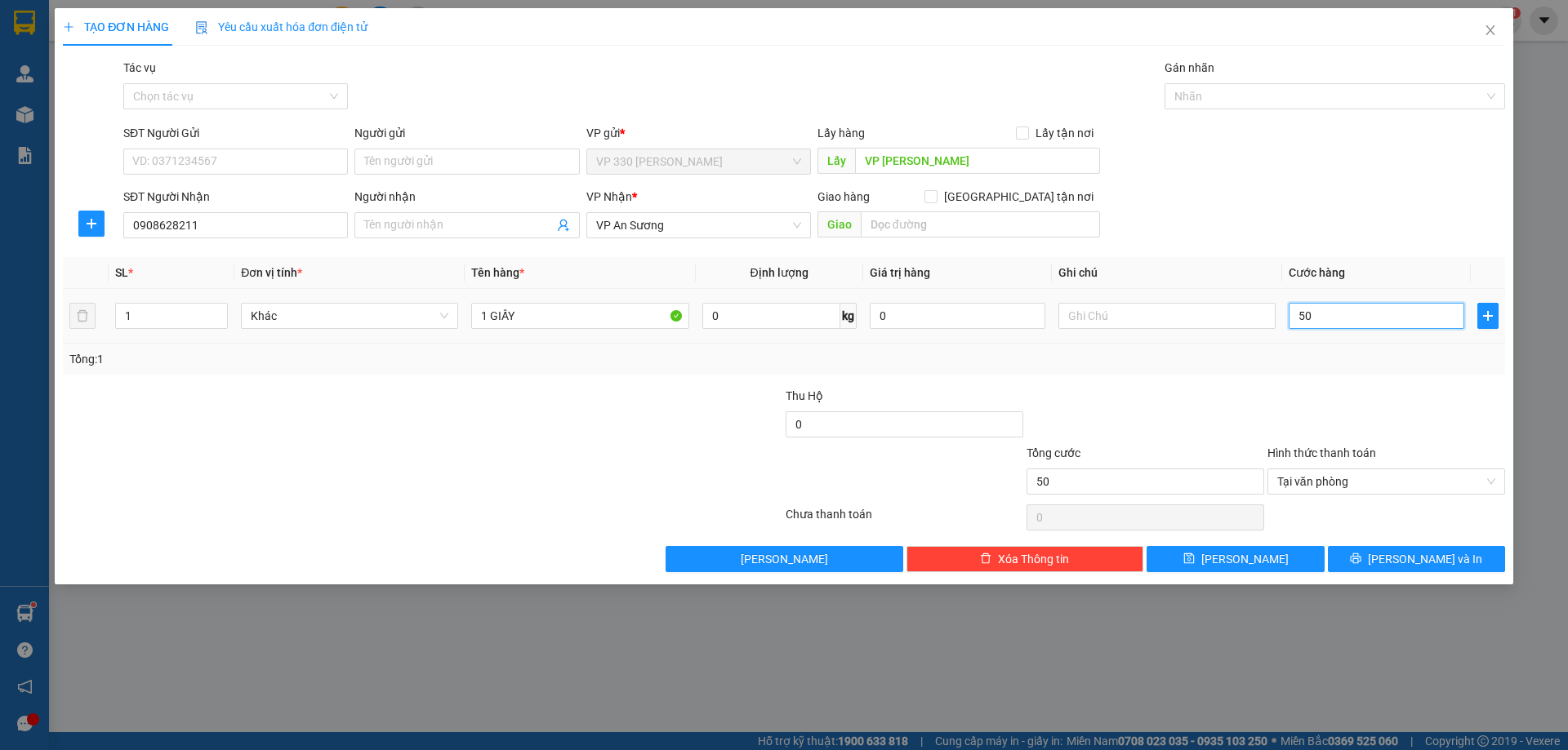
type input "500"
type input "5.000"
type input "50.000"
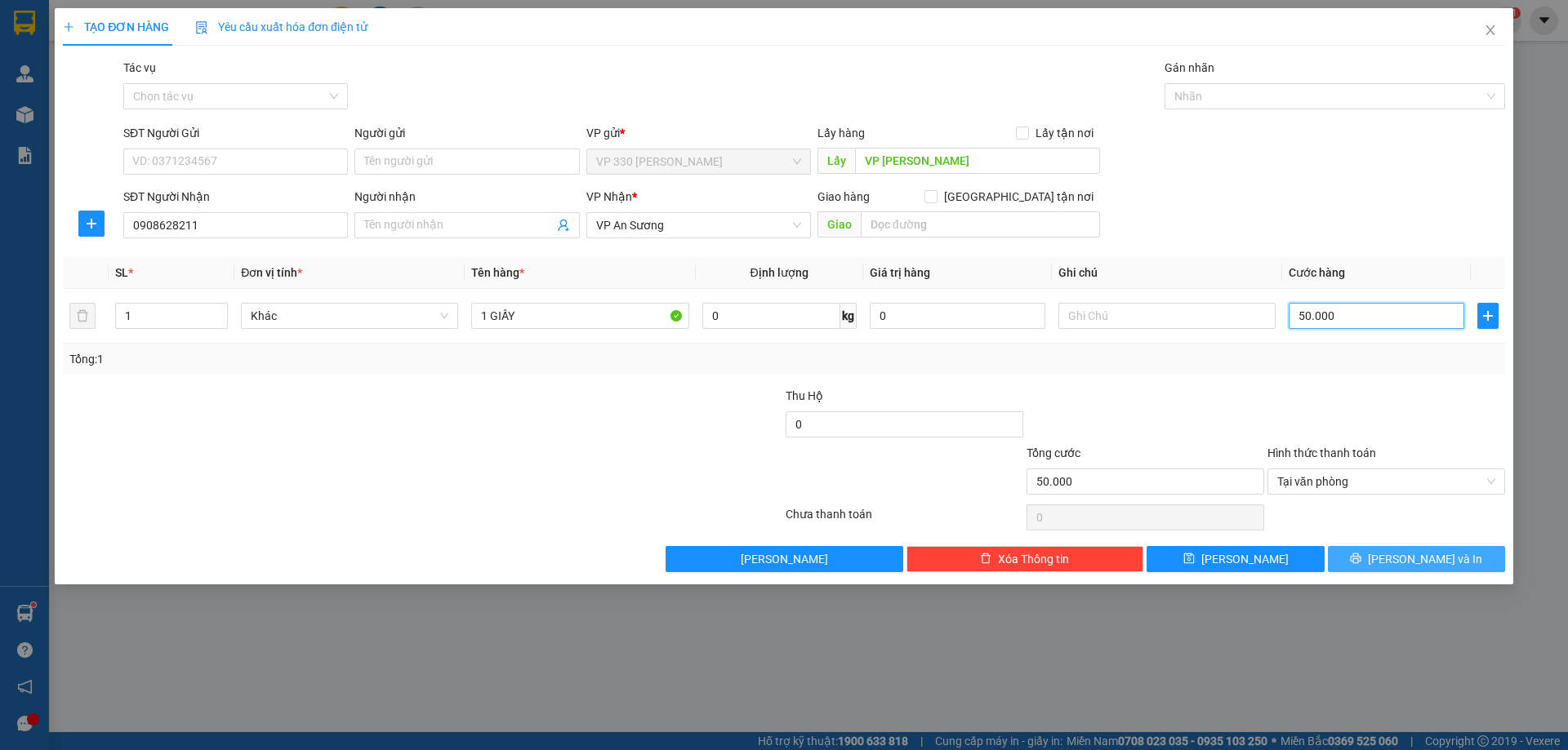
type input "50.000"
click at [1382, 556] on button "[PERSON_NAME] và In" at bounding box center [1416, 559] width 177 height 26
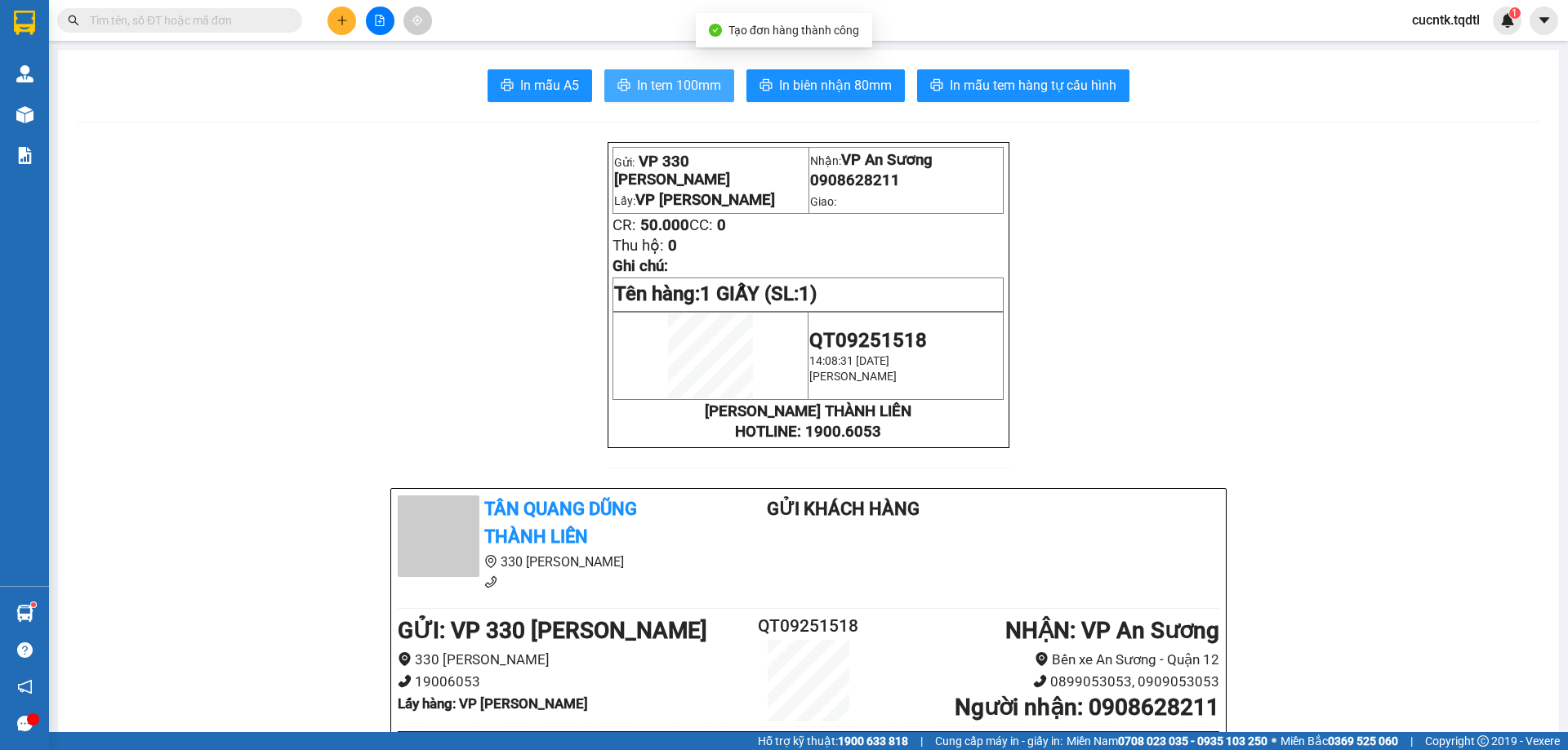
click at [676, 87] on span "In tem 100mm" at bounding box center [678, 85] width 84 height 21
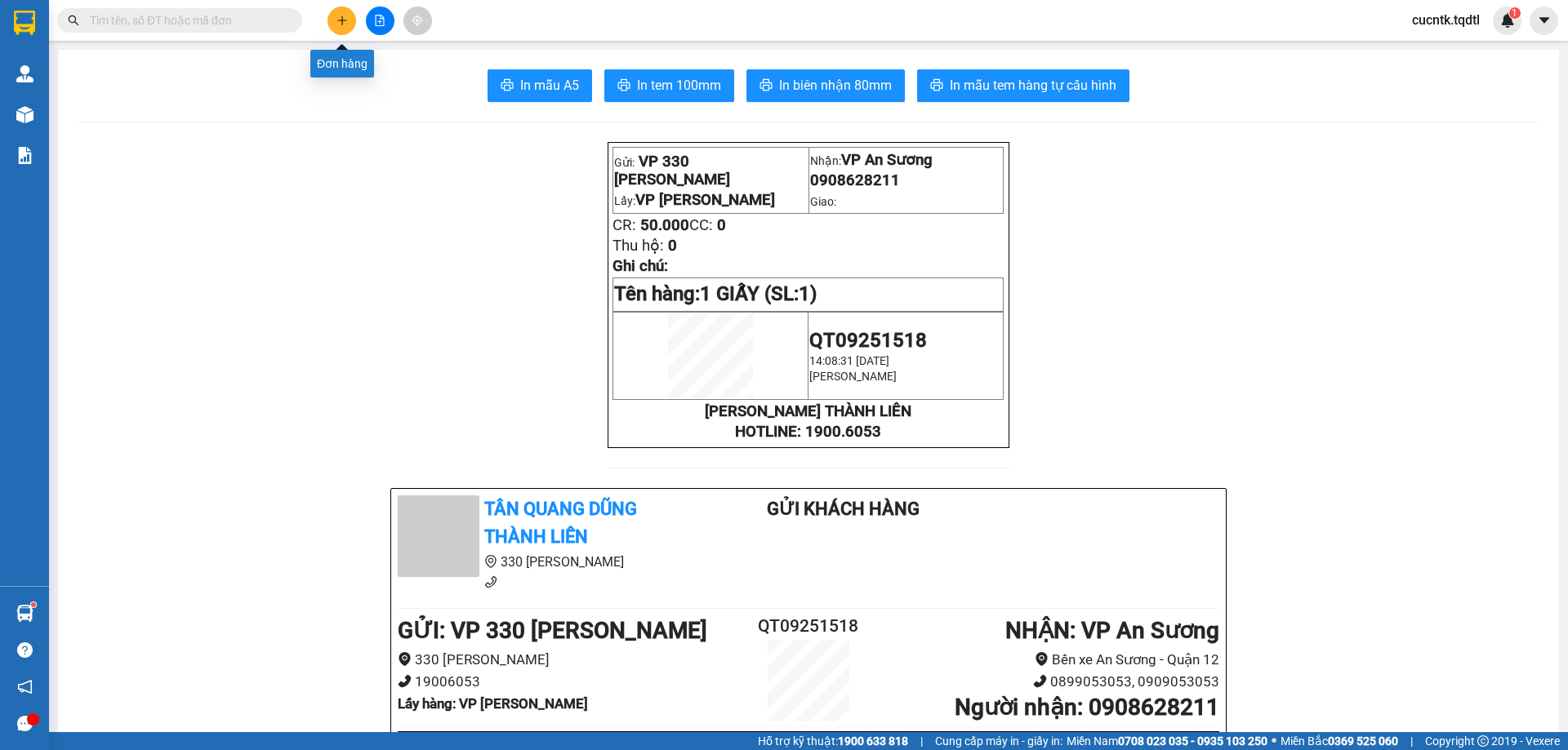
click at [342, 27] on button at bounding box center [342, 21] width 29 height 29
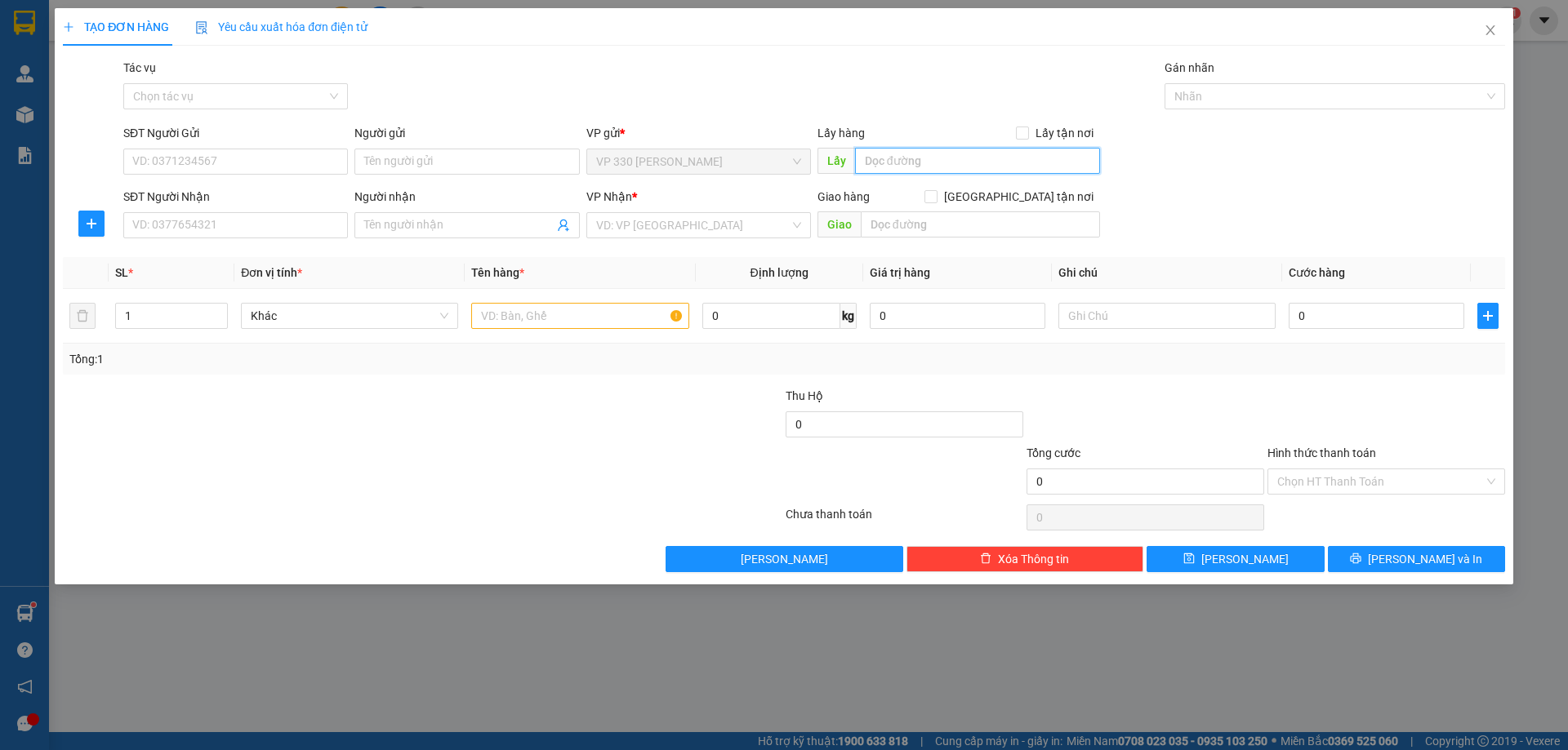
click at [944, 158] on input "text" at bounding box center [977, 160] width 245 height 26
type input "VP [PERSON_NAME]"
click at [227, 219] on input "SĐT Người Nhận" at bounding box center [235, 224] width 225 height 26
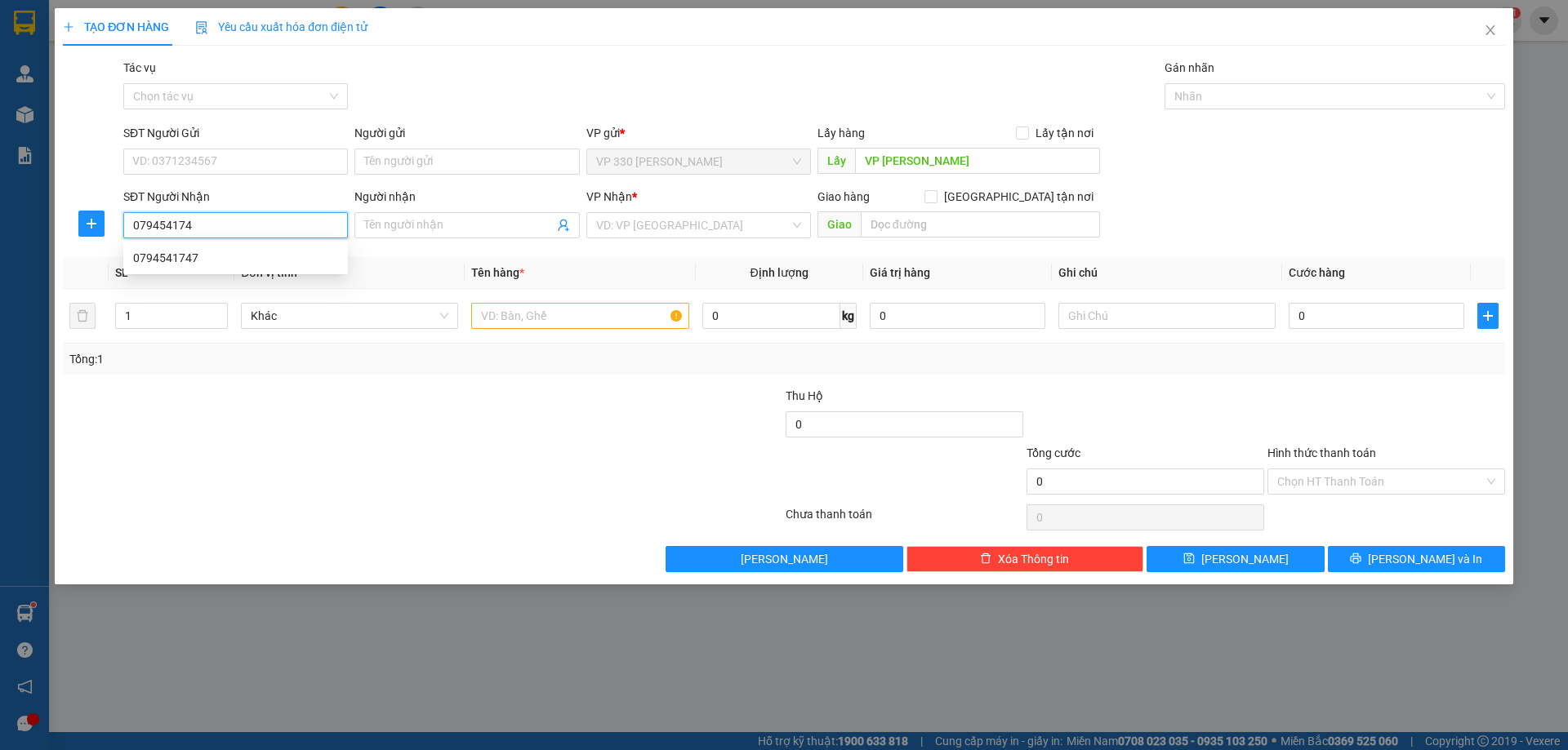
type input "0794541747"
click at [210, 247] on div "0794541747" at bounding box center [235, 258] width 225 height 26
type input "NHA TRANG"
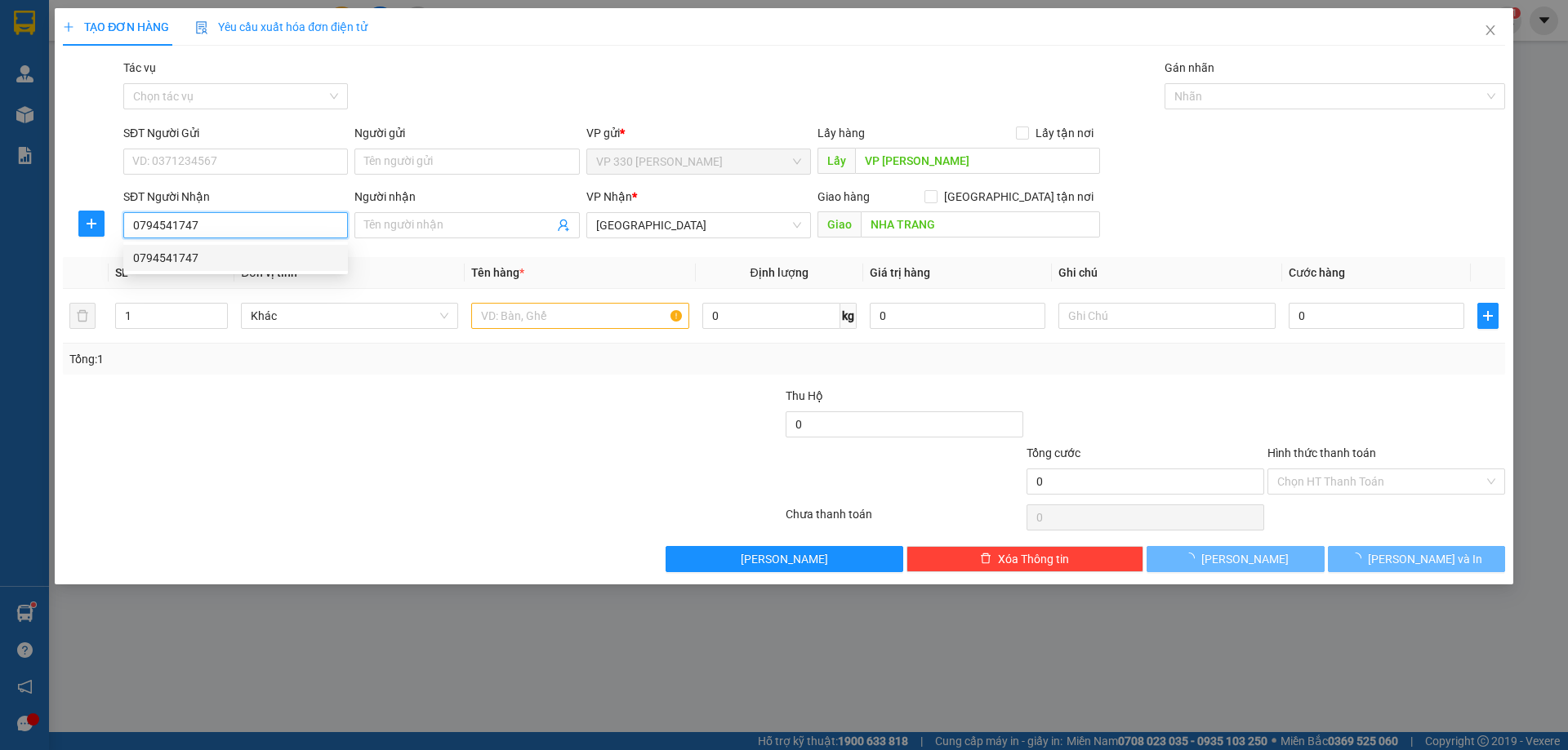
type input "100.000"
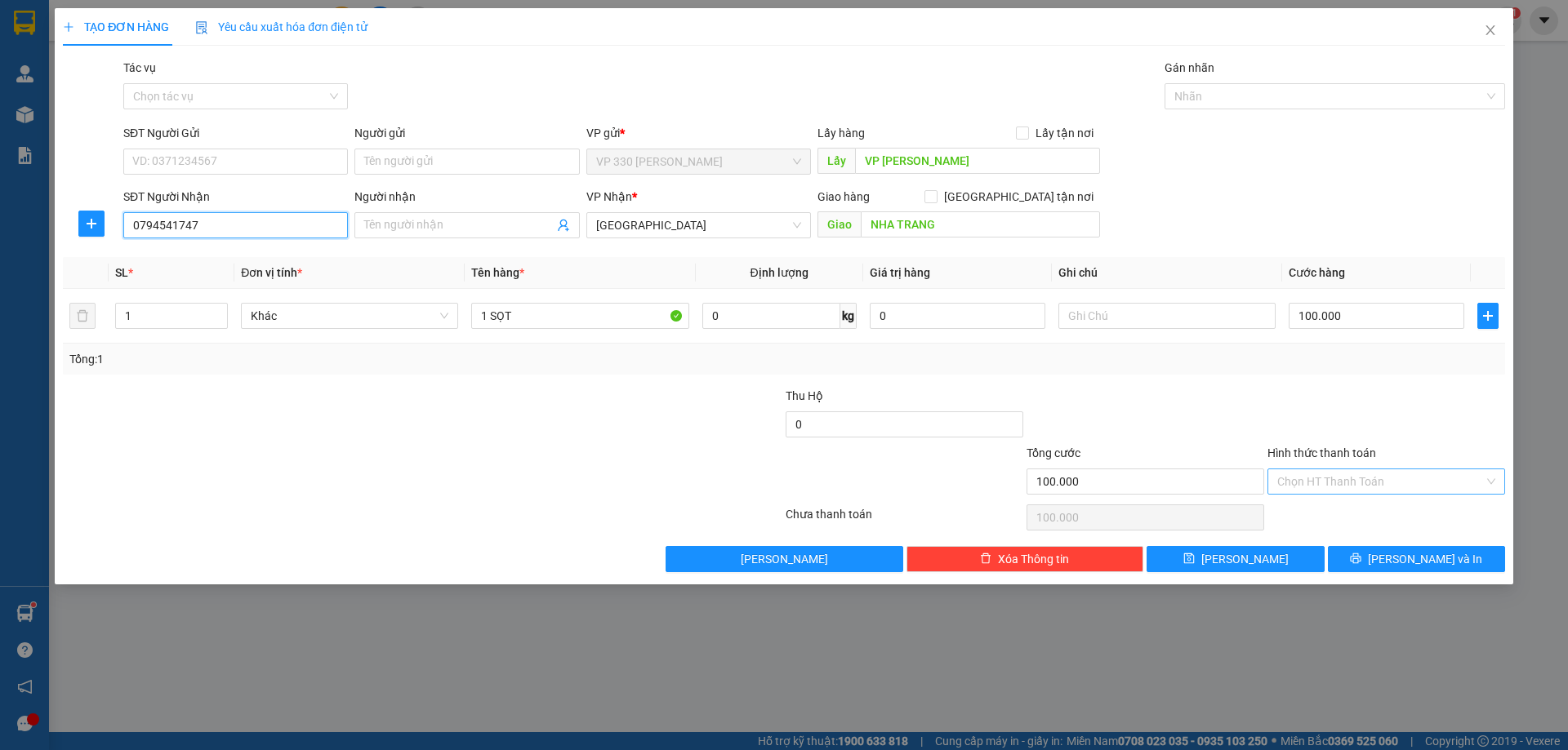
type input "0794541747"
click at [1370, 483] on input "Hình thức thanh toán" at bounding box center [1380, 481] width 206 height 24
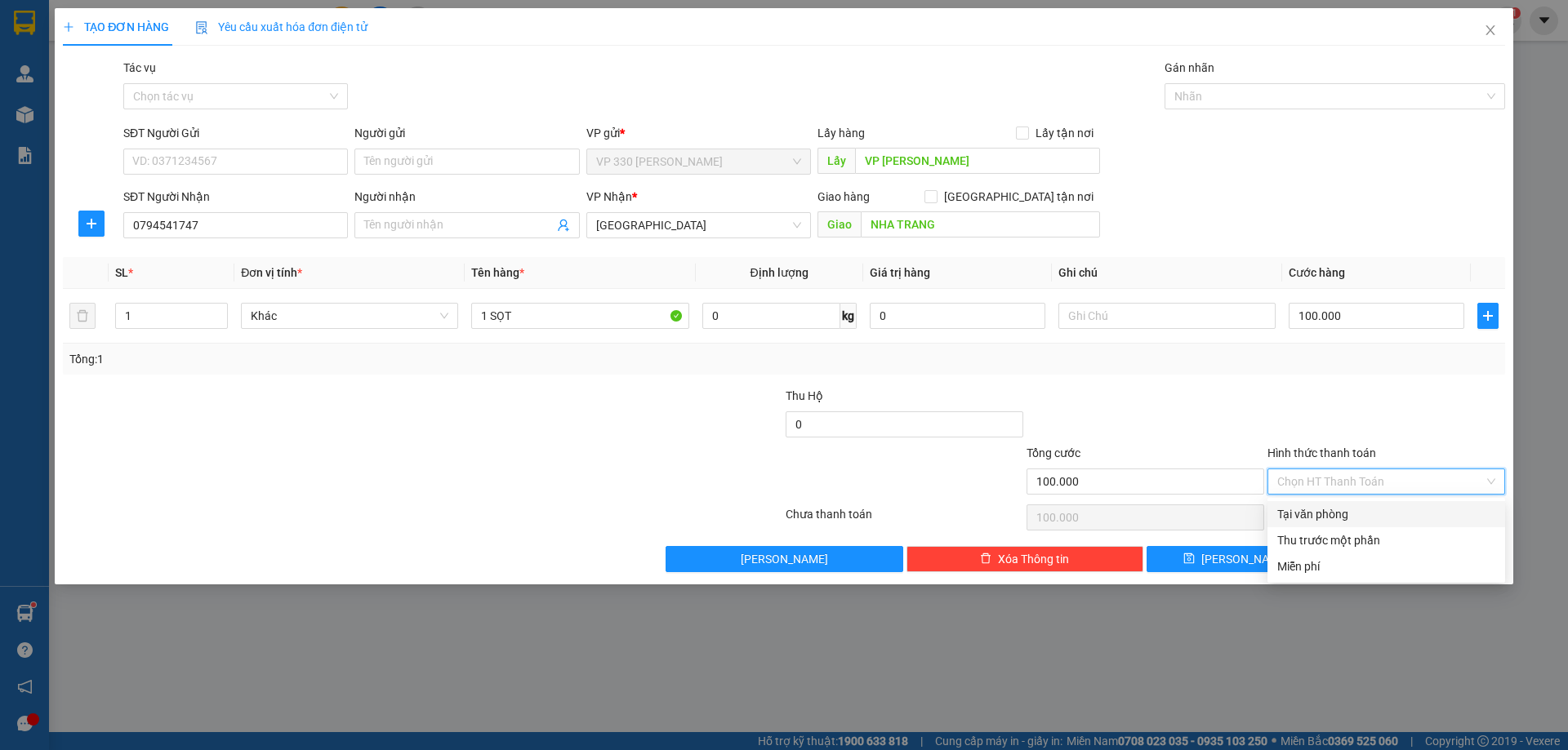
click at [1325, 514] on div "Tại văn phòng" at bounding box center [1386, 515] width 218 height 18
type input "0"
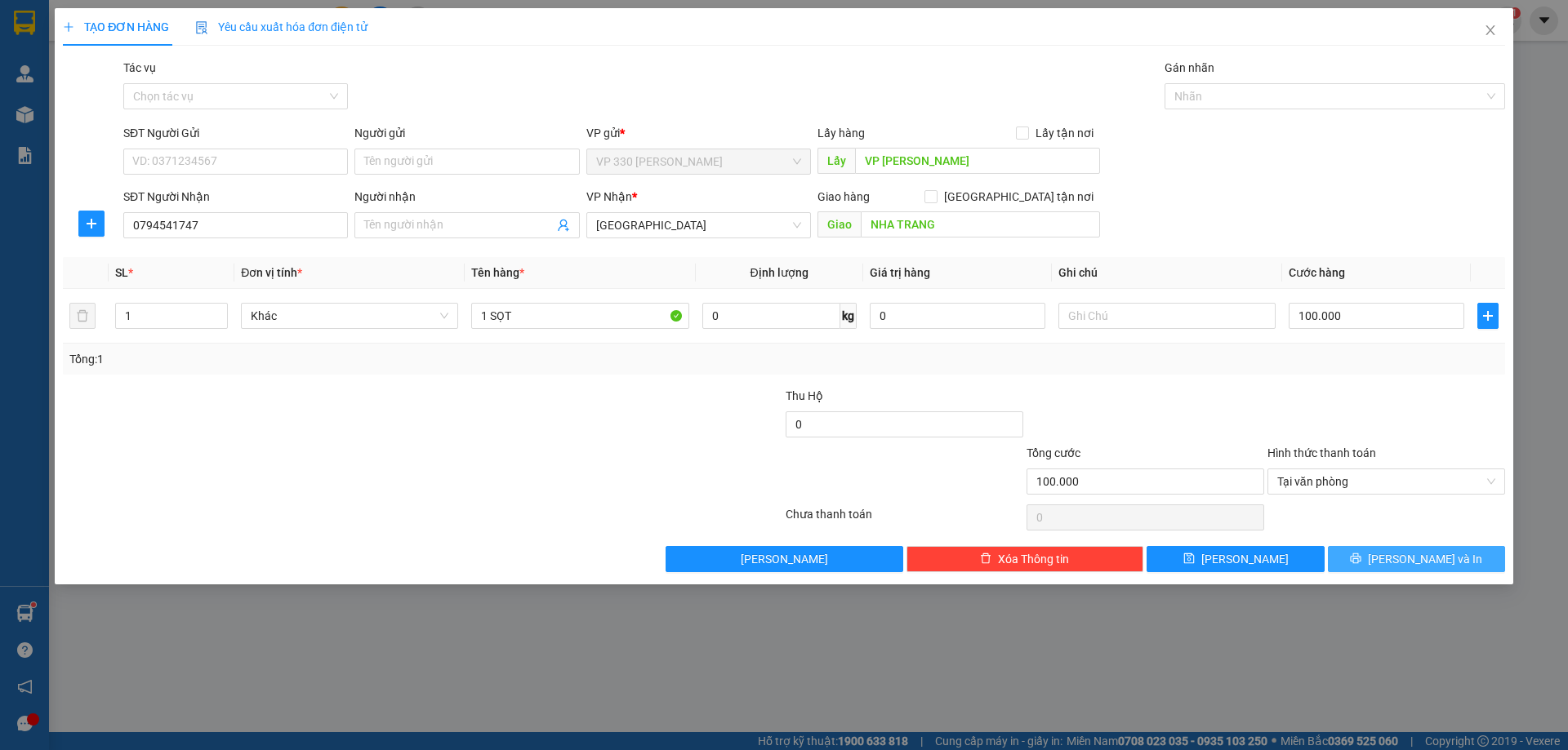
click at [1379, 559] on button "[PERSON_NAME] và In" at bounding box center [1416, 559] width 177 height 26
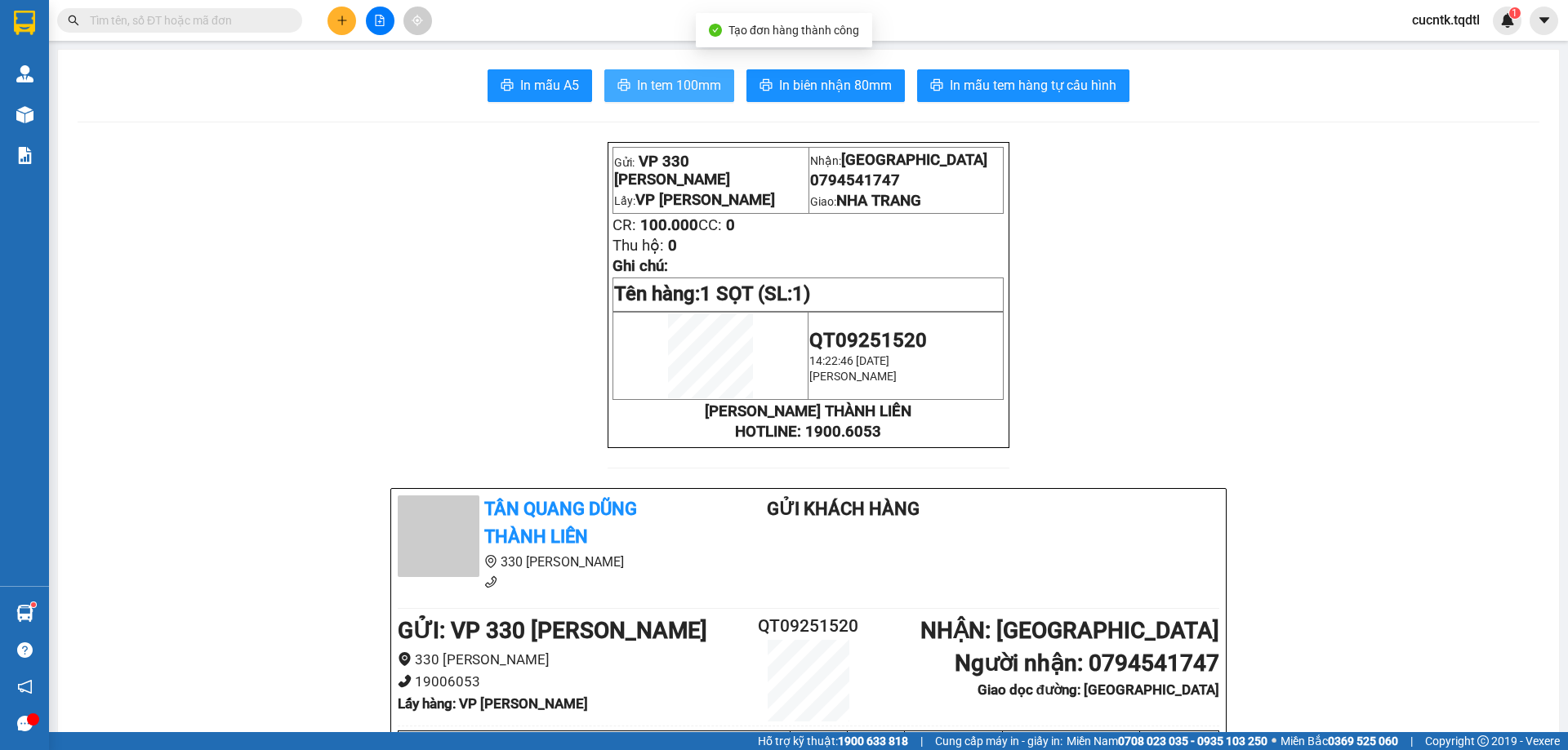
click at [637, 80] on span "In tem 100mm" at bounding box center [678, 85] width 84 height 21
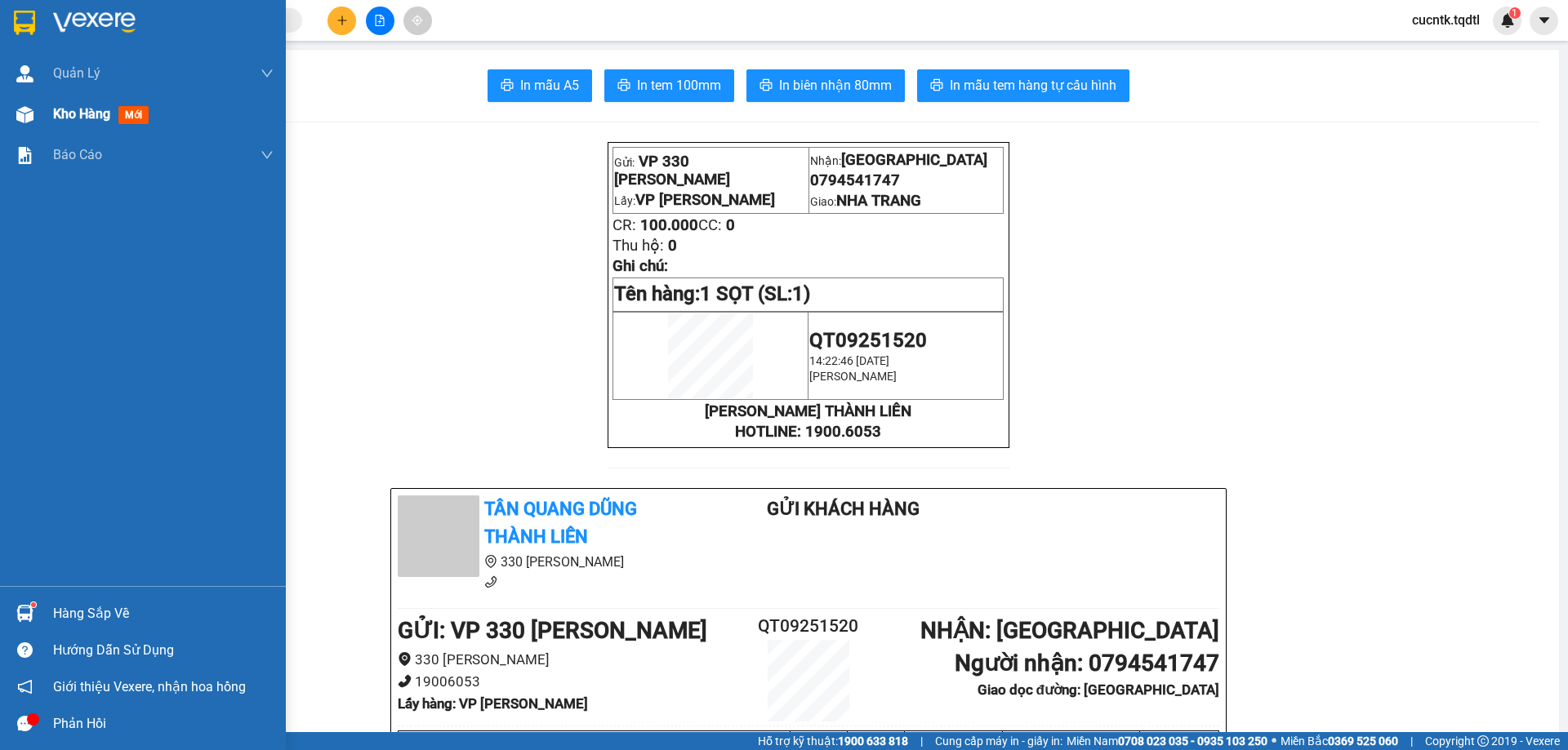
click at [61, 114] on span "Kho hàng" at bounding box center [81, 114] width 57 height 15
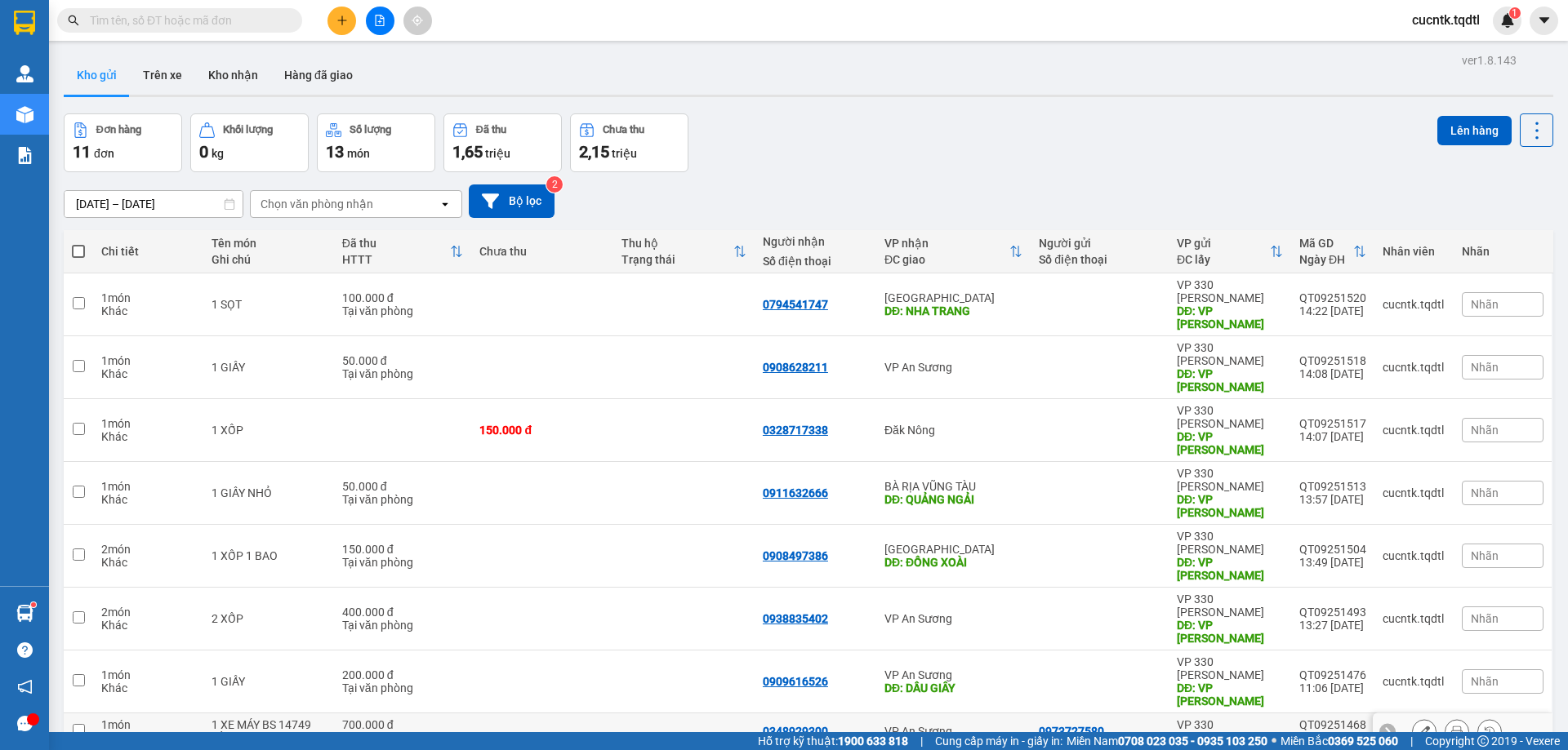
scroll to position [93, 0]
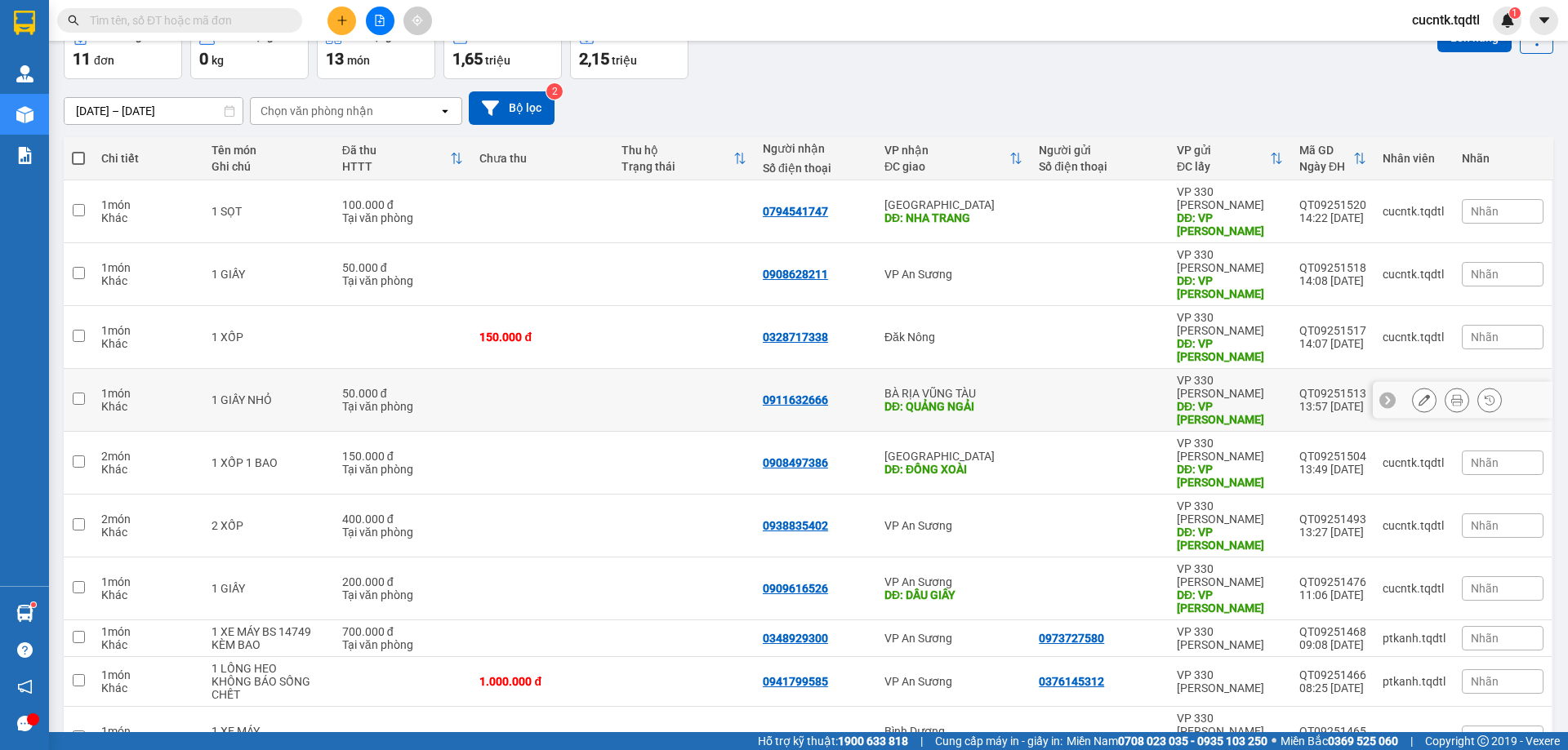
click at [78, 393] on input "checkbox" at bounding box center [79, 399] width 13 height 13
checkbox input "true"
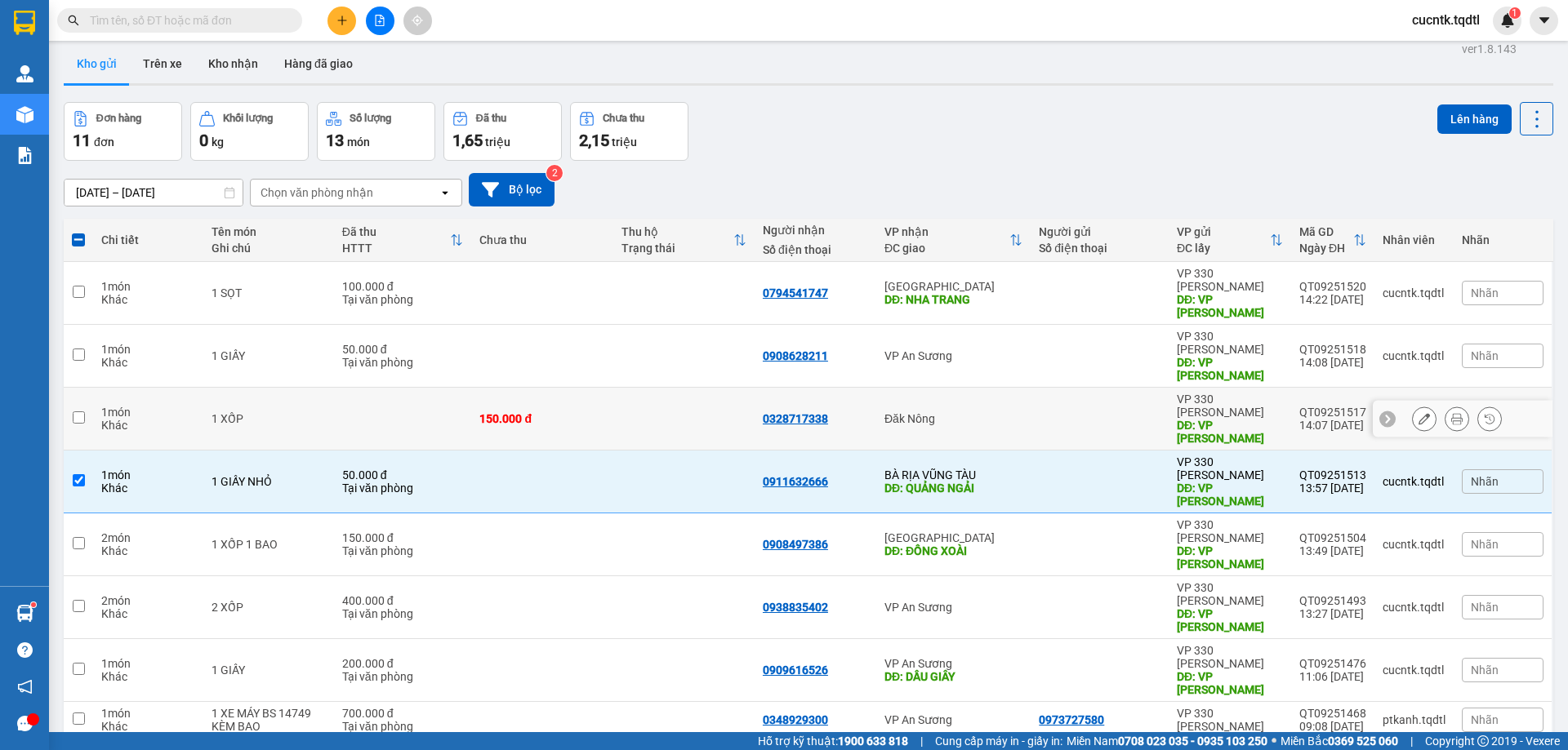
scroll to position [0, 0]
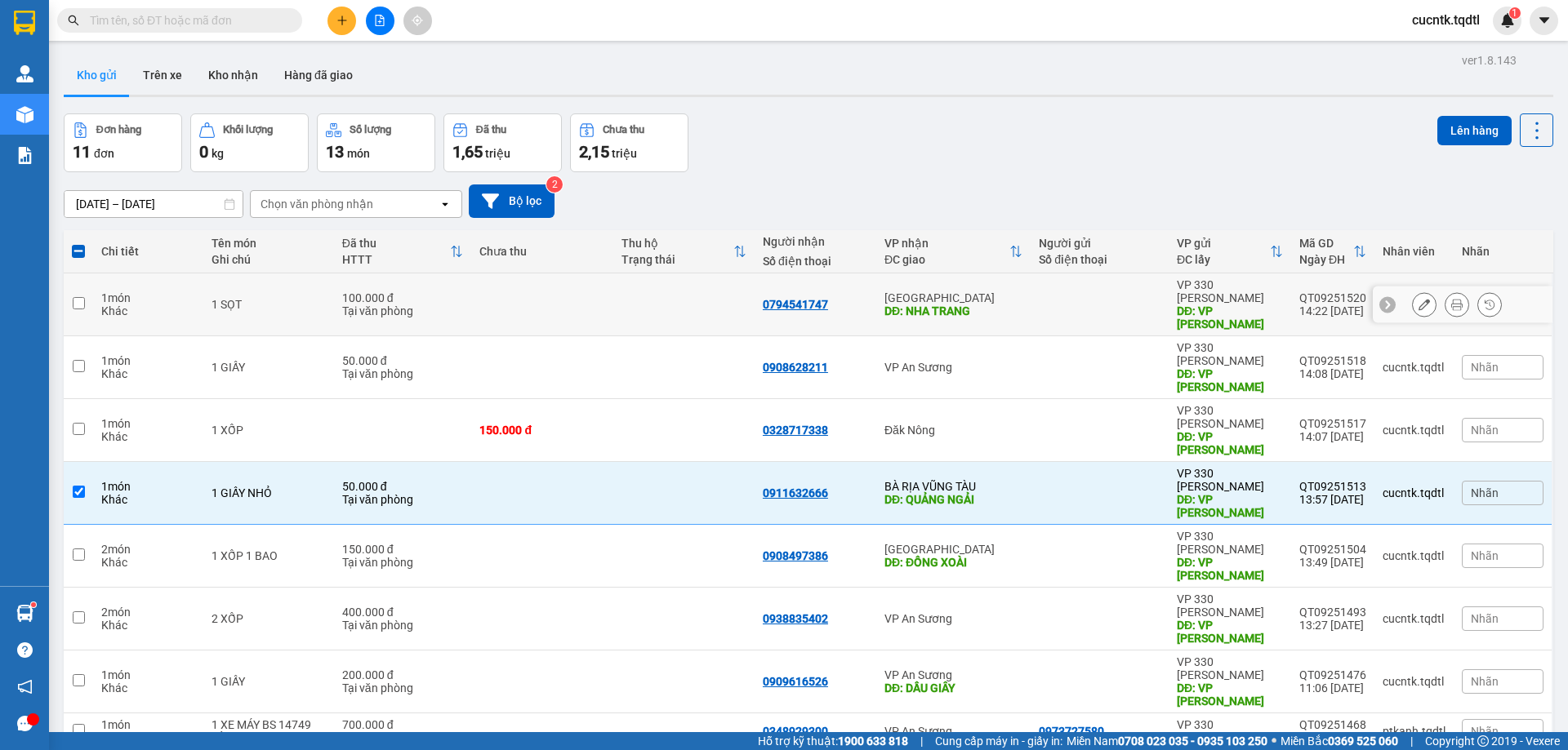
click at [75, 297] on input "checkbox" at bounding box center [79, 304] width 13 height 13
checkbox input "true"
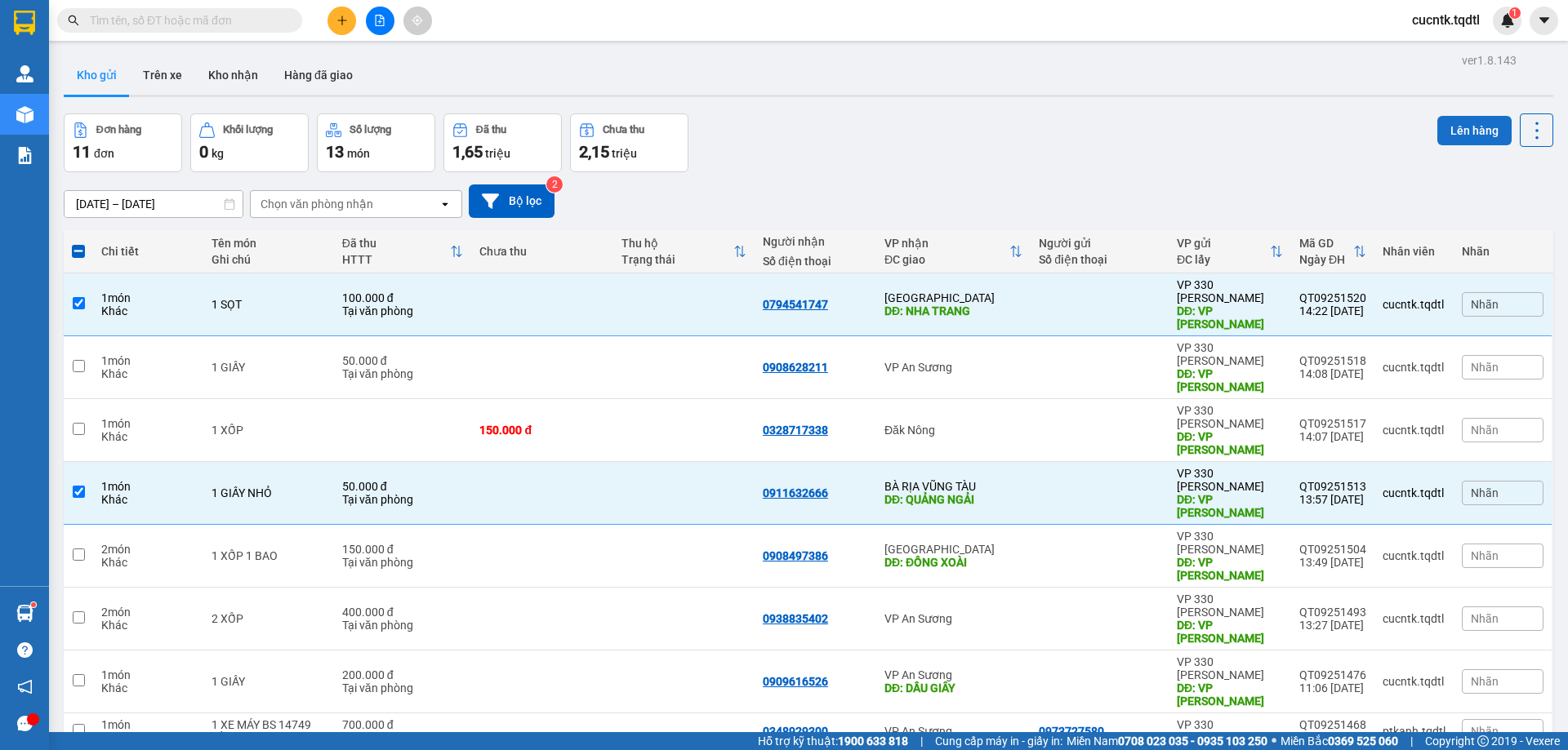
click at [1450, 131] on button "Lên hàng" at bounding box center [1474, 131] width 74 height 30
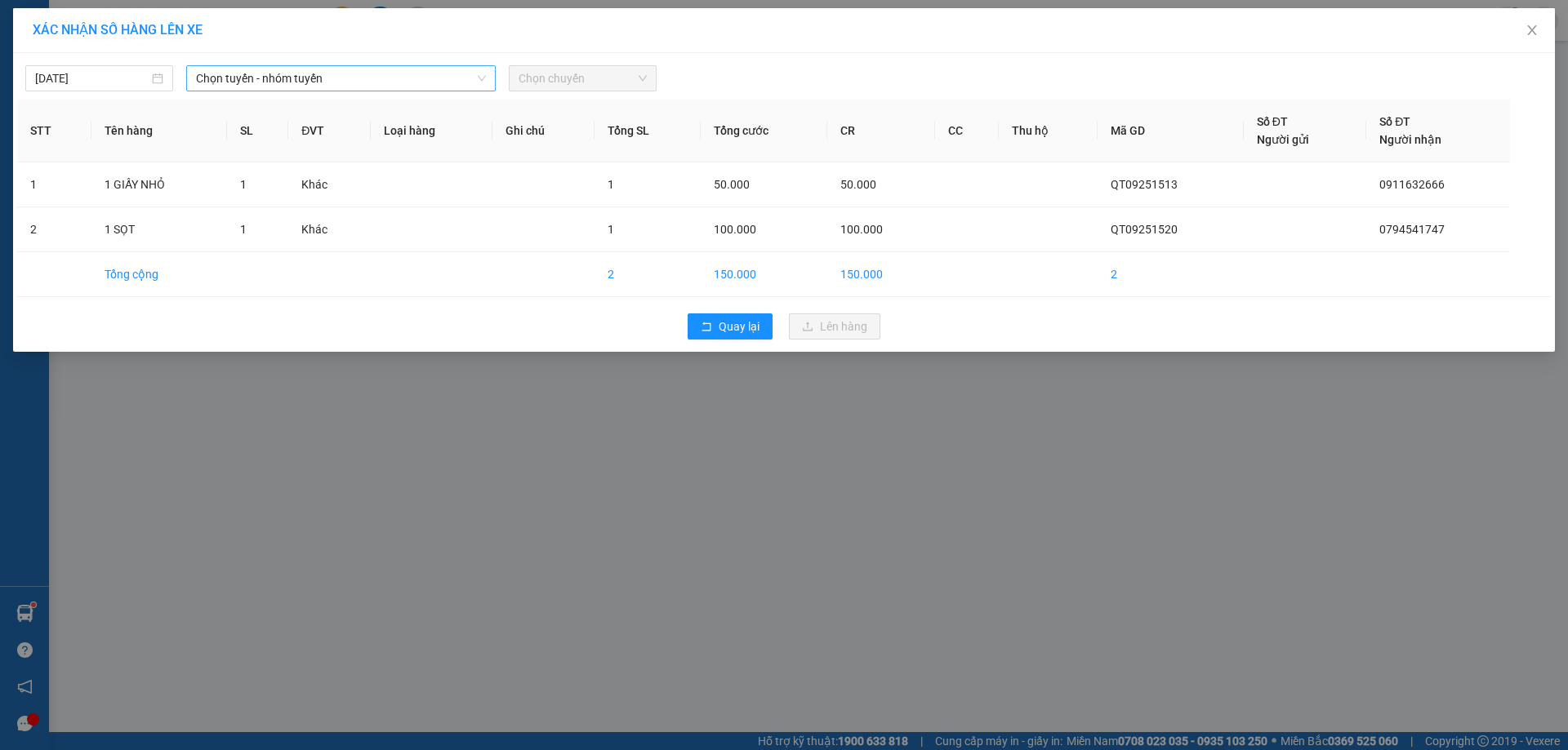
click at [480, 84] on span "Chọn tuyến - nhóm tuyến" at bounding box center [340, 78] width 289 height 24
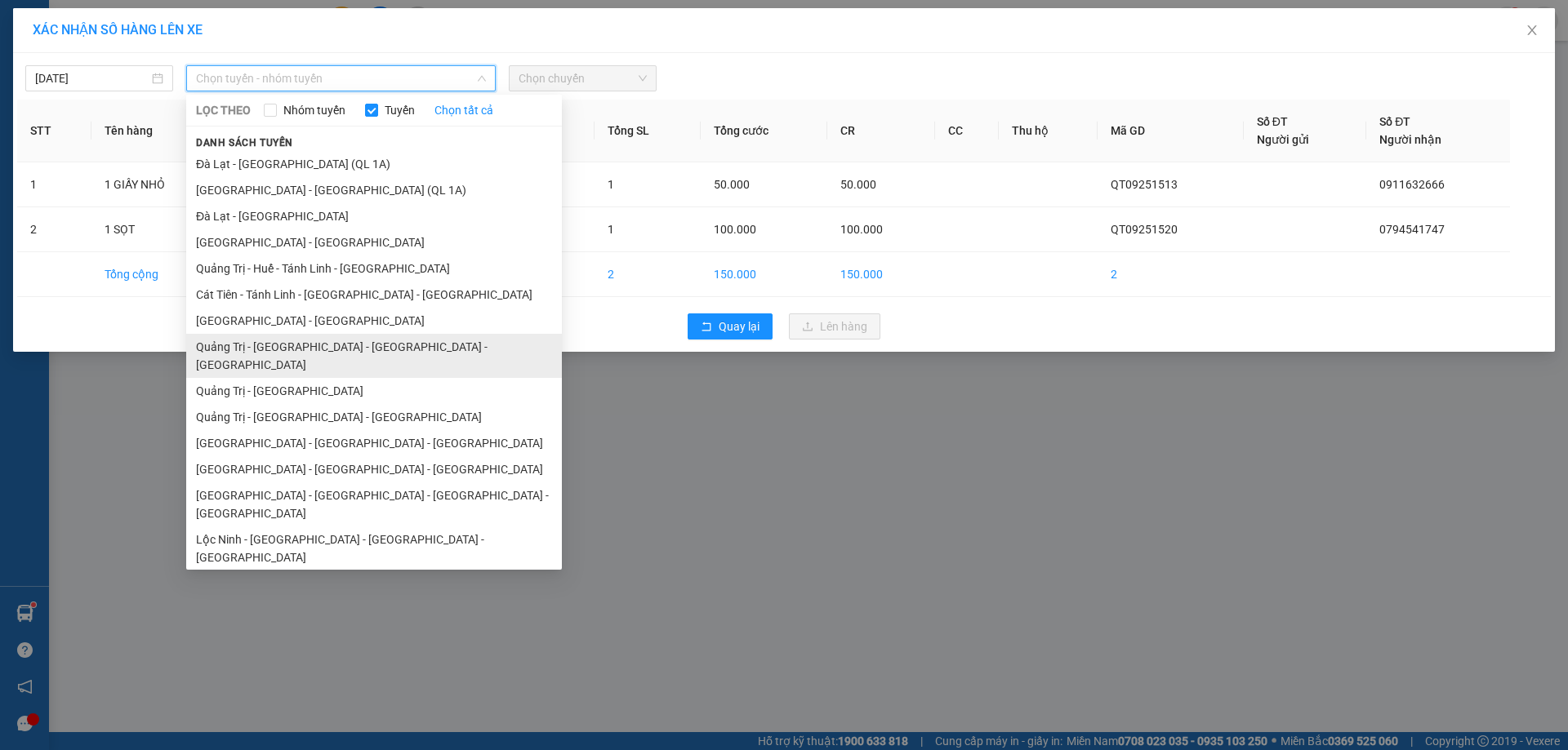
click at [365, 351] on li "Quảng Trị - [GEOGRAPHIC_DATA] - [GEOGRAPHIC_DATA] - [GEOGRAPHIC_DATA]" at bounding box center [373, 355] width 376 height 44
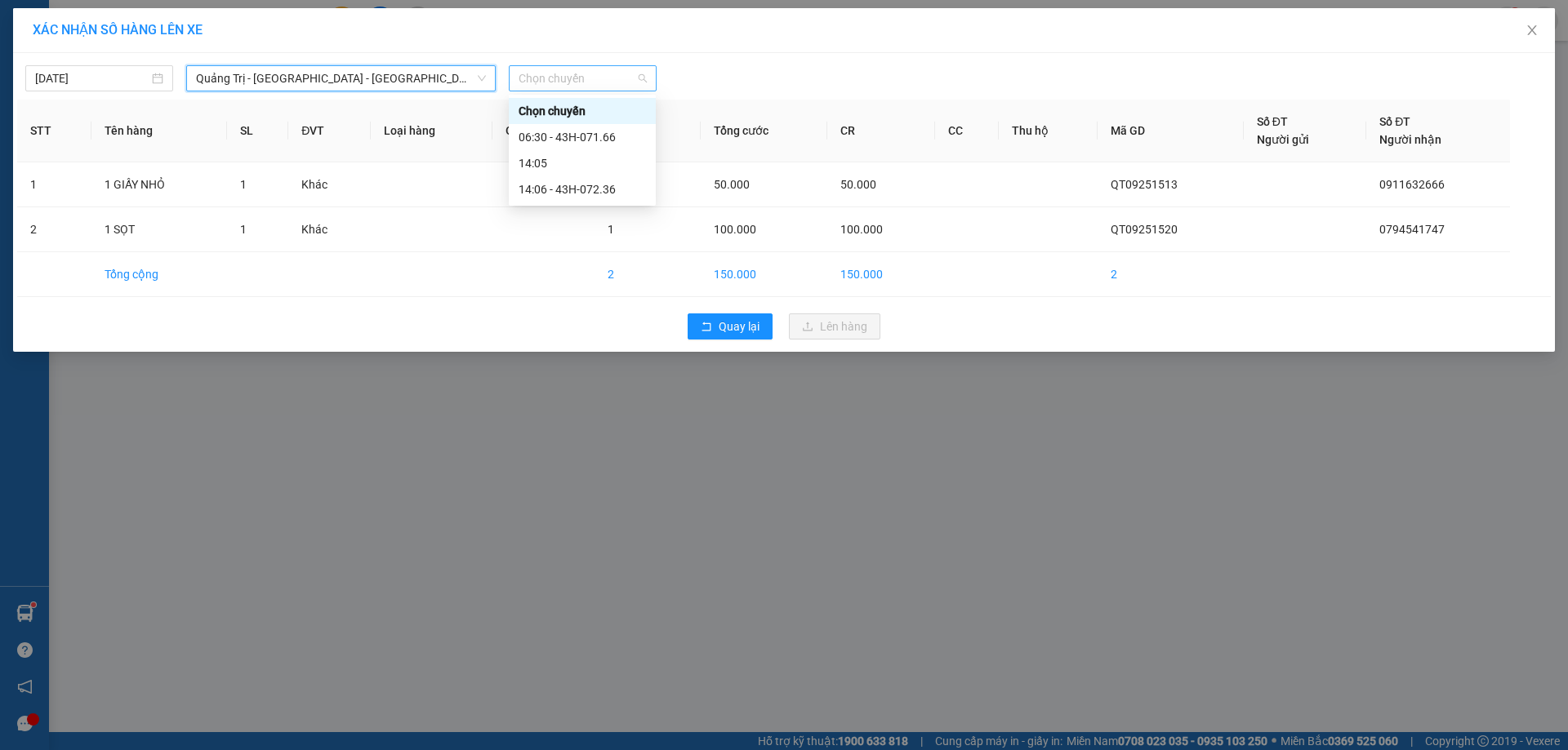
click at [601, 82] on span "Chọn chuyến" at bounding box center [582, 78] width 128 height 24
click at [588, 191] on div "14:06 - 43H-072.36" at bounding box center [582, 189] width 127 height 18
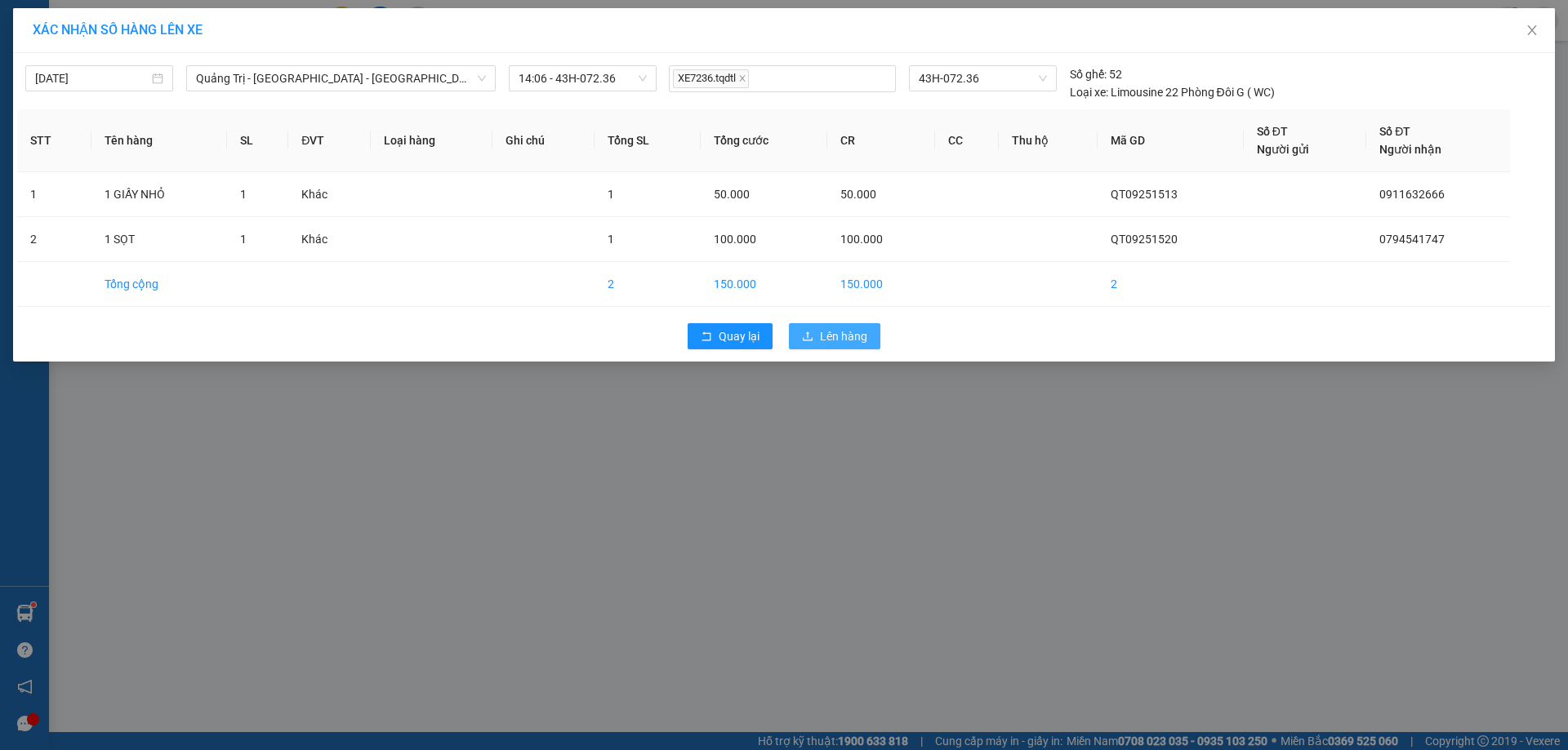
click at [817, 336] on button "Lên hàng" at bounding box center [834, 336] width 91 height 26
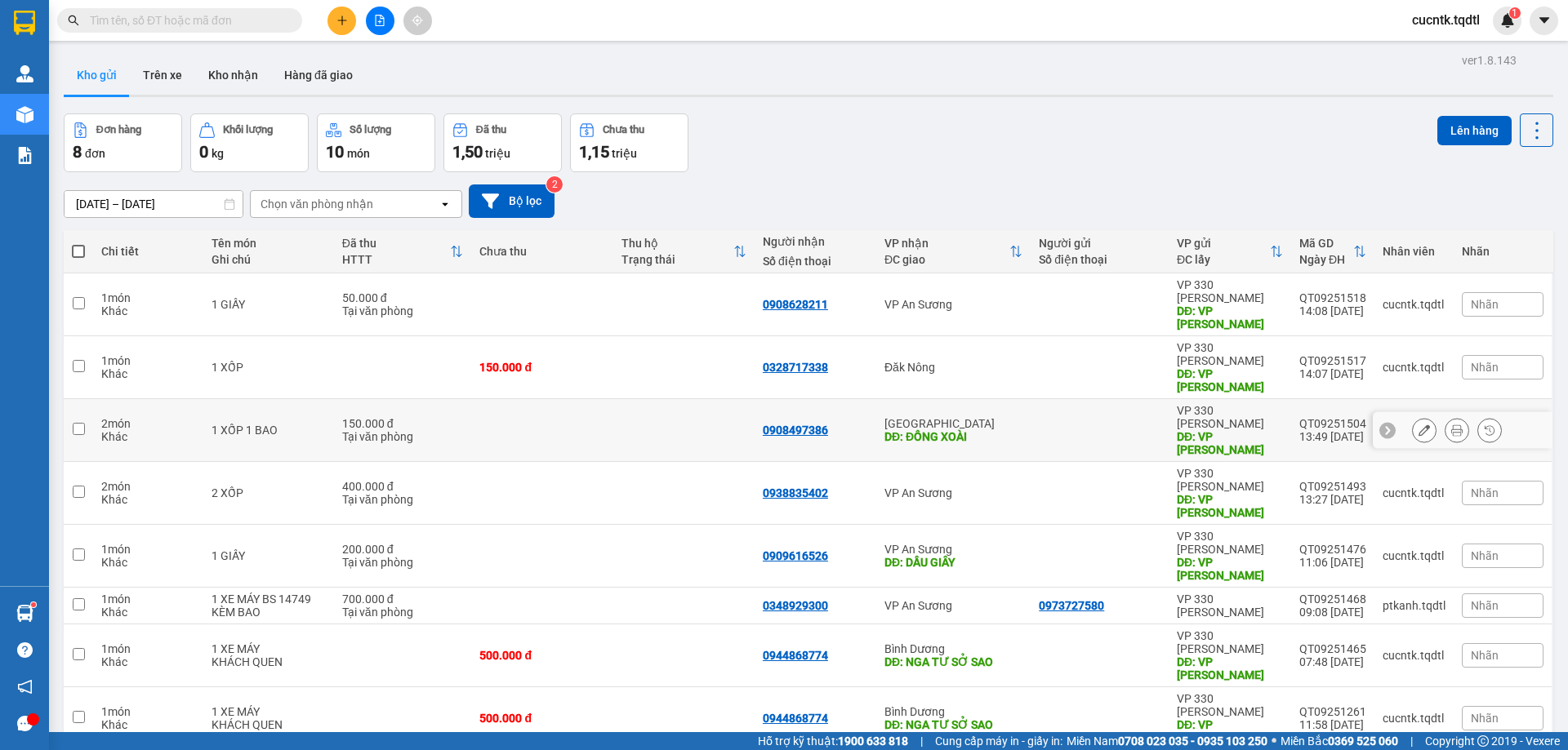
click at [78, 423] on input "checkbox" at bounding box center [79, 429] width 13 height 13
checkbox input "true"
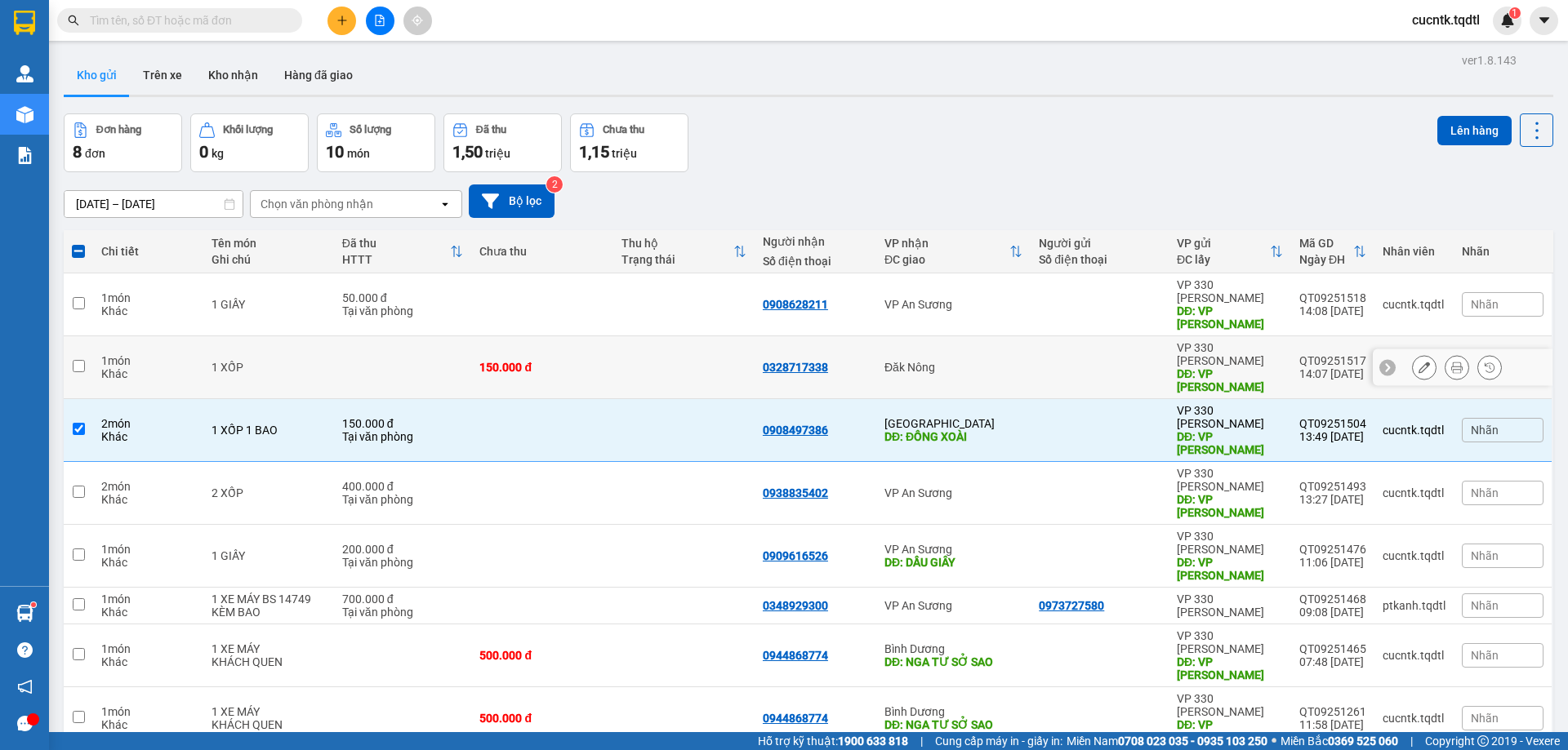
click at [79, 360] on input "checkbox" at bounding box center [79, 366] width 13 height 13
checkbox input "true"
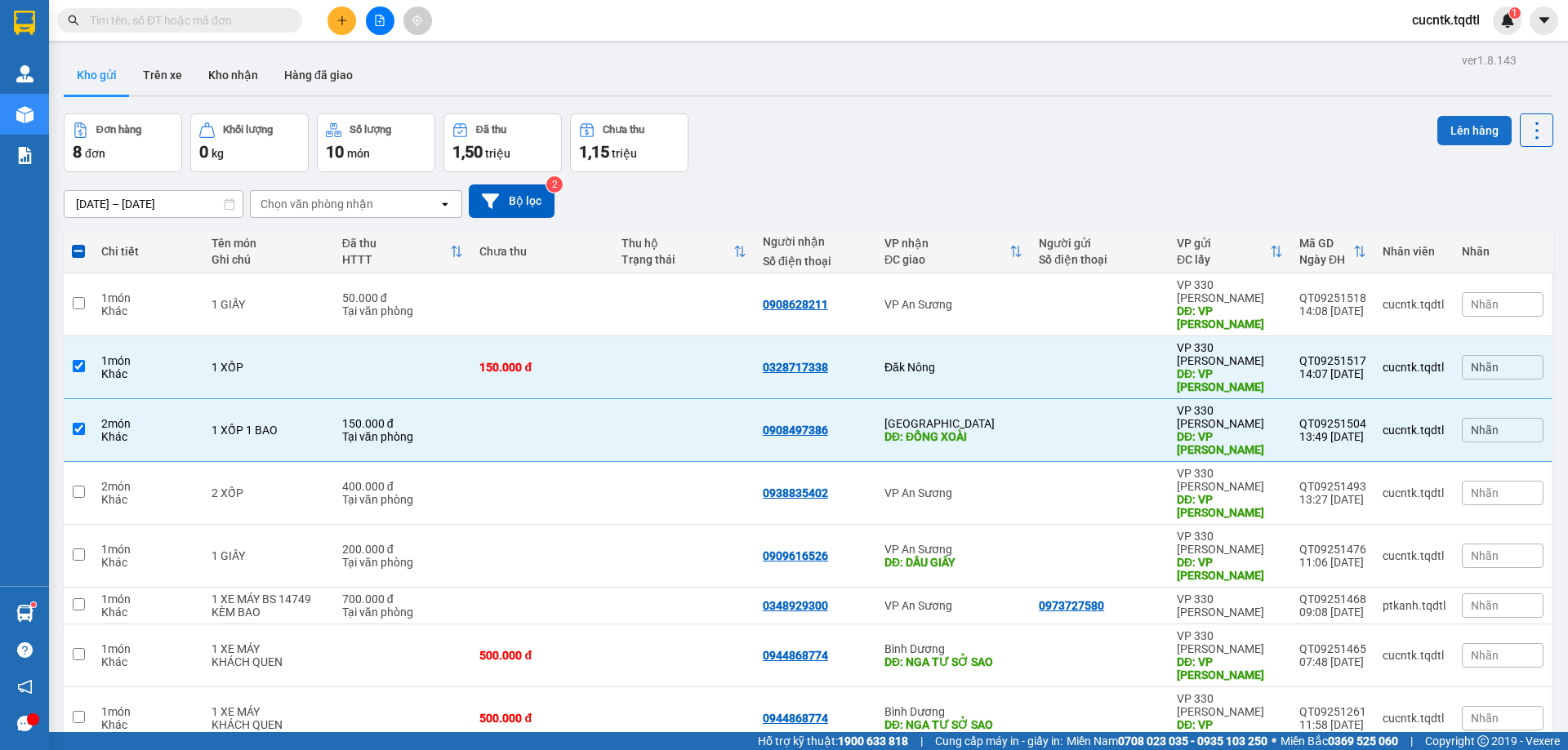
click at [1453, 121] on button "Lên hàng" at bounding box center [1474, 131] width 74 height 30
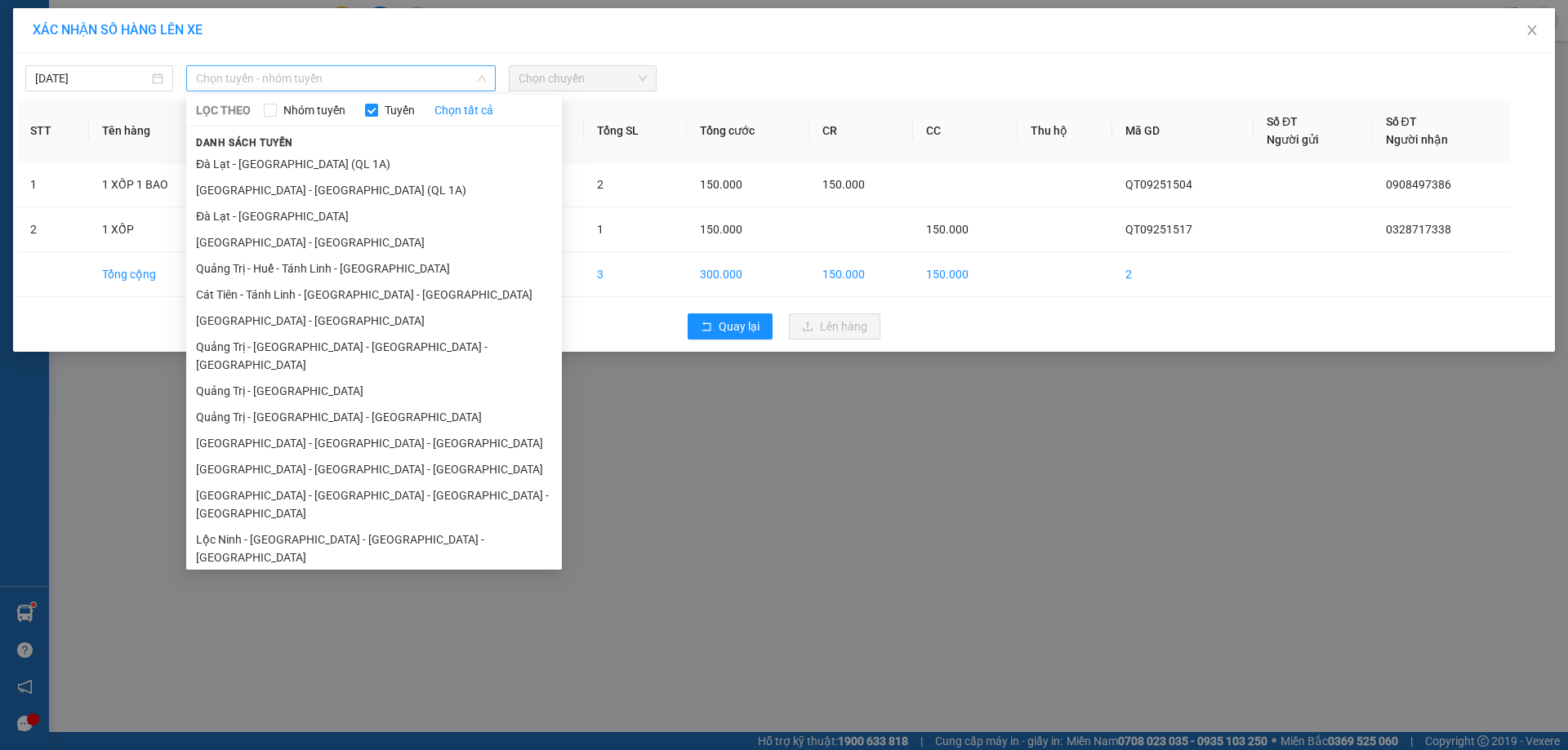
click at [444, 81] on span "Chọn tuyến - nhóm tuyến" at bounding box center [340, 78] width 289 height 24
click at [322, 404] on li "Quảng Trị - [GEOGRAPHIC_DATA] - [GEOGRAPHIC_DATA]" at bounding box center [373, 416] width 376 height 26
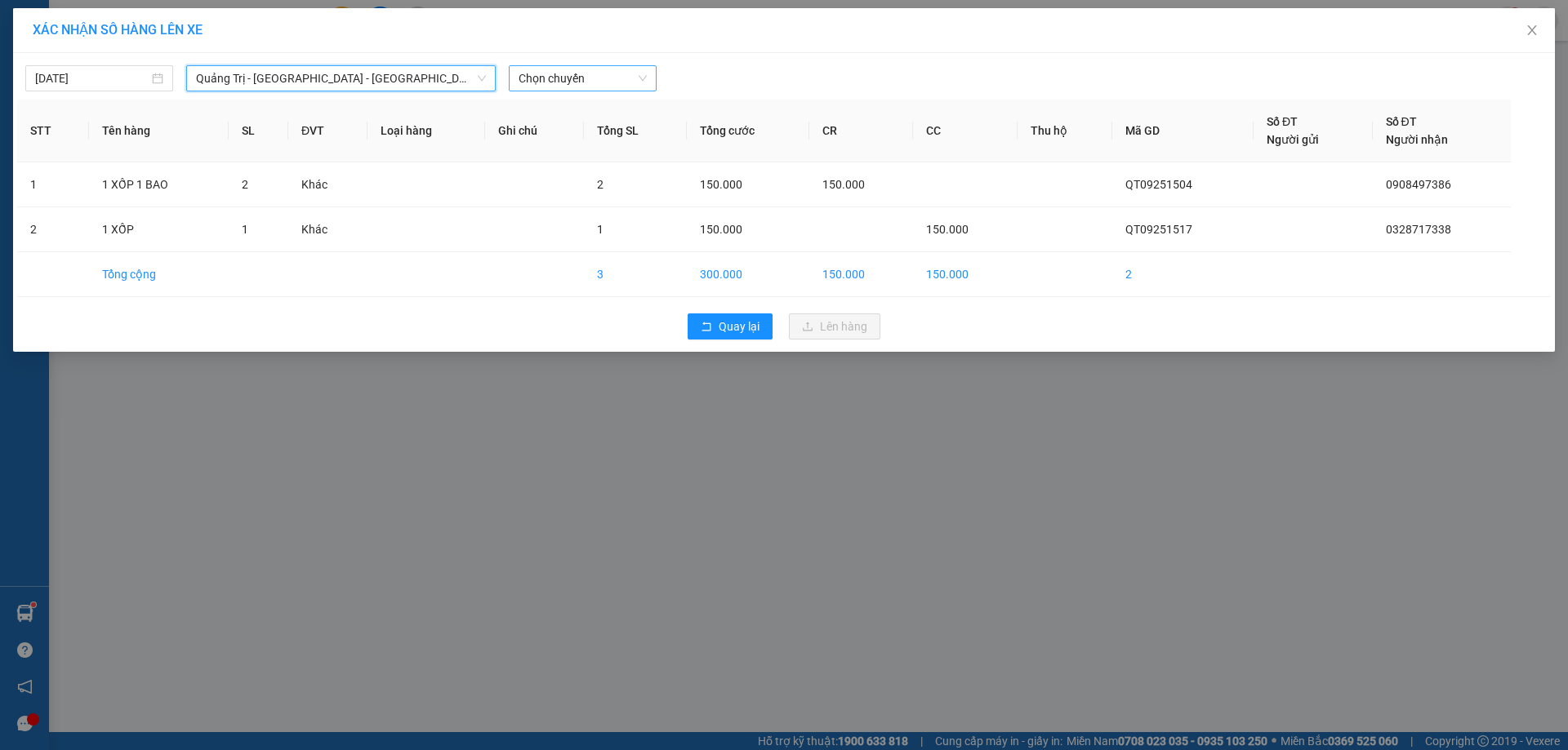
click at [596, 75] on span "Chọn chuyến" at bounding box center [582, 78] width 128 height 24
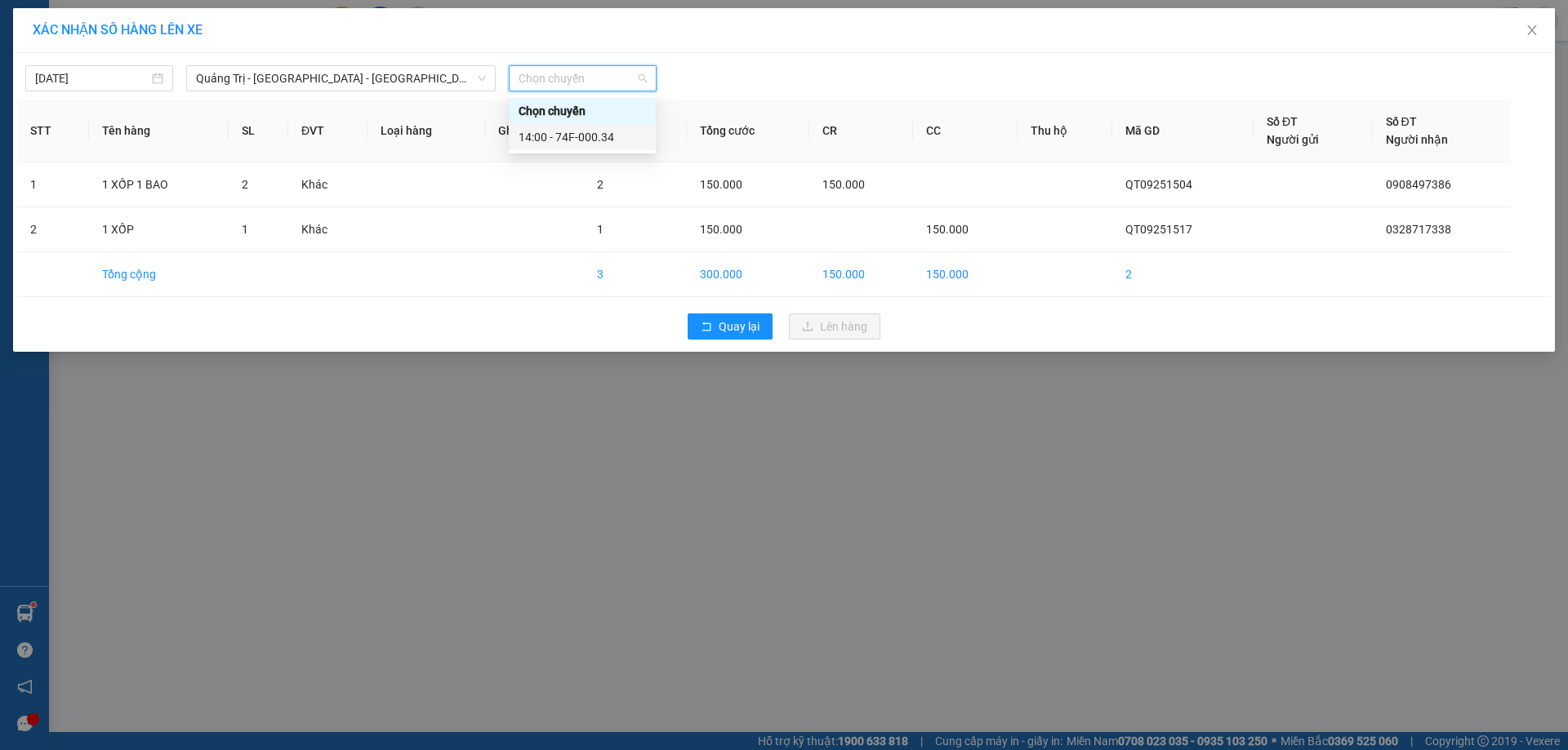
click at [595, 137] on div "14:00 - 74F-000.34" at bounding box center [582, 137] width 127 height 18
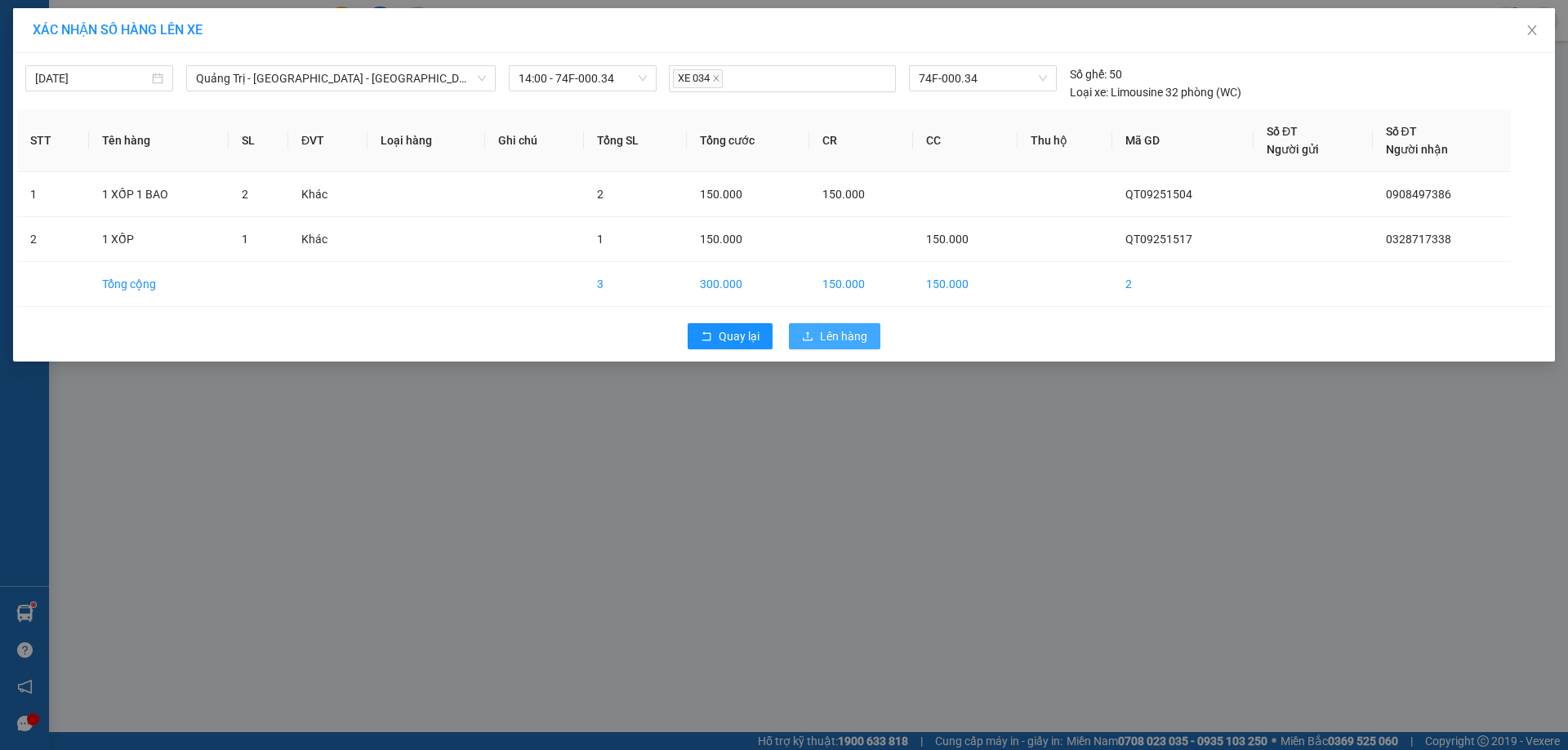
click at [860, 339] on span "Lên hàng" at bounding box center [843, 336] width 48 height 18
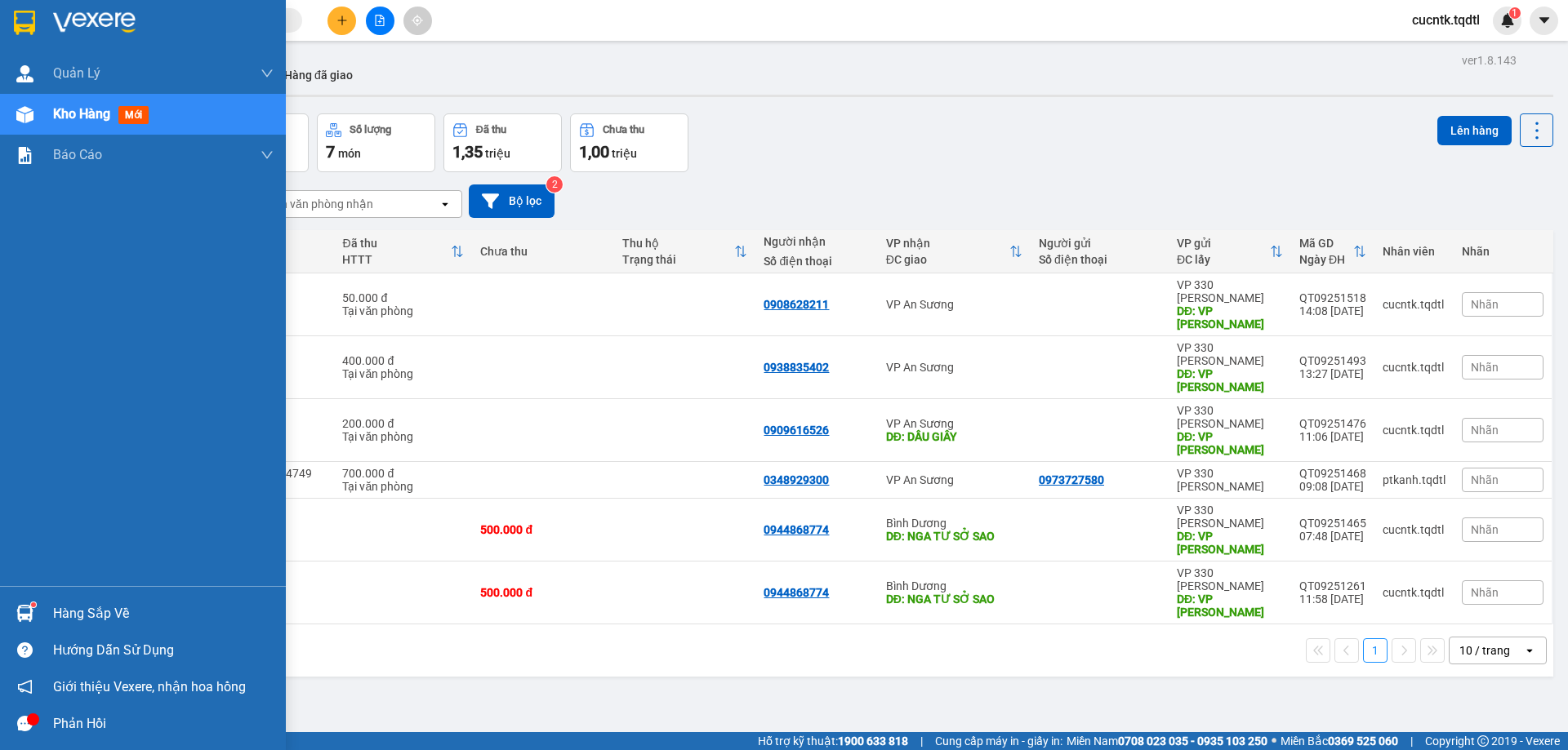
click at [104, 114] on span "Kho hàng" at bounding box center [81, 114] width 57 height 15
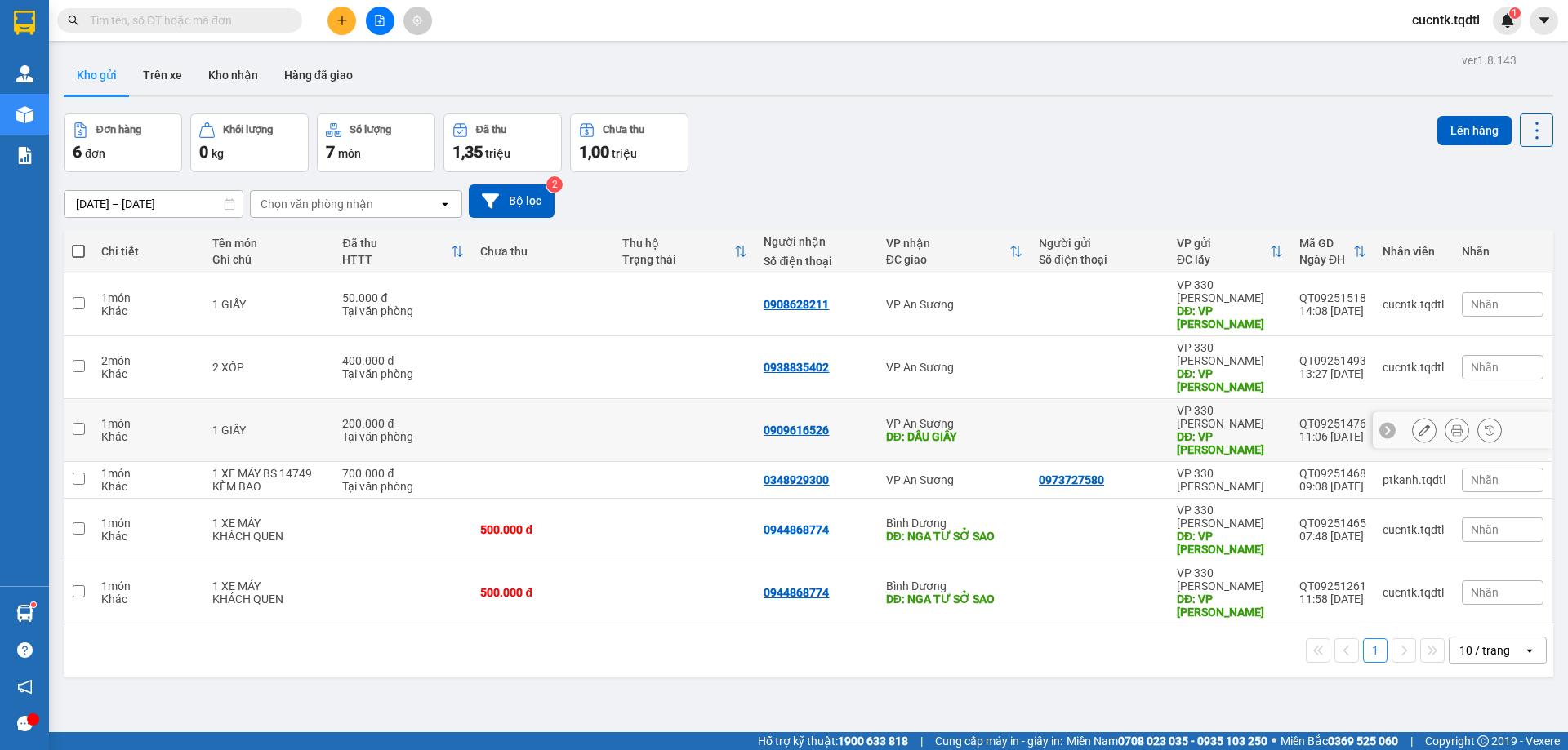
click at [79, 423] on input "checkbox" at bounding box center [79, 429] width 13 height 13
checkbox input "true"
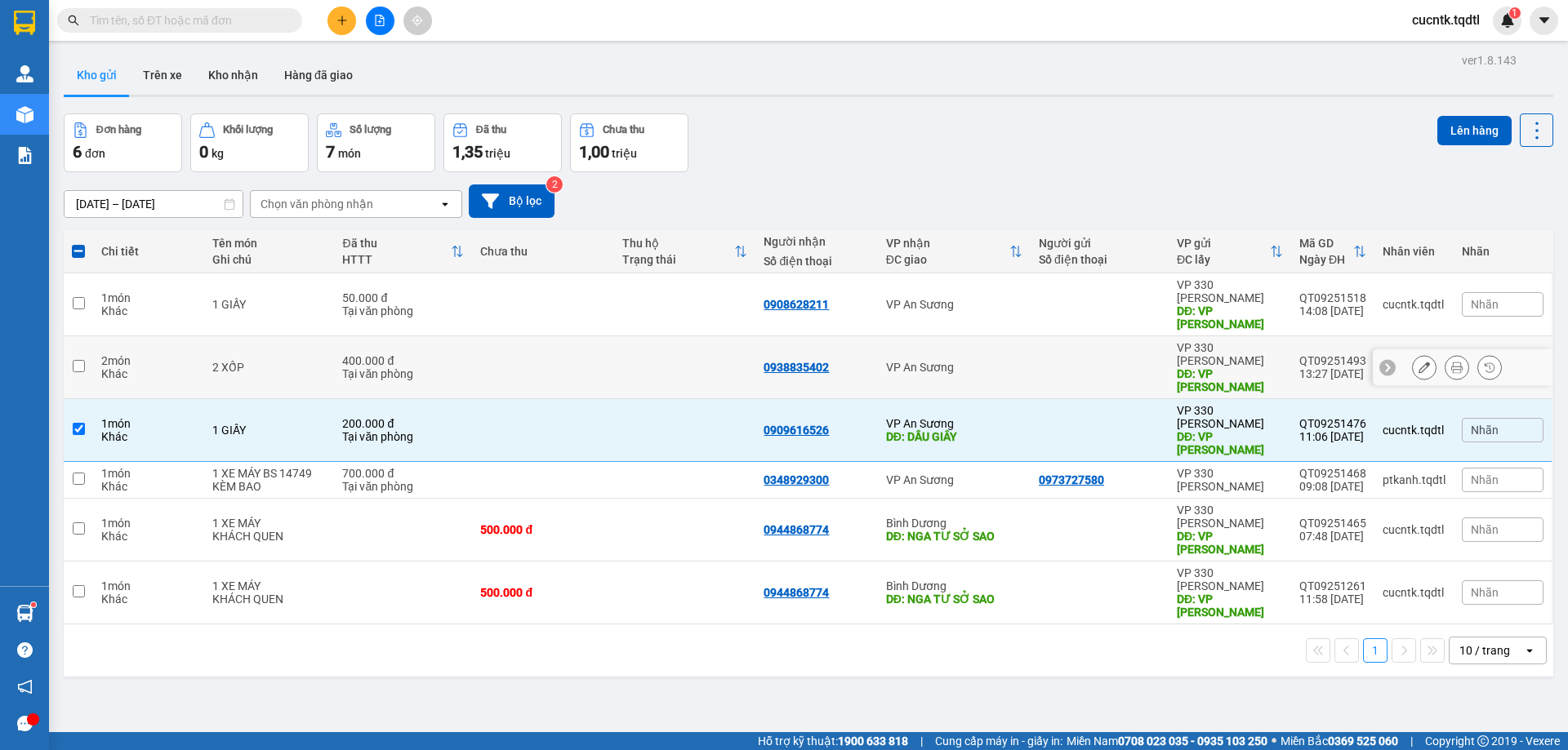
click at [81, 360] on input "checkbox" at bounding box center [79, 366] width 13 height 13
checkbox input "true"
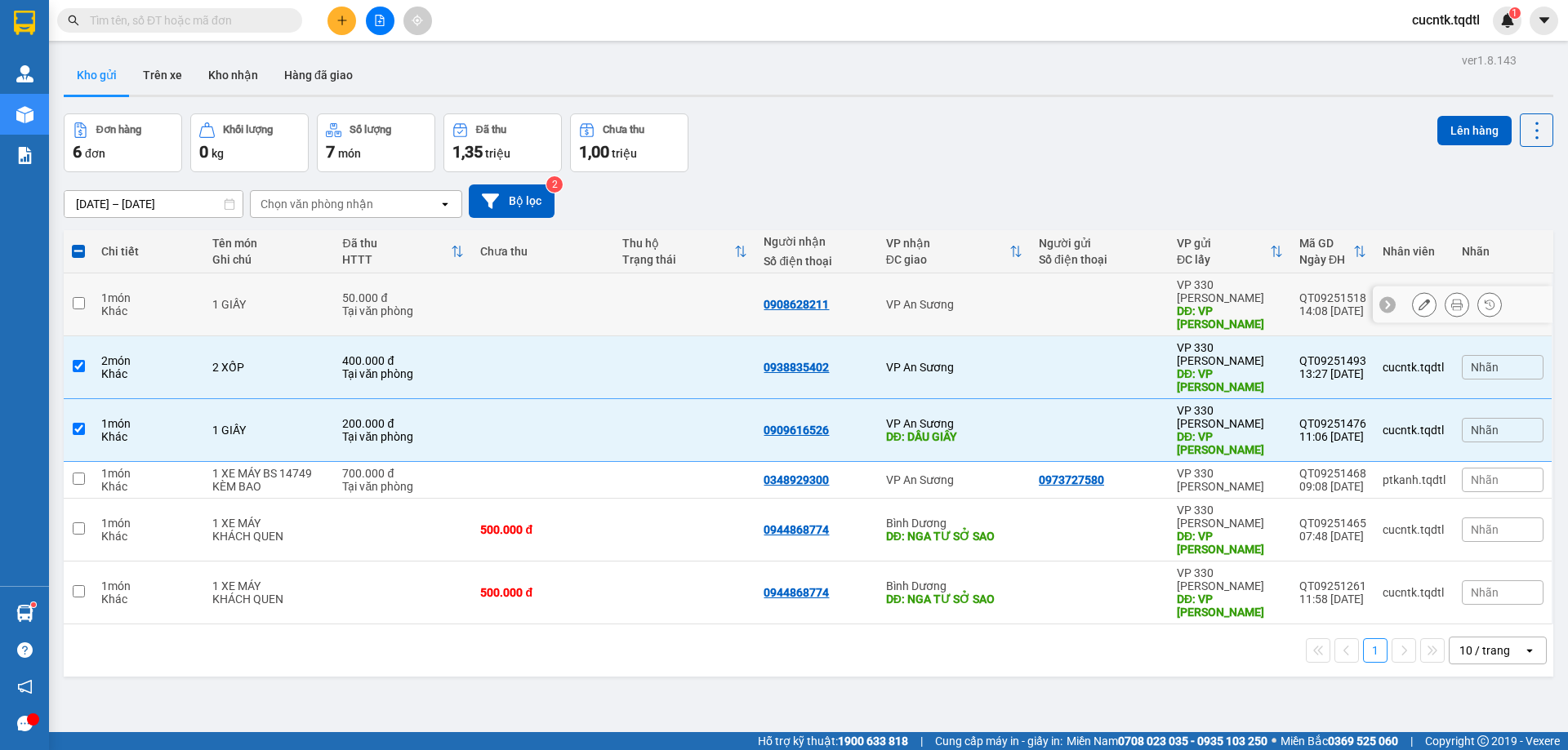
click at [82, 298] on input "checkbox" at bounding box center [79, 304] width 13 height 13
checkbox input "true"
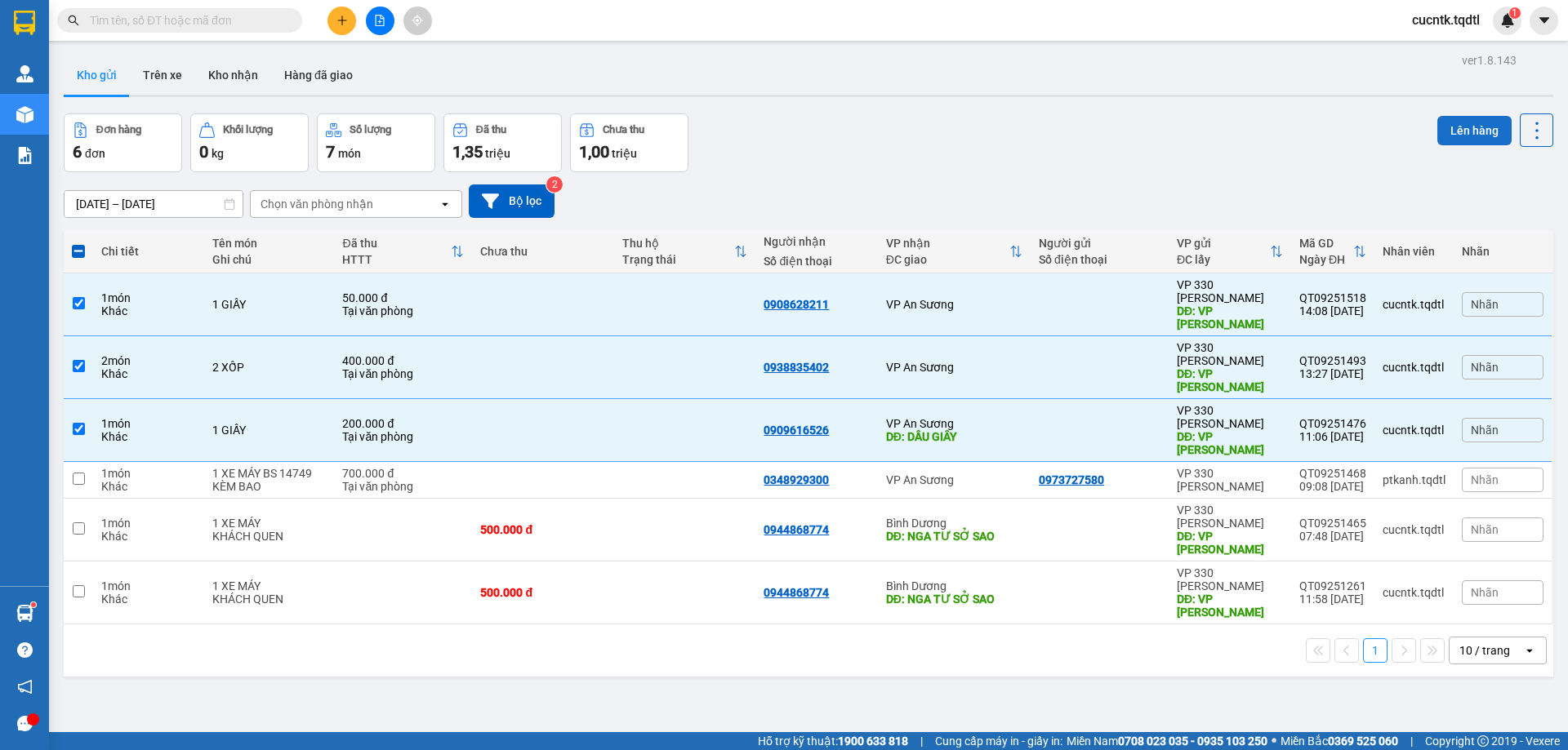
click at [1456, 131] on button "Lên hàng" at bounding box center [1474, 131] width 74 height 30
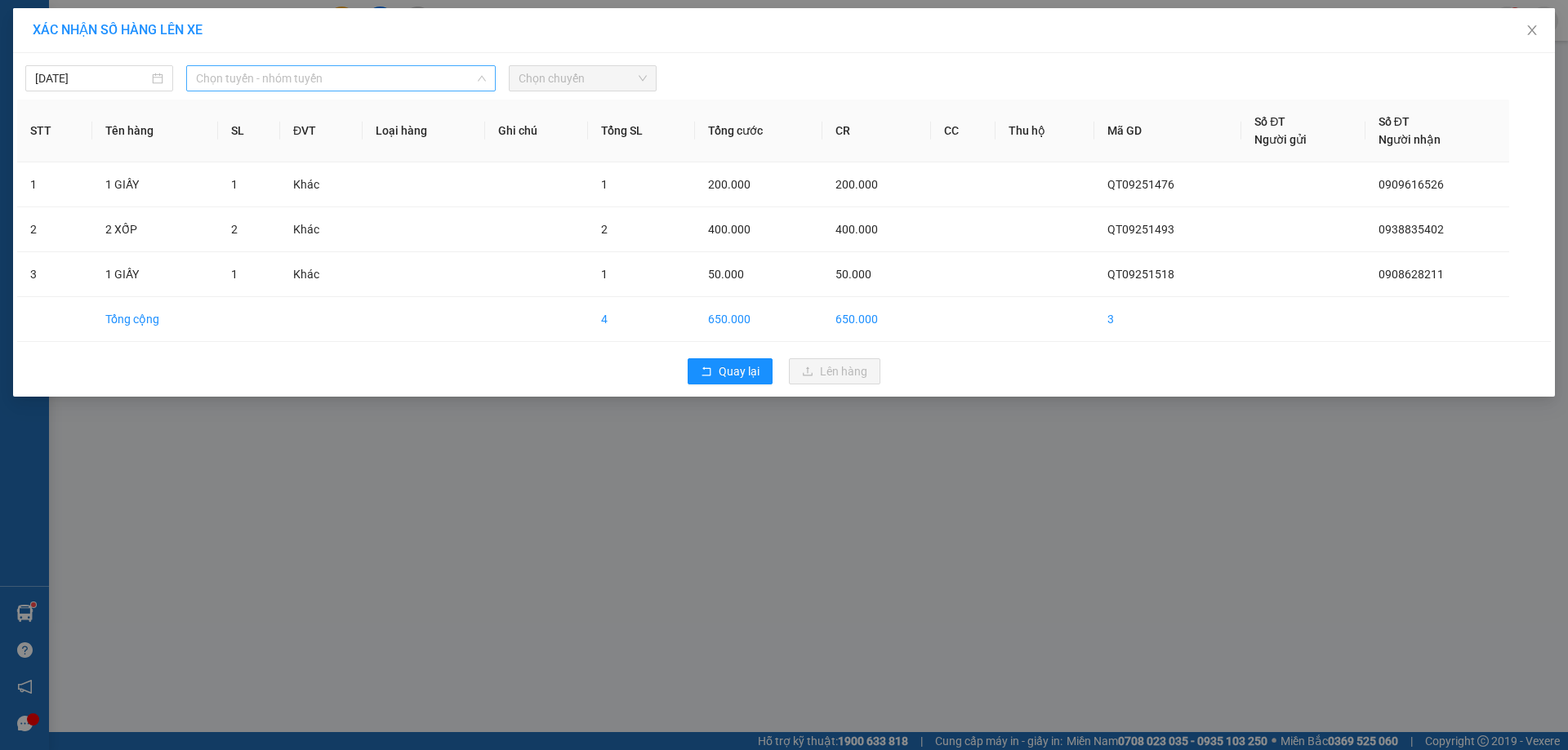
click at [439, 82] on span "Chọn tuyến - nhóm tuyến" at bounding box center [340, 78] width 289 height 24
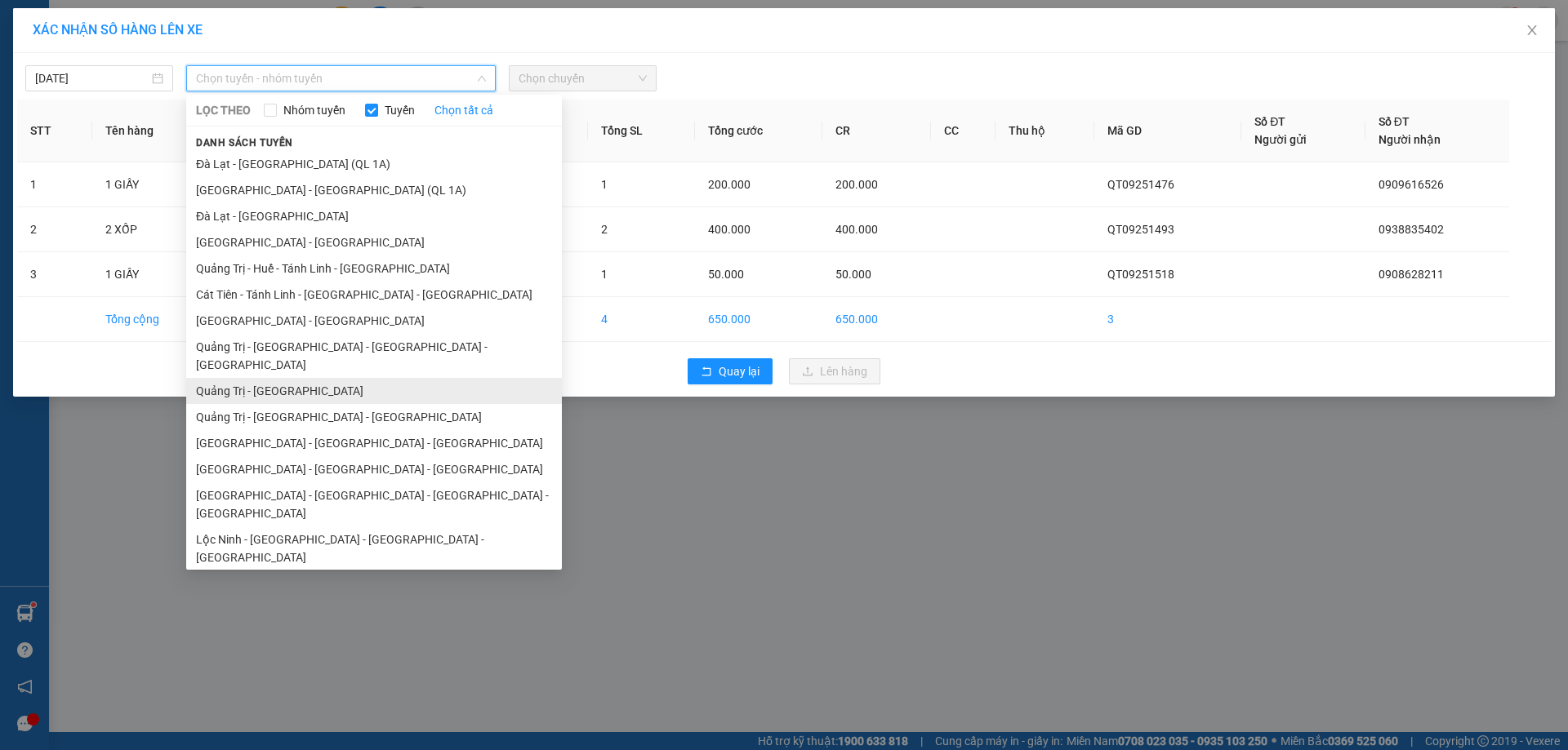
click at [355, 378] on li "Quảng Trị - [GEOGRAPHIC_DATA]" at bounding box center [373, 390] width 376 height 26
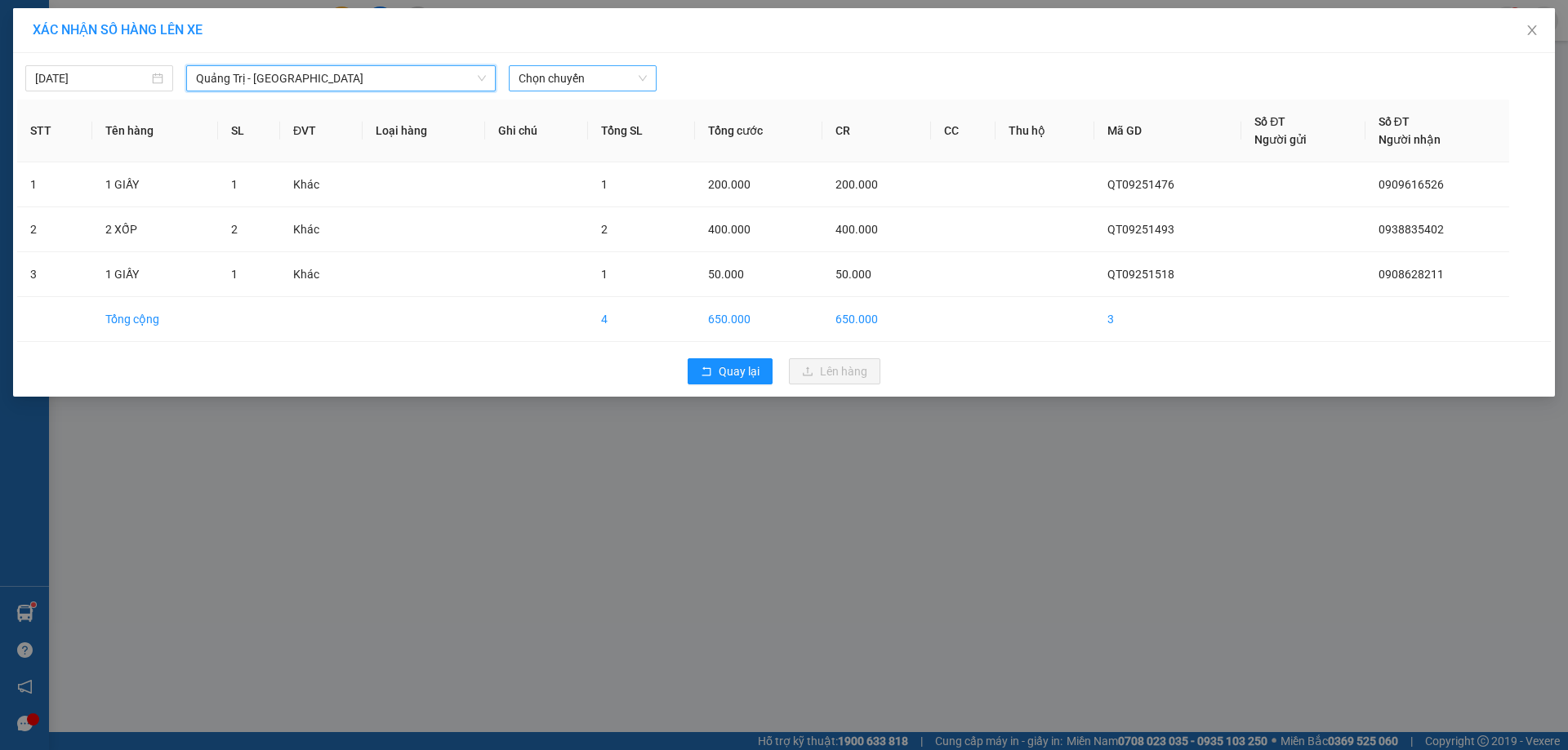
click at [606, 84] on span "Chọn chuyến" at bounding box center [582, 78] width 128 height 24
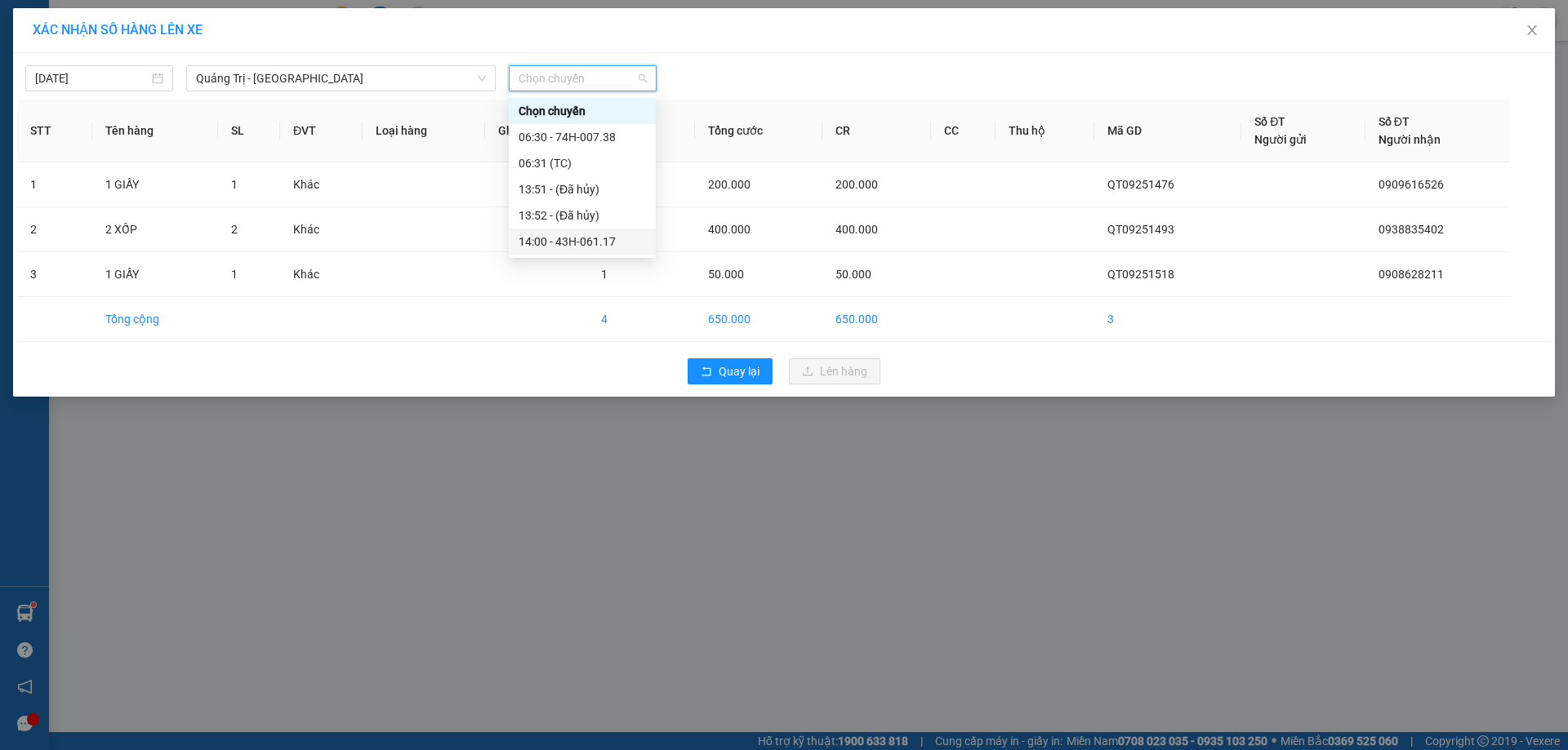
click at [583, 243] on div "14:00 - 43H-061.17" at bounding box center [582, 242] width 127 height 18
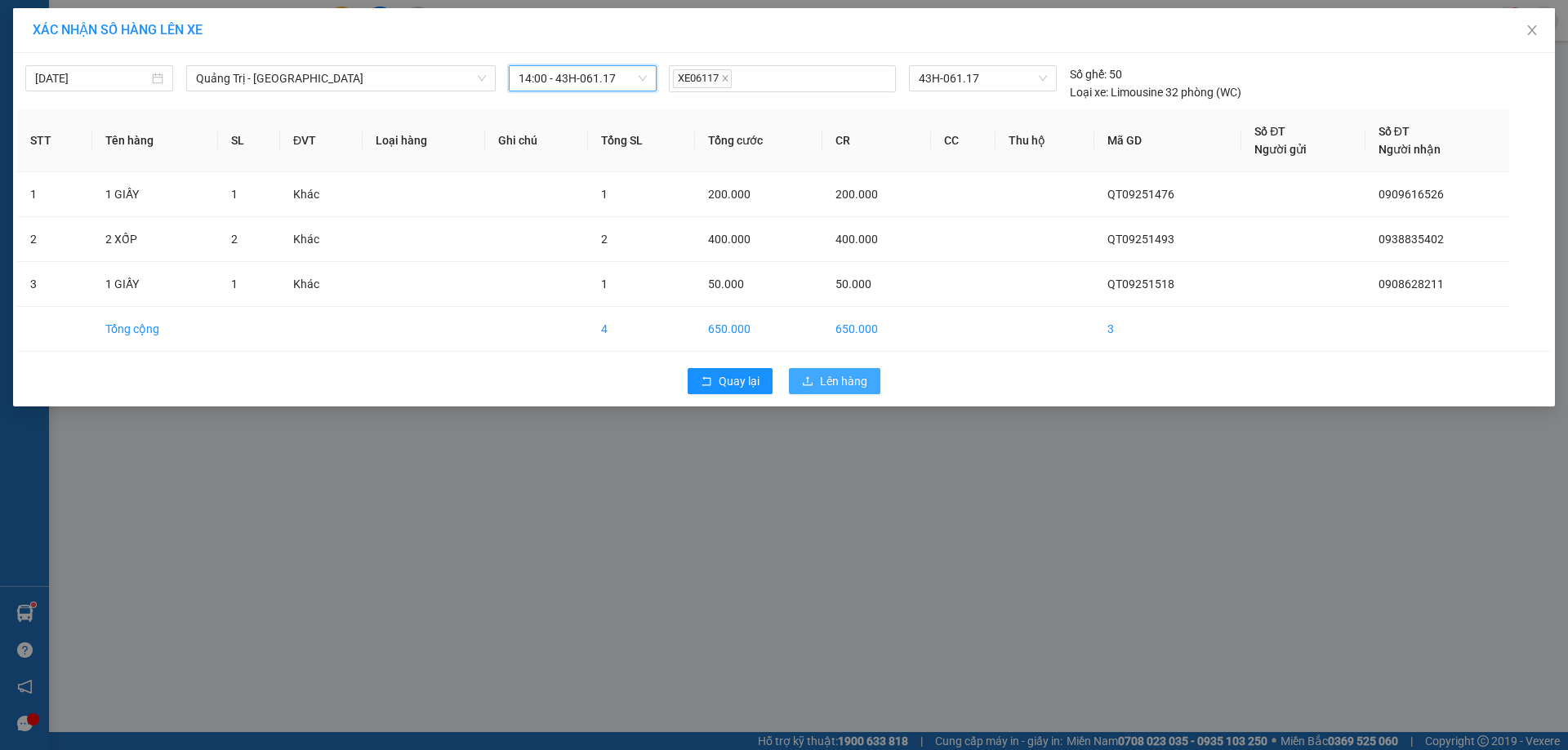
click at [839, 379] on span "Lên hàng" at bounding box center [843, 381] width 48 height 18
